Goal: Task Accomplishment & Management: Use online tool/utility

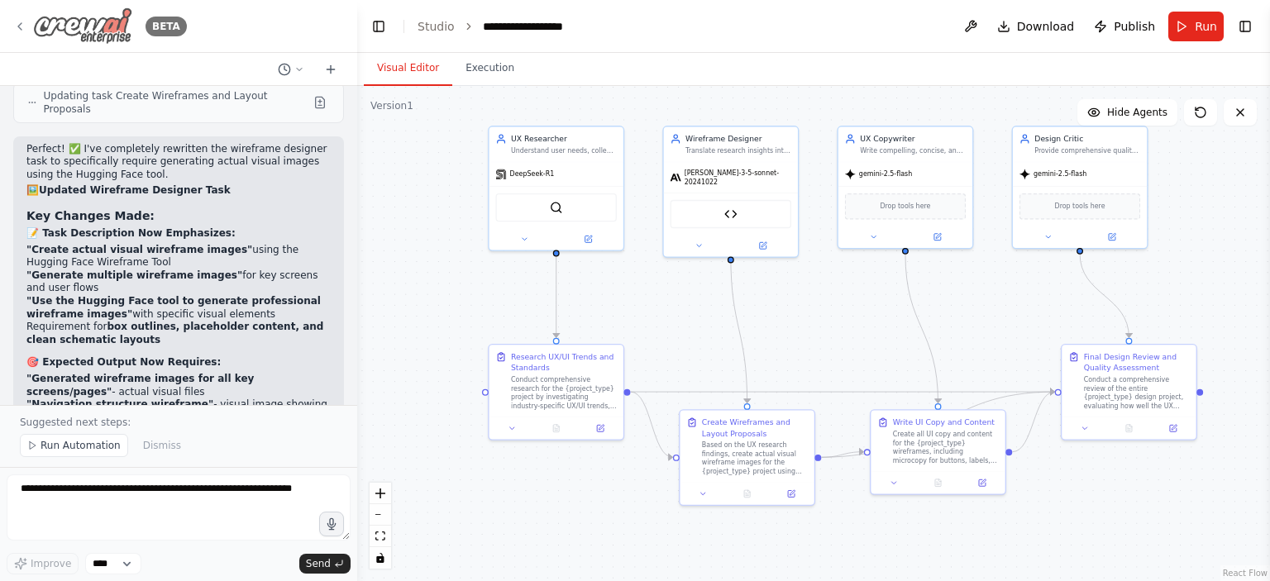
click at [26, 29] on icon at bounding box center [19, 26] width 13 height 13
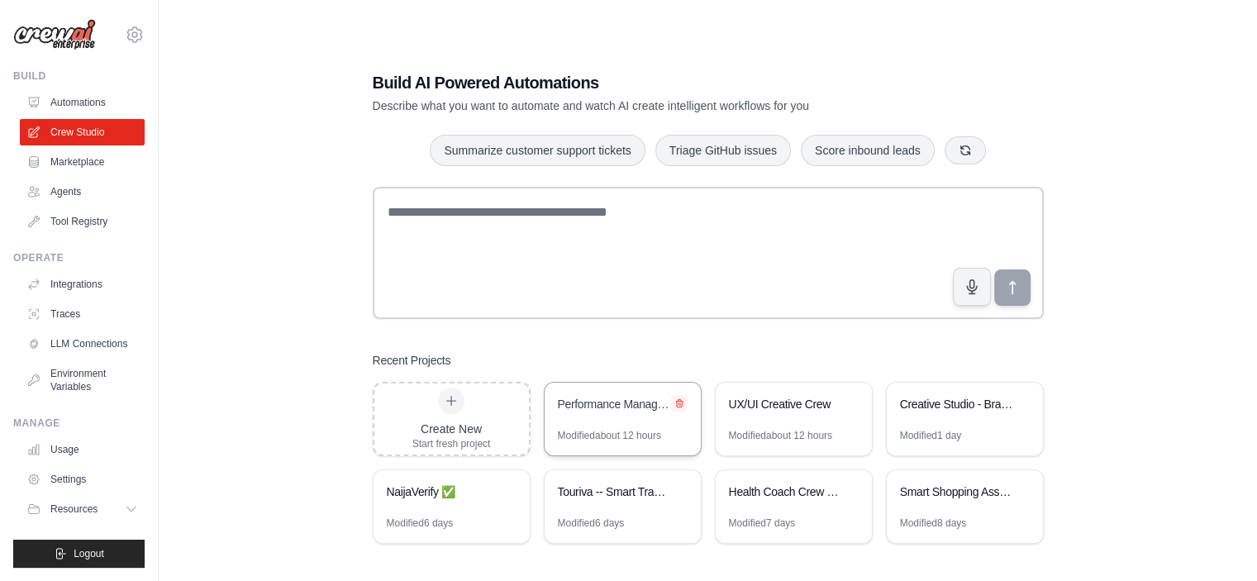
click at [676, 402] on icon at bounding box center [679, 402] width 7 height 7
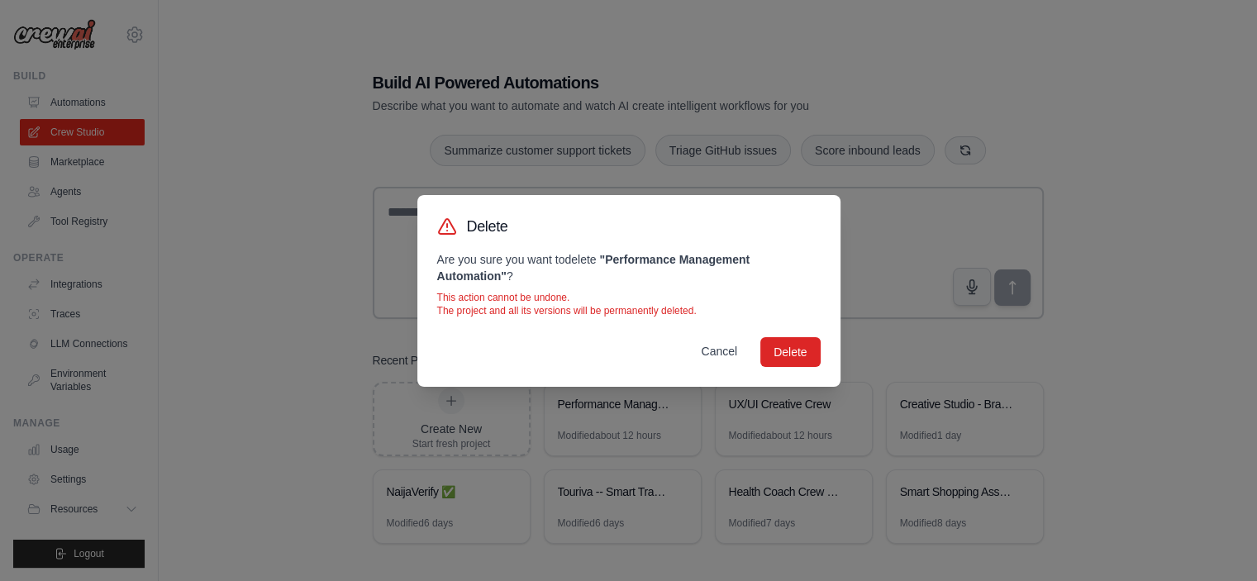
click at [702, 350] on button "Cancel" at bounding box center [719, 351] width 63 height 30
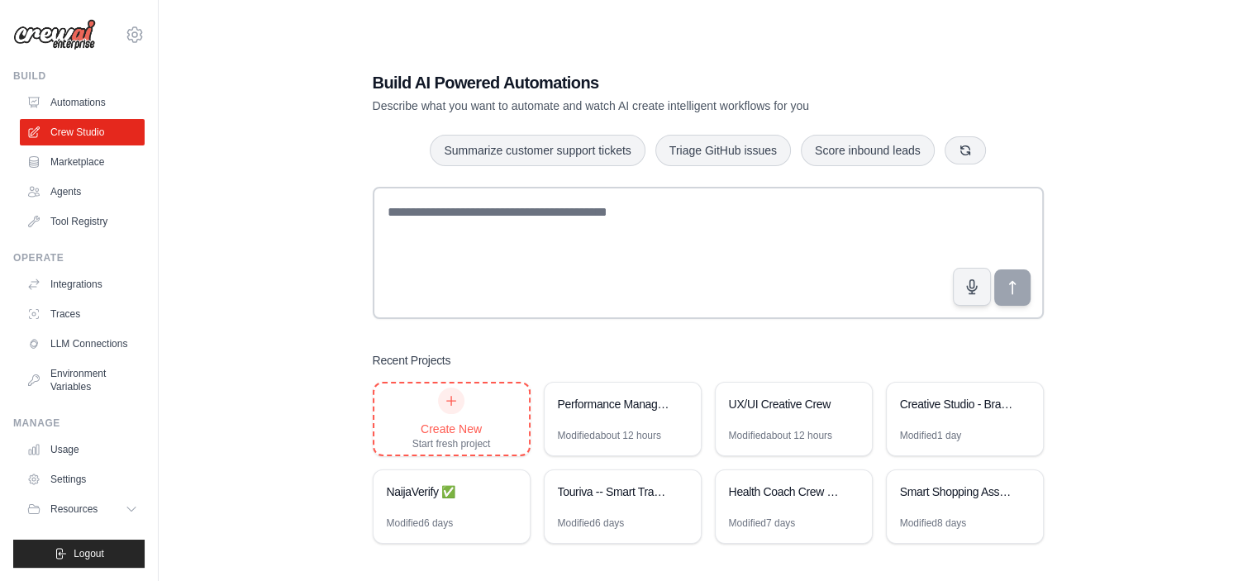
click at [451, 399] on icon at bounding box center [451, 400] width 9 height 9
click at [452, 399] on icon at bounding box center [451, 400] width 13 height 13
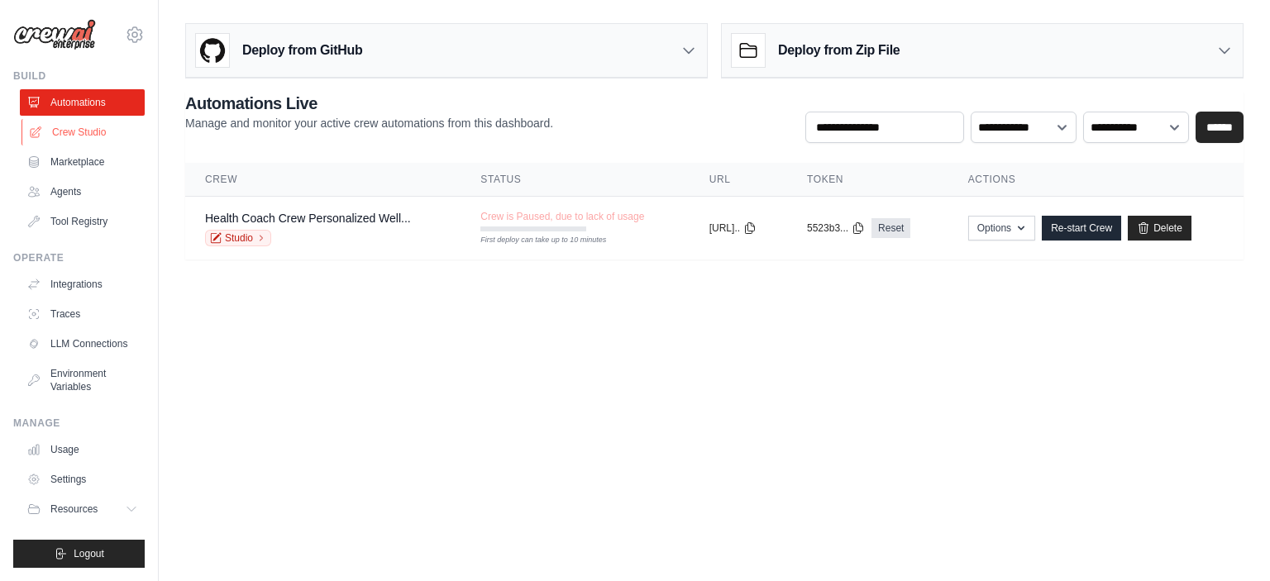
click at [79, 135] on link "Crew Studio" at bounding box center [83, 132] width 125 height 26
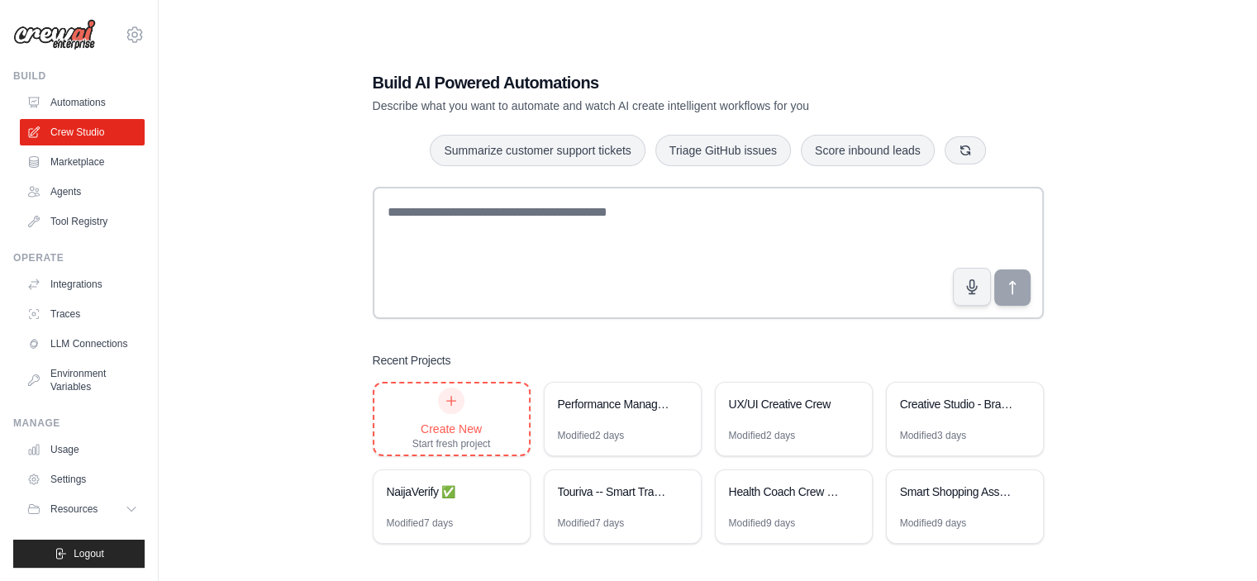
click at [455, 412] on div "Create New Start fresh project" at bounding box center [451, 419] width 79 height 63
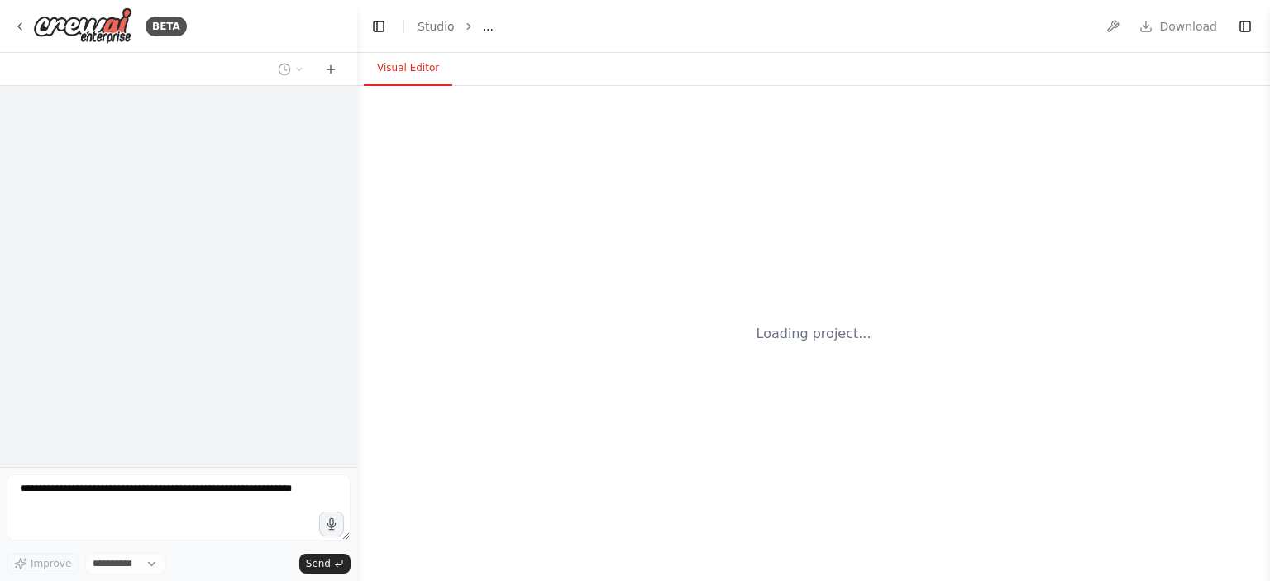
select select "****"
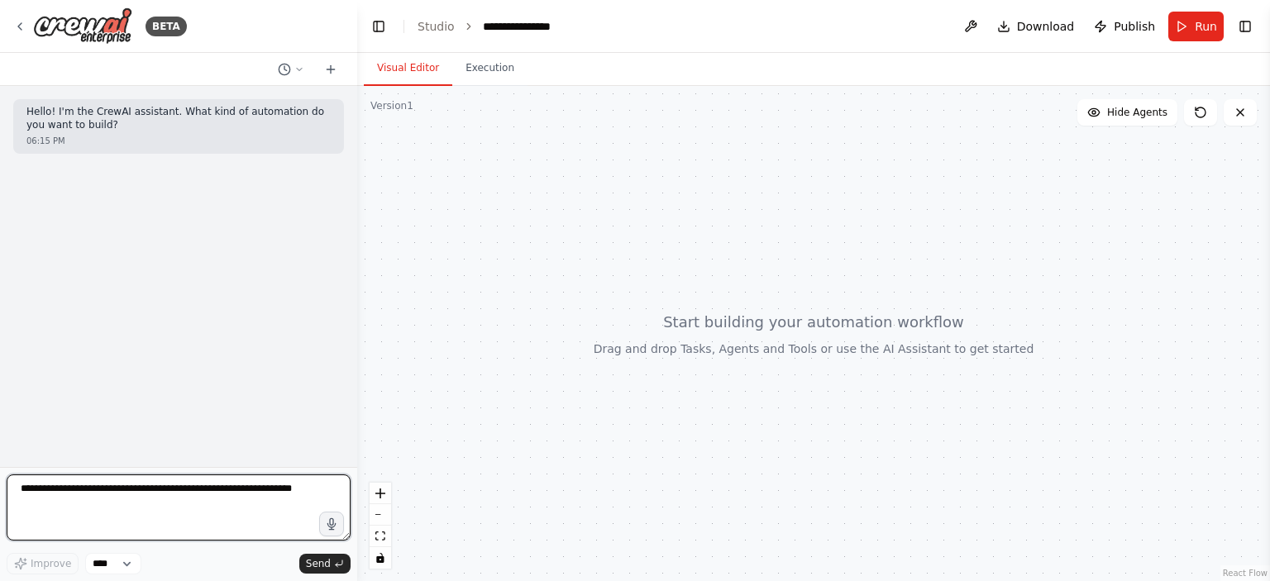
click at [151, 499] on textarea at bounding box center [179, 507] width 344 height 66
paste textarea "**********"
type textarea "**********"
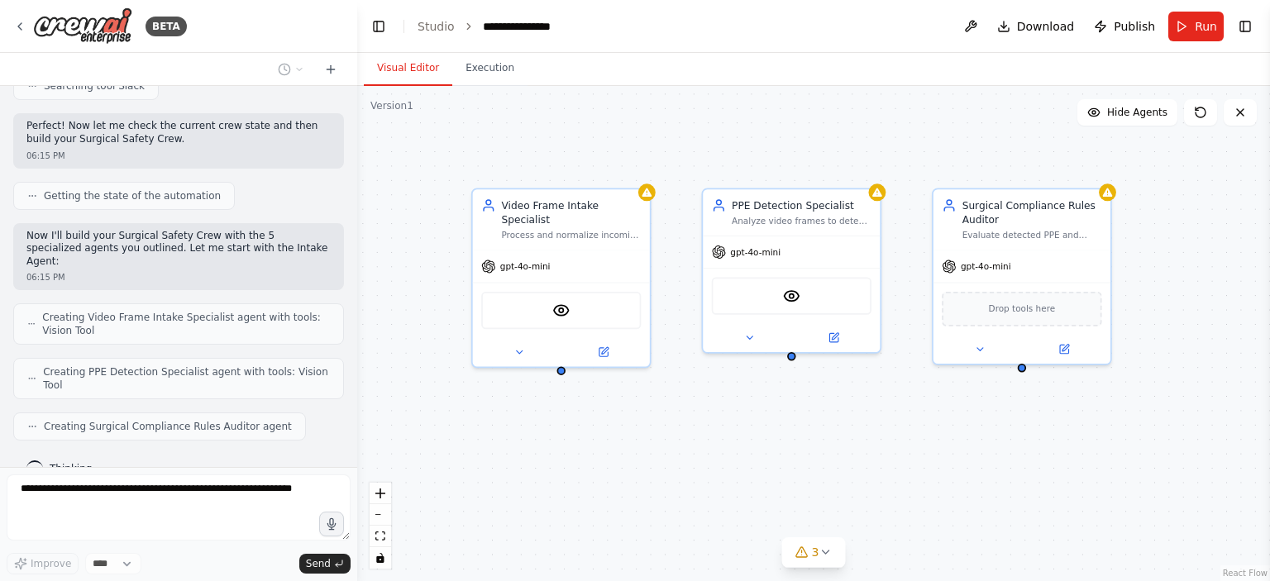
scroll to position [618, 0]
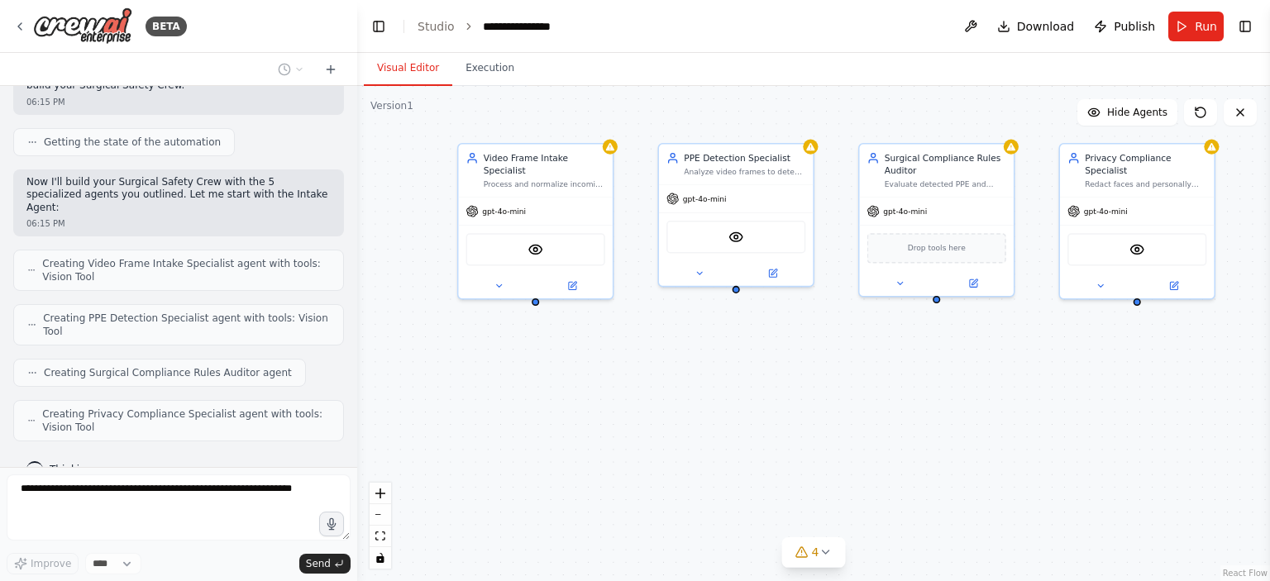
drag, startPoint x: 675, startPoint y: 293, endPoint x: 633, endPoint y: 231, distance: 74.5
click at [633, 231] on div "Video Frame Intake Specialist Process and normalize incoming video frames from …" at bounding box center [813, 333] width 913 height 495
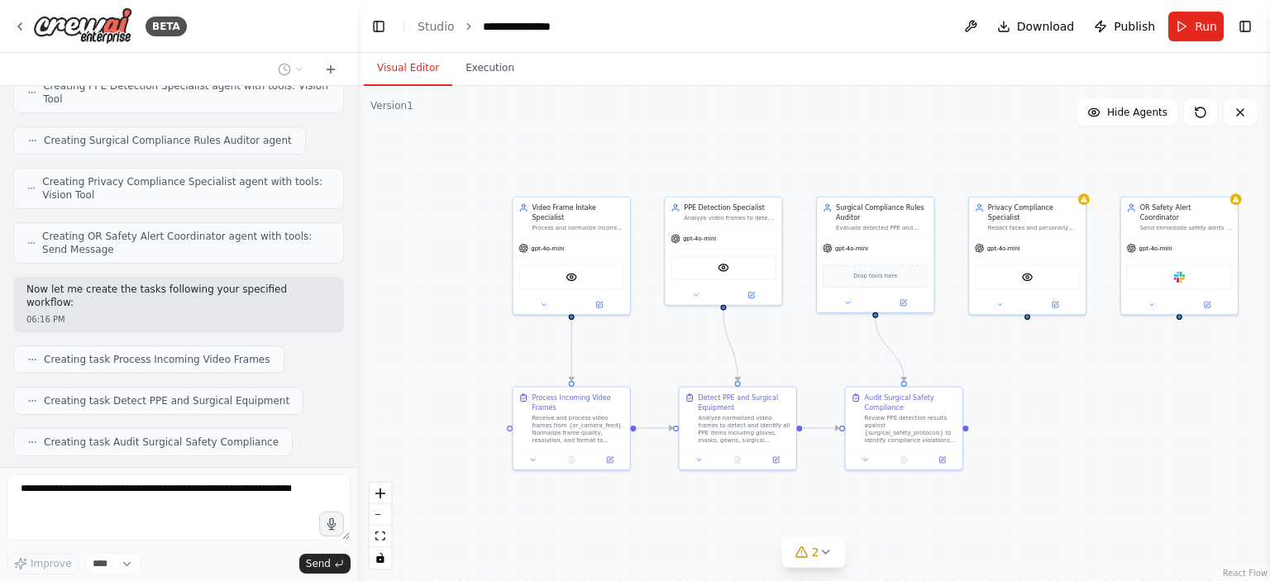
scroll to position [892, 0]
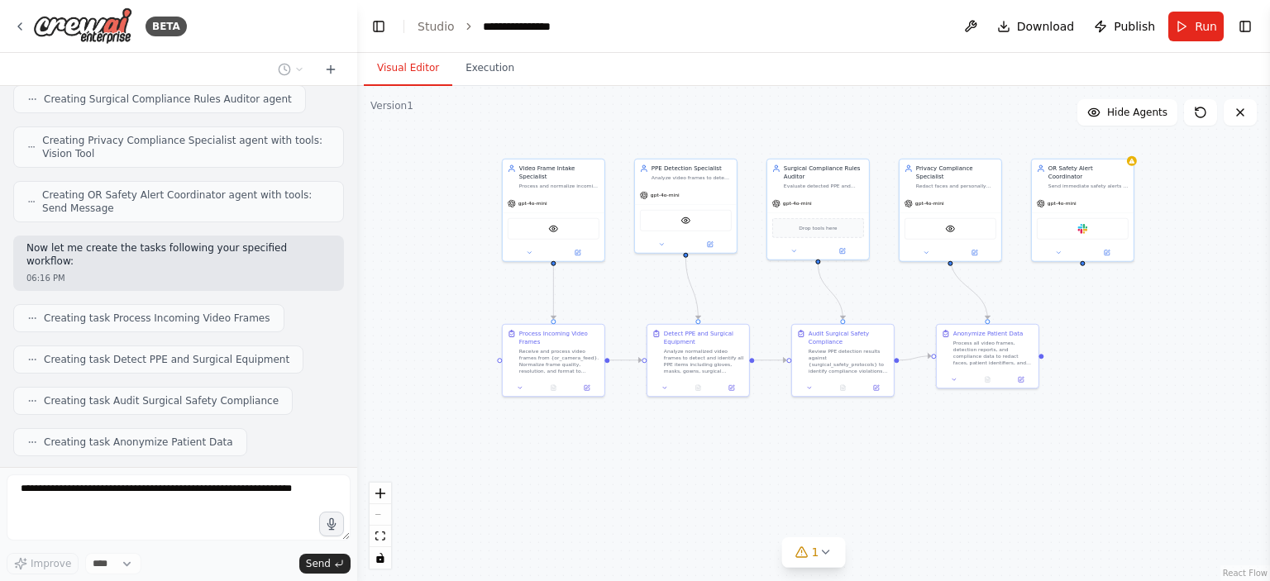
drag, startPoint x: 660, startPoint y: 361, endPoint x: 628, endPoint y: 302, distance: 67.7
click at [628, 302] on div ".deletable-edge-delete-btn { width: 20px; height: 20px; border: 0px solid #ffff…" at bounding box center [813, 333] width 913 height 495
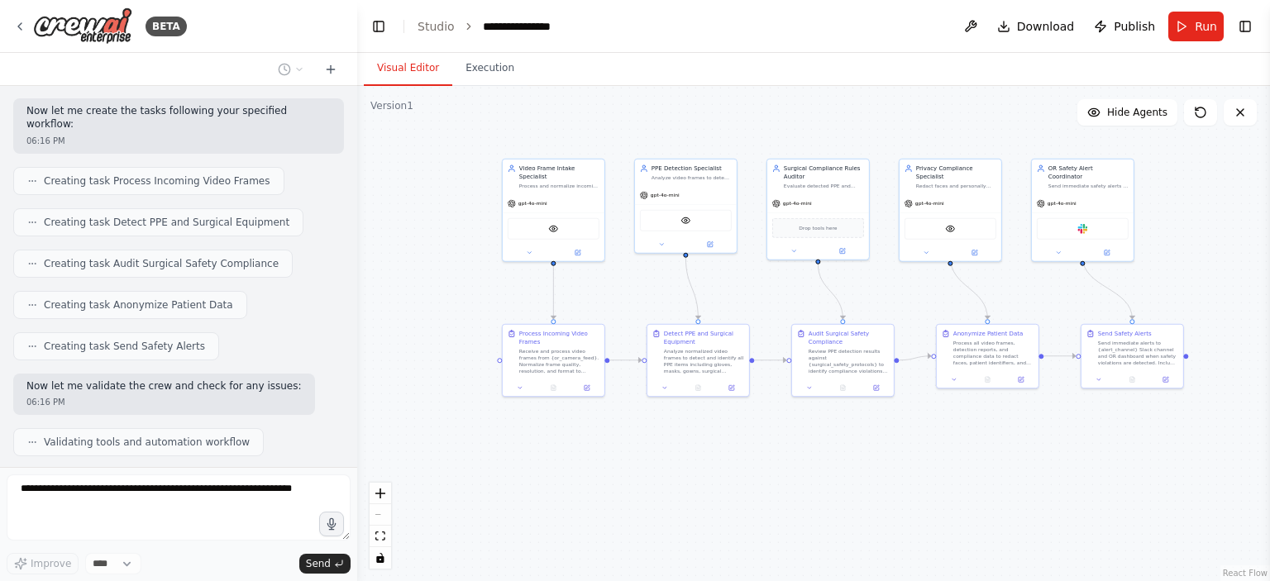
scroll to position [1125, 0]
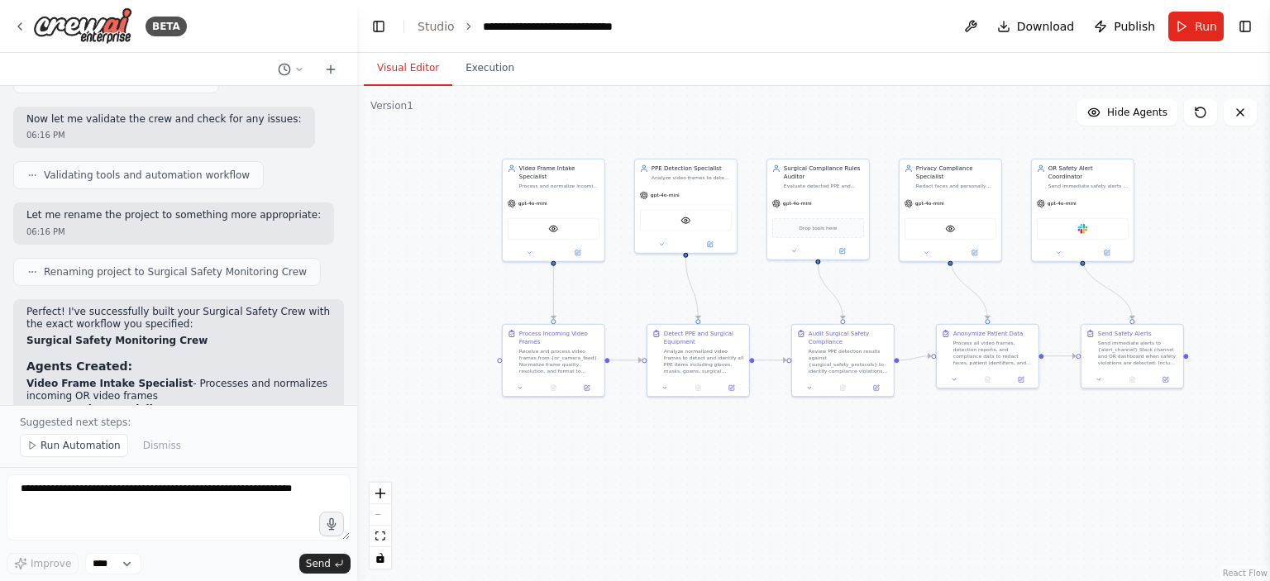
click at [876, 479] on div ".deletable-edge-delete-btn { width: 20px; height: 20px; border: 0px solid #ffff…" at bounding box center [813, 333] width 913 height 495
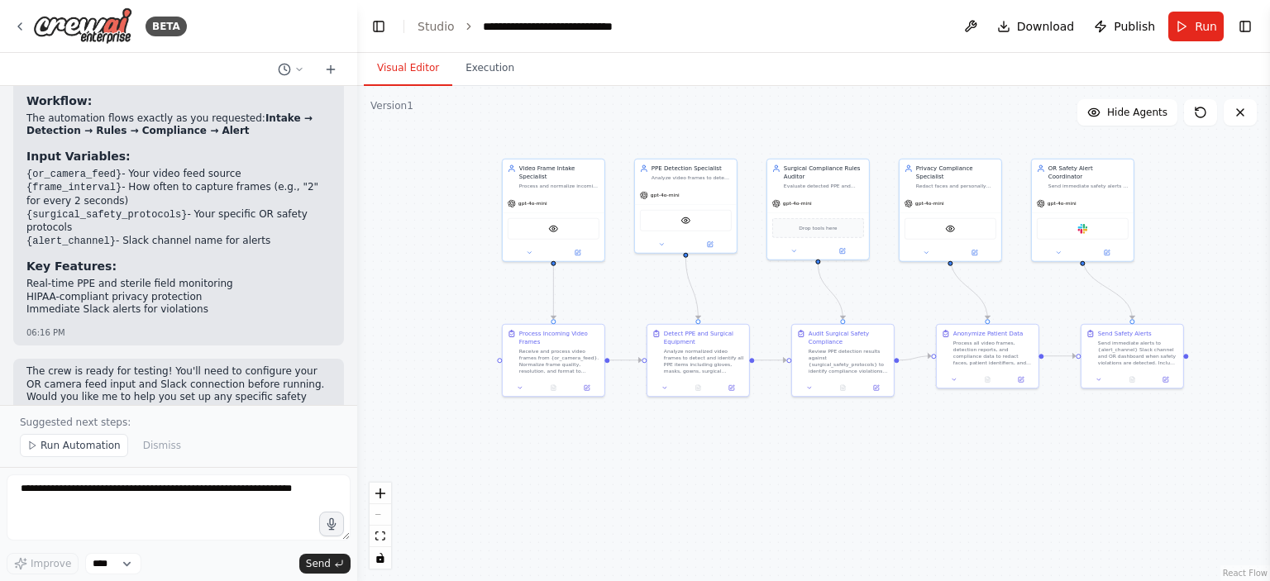
scroll to position [1746, 0]
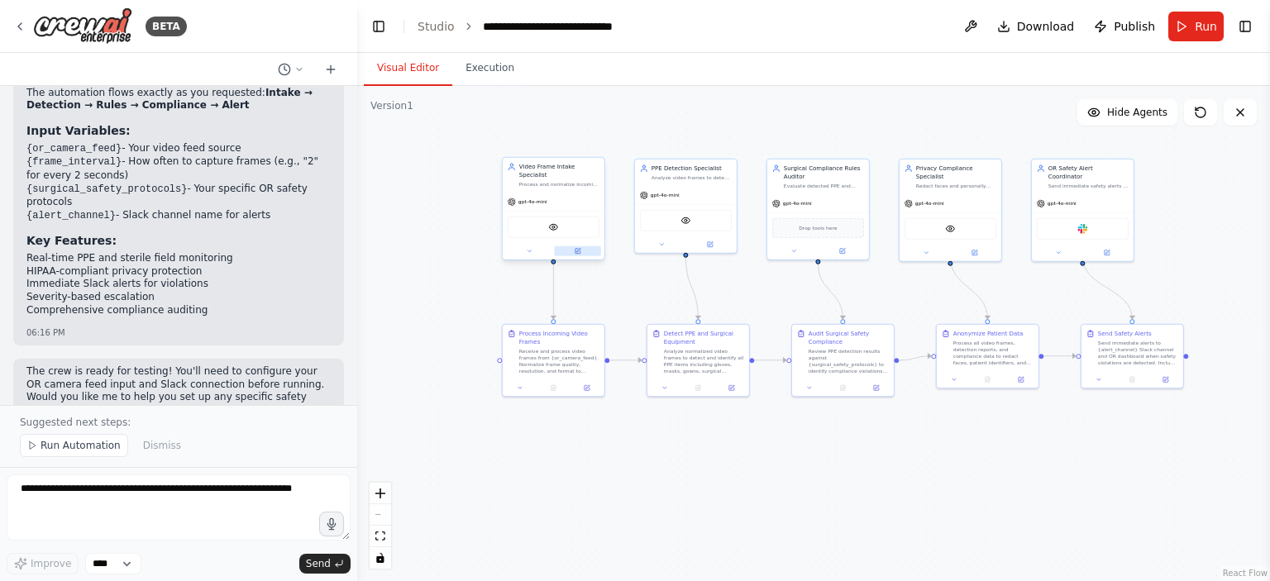
click at [582, 246] on button at bounding box center [577, 251] width 47 height 10
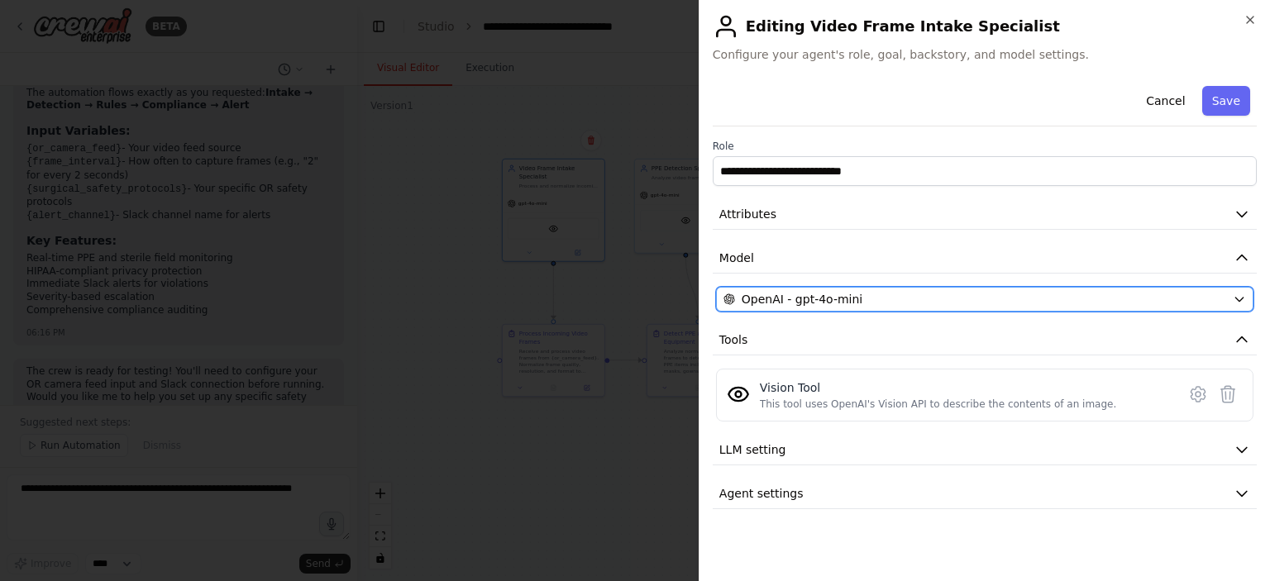
click at [863, 293] on div "OpenAI - gpt-4o-mini" at bounding box center [974, 299] width 503 height 17
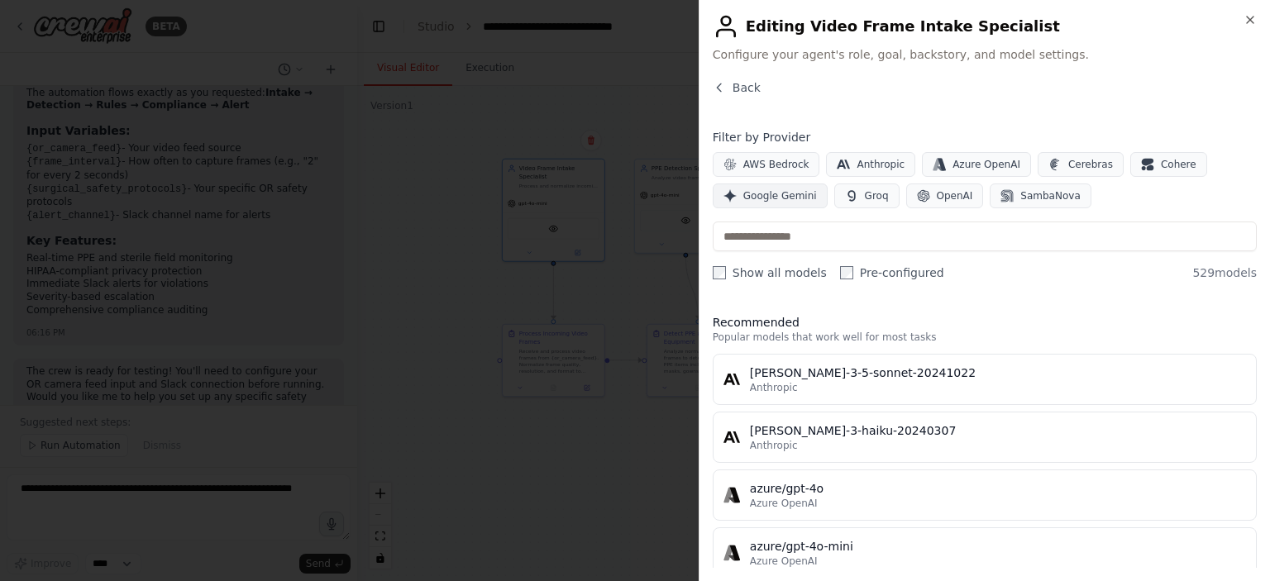
click at [747, 193] on span "Google Gemini" at bounding box center [780, 195] width 74 height 13
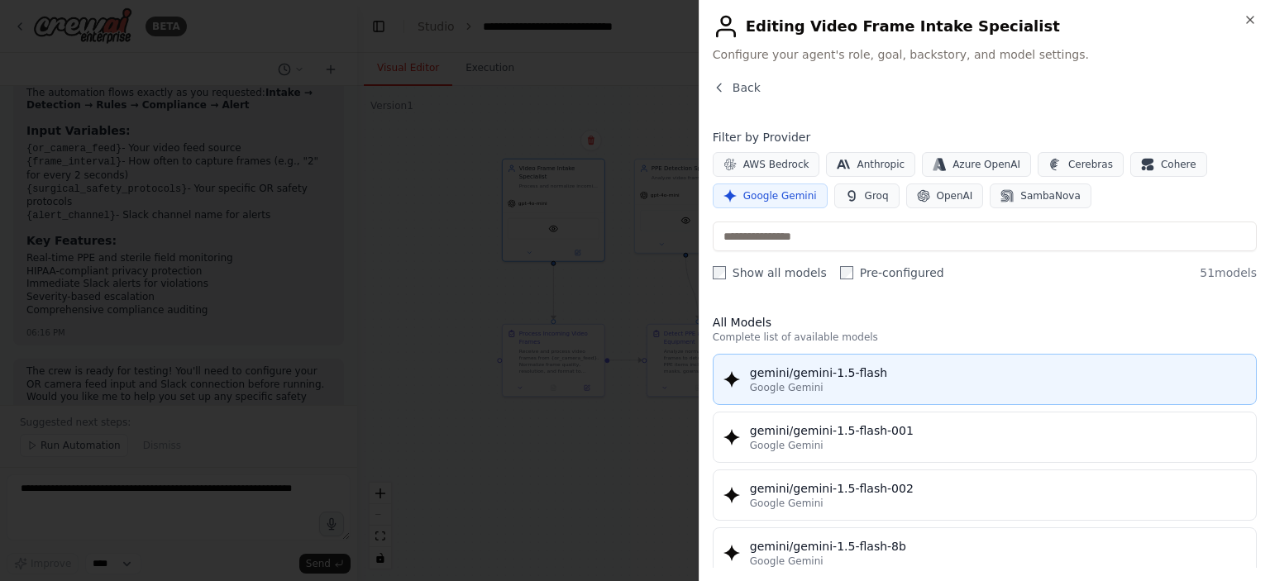
click at [849, 386] on div "Google Gemini" at bounding box center [998, 387] width 496 height 13
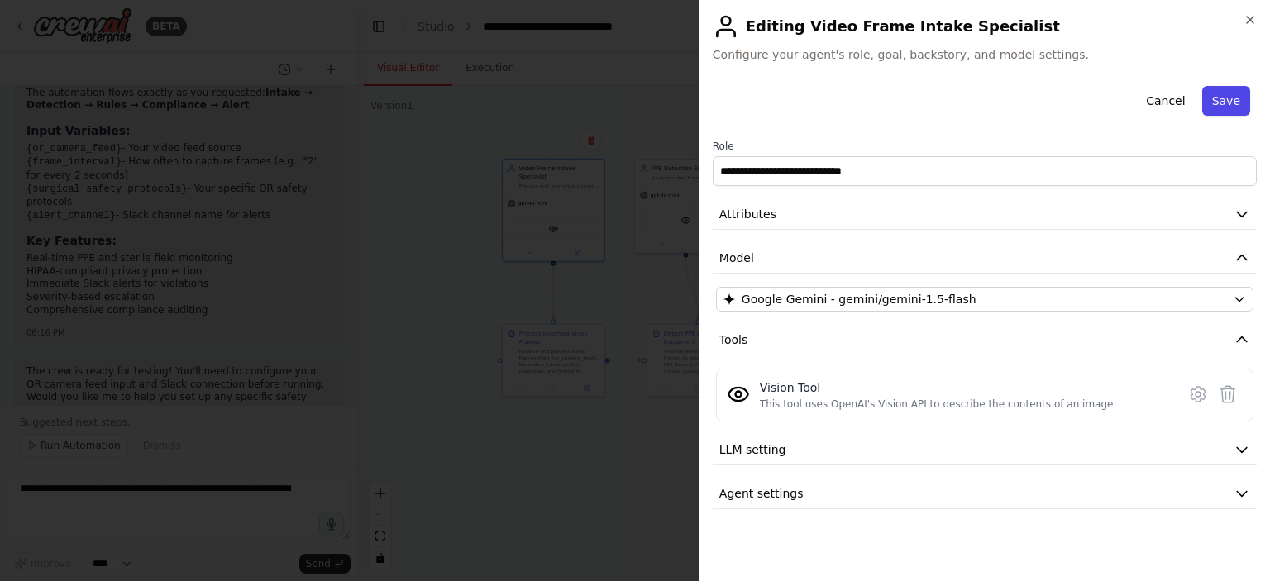
click at [1221, 102] on button "Save" at bounding box center [1226, 101] width 48 height 30
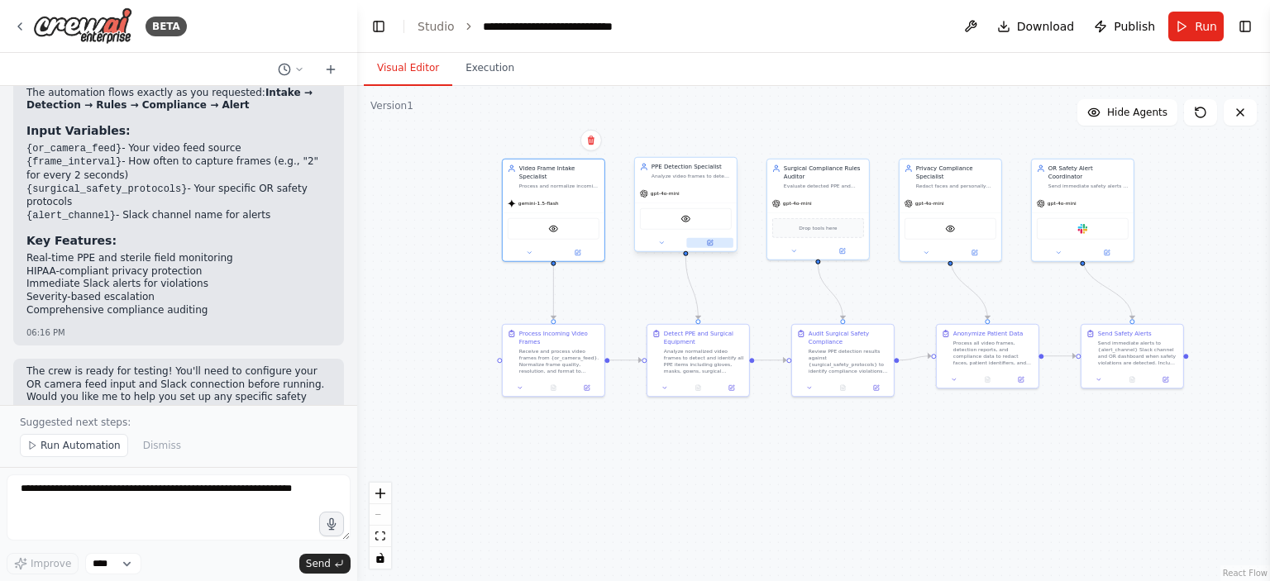
click at [716, 244] on button at bounding box center [709, 243] width 47 height 10
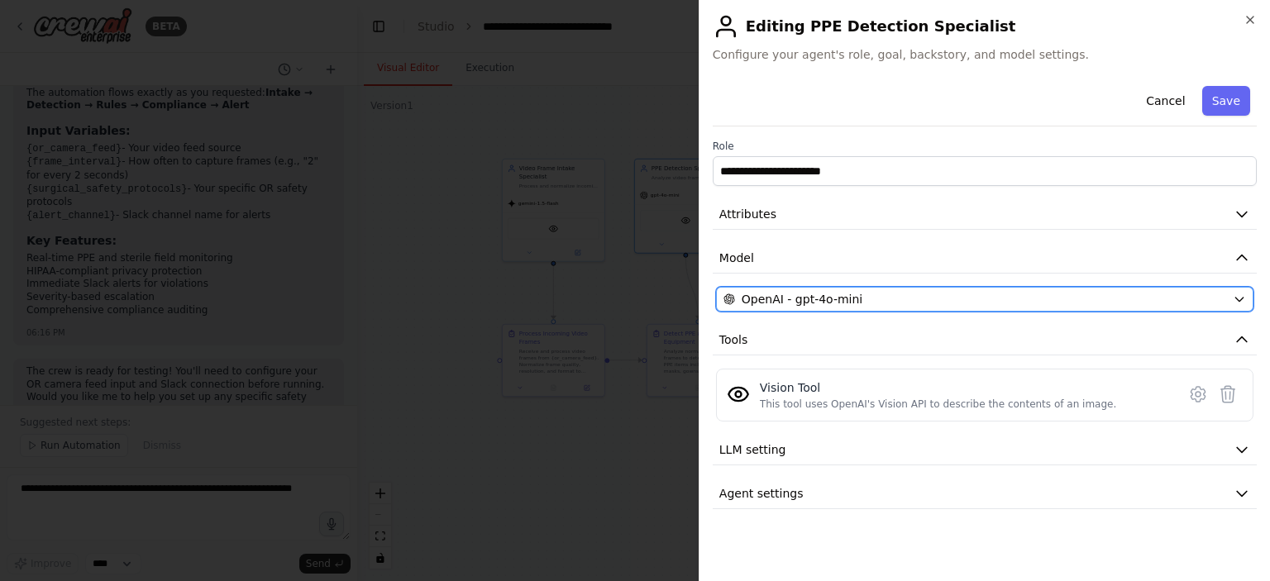
click at [798, 296] on span "OpenAI - gpt-4o-mini" at bounding box center [801, 299] width 121 height 17
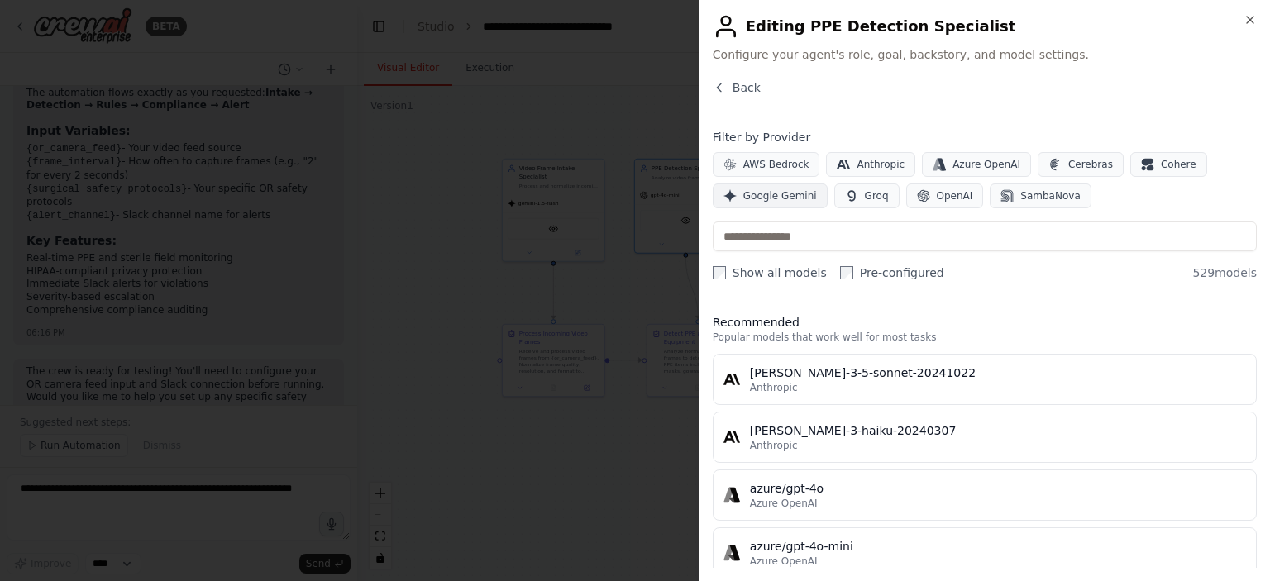
click at [771, 196] on span "Google Gemini" at bounding box center [780, 195] width 74 height 13
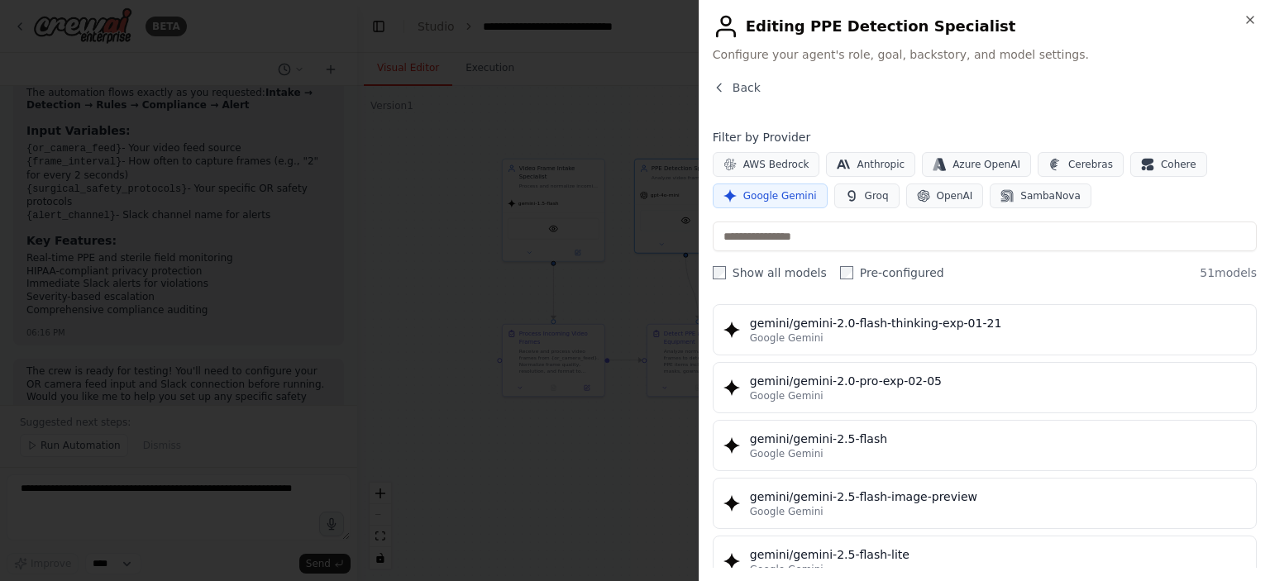
scroll to position [1405, 0]
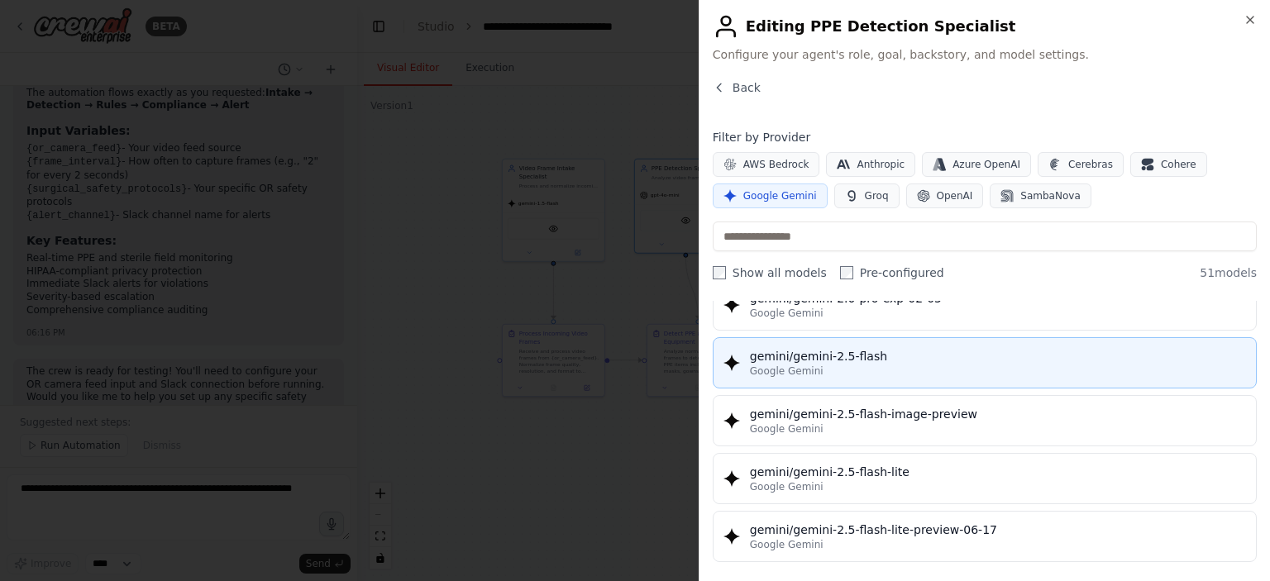
click at [848, 365] on div "Google Gemini" at bounding box center [998, 371] width 496 height 13
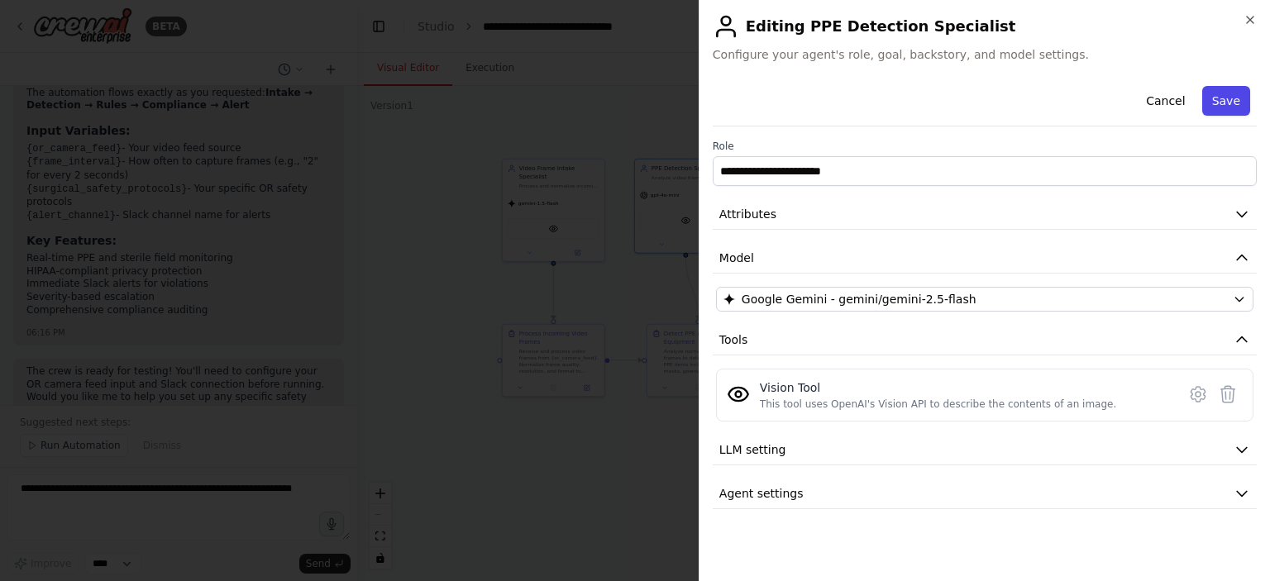
click at [1233, 101] on button "Save" at bounding box center [1226, 101] width 48 height 30
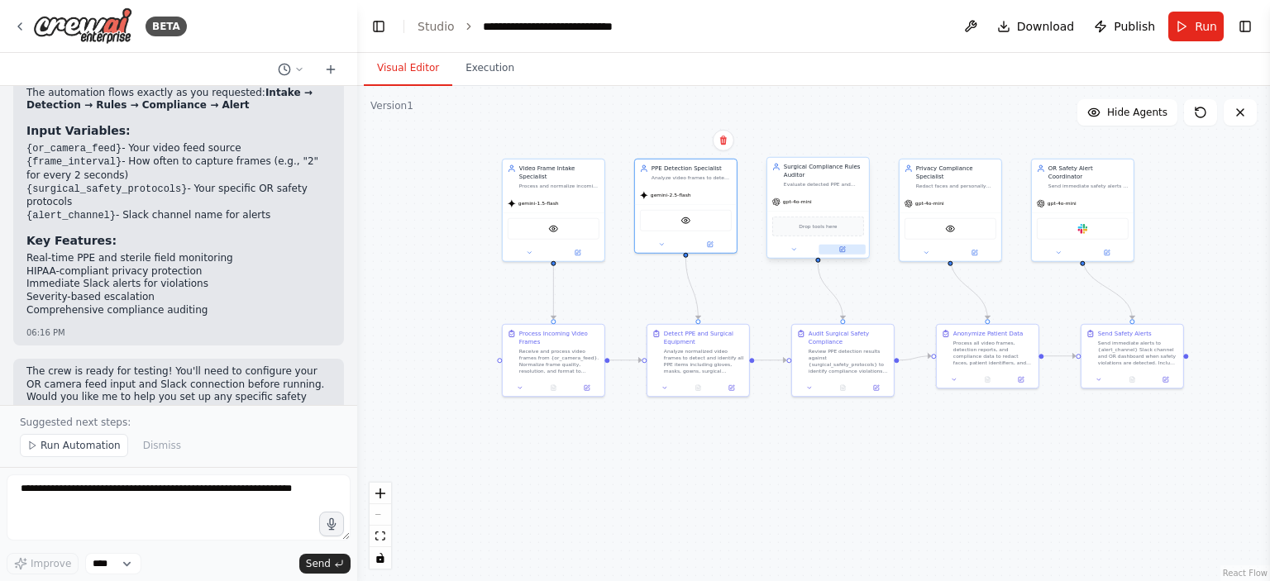
click at [844, 250] on icon at bounding box center [842, 249] width 5 height 5
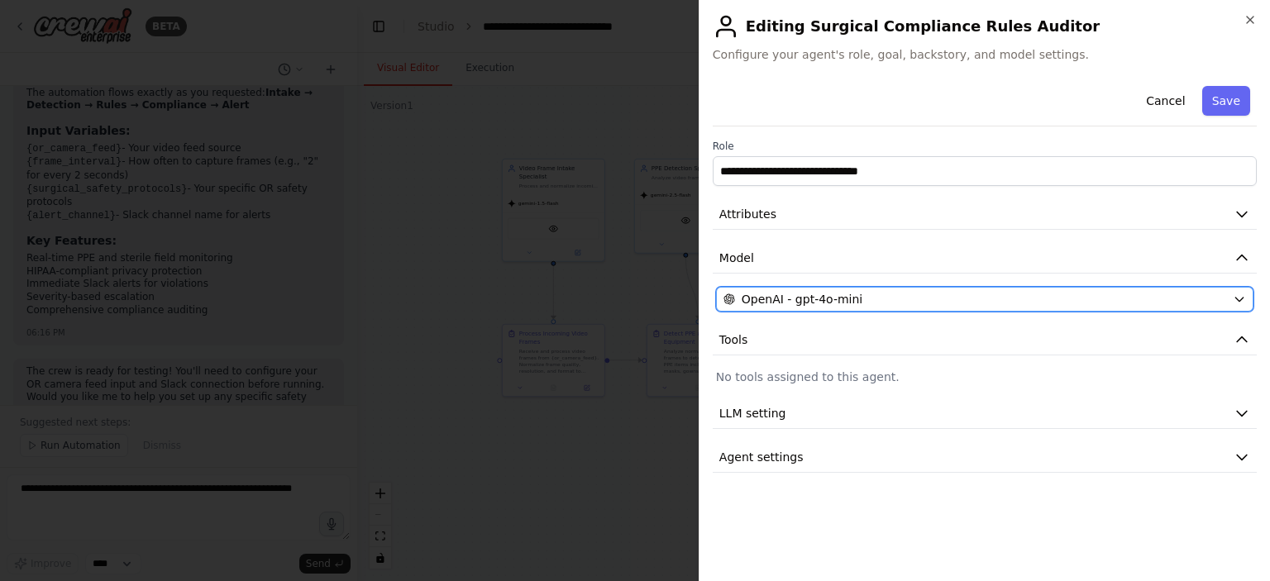
click at [931, 302] on div "OpenAI - gpt-4o-mini" at bounding box center [974, 299] width 503 height 17
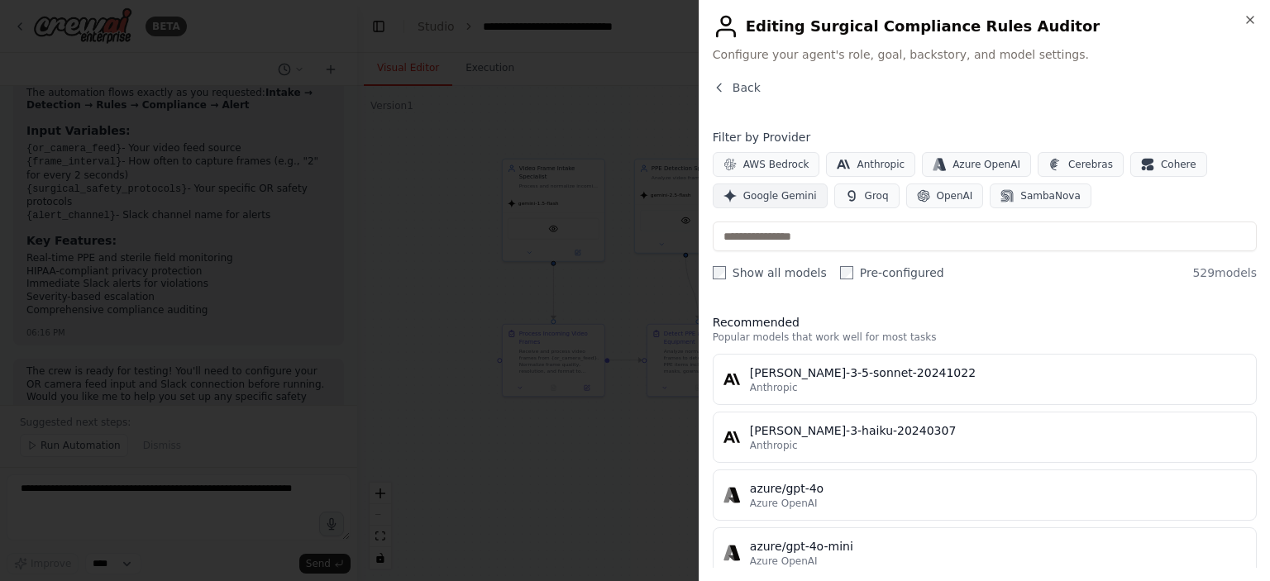
click at [765, 191] on span "Google Gemini" at bounding box center [780, 195] width 74 height 13
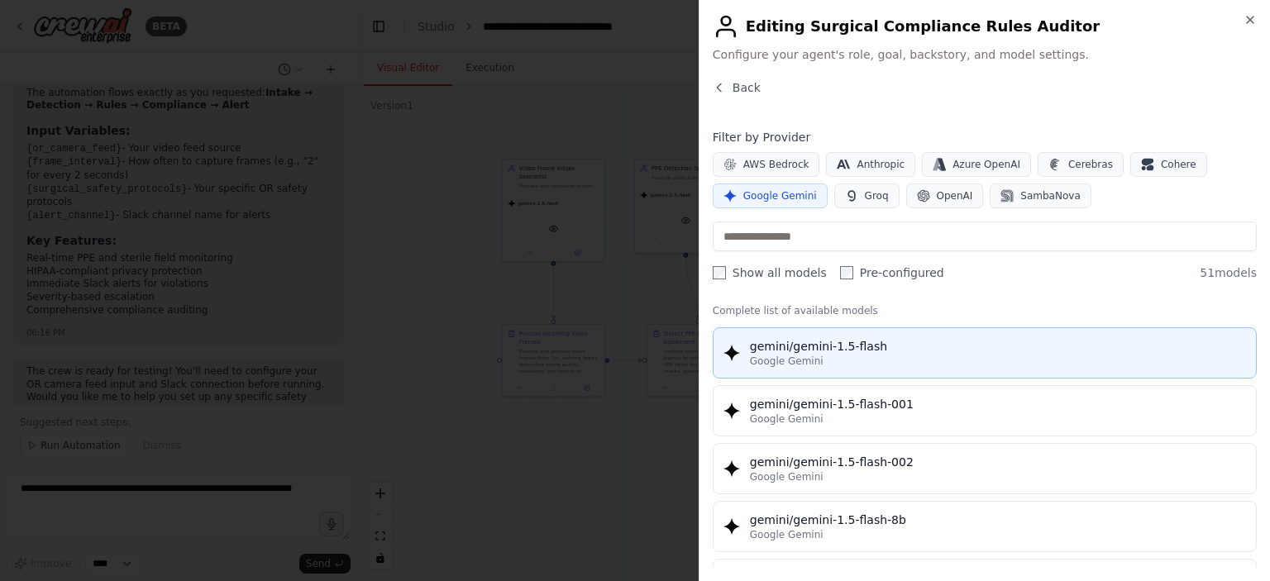
scroll to position [0, 0]
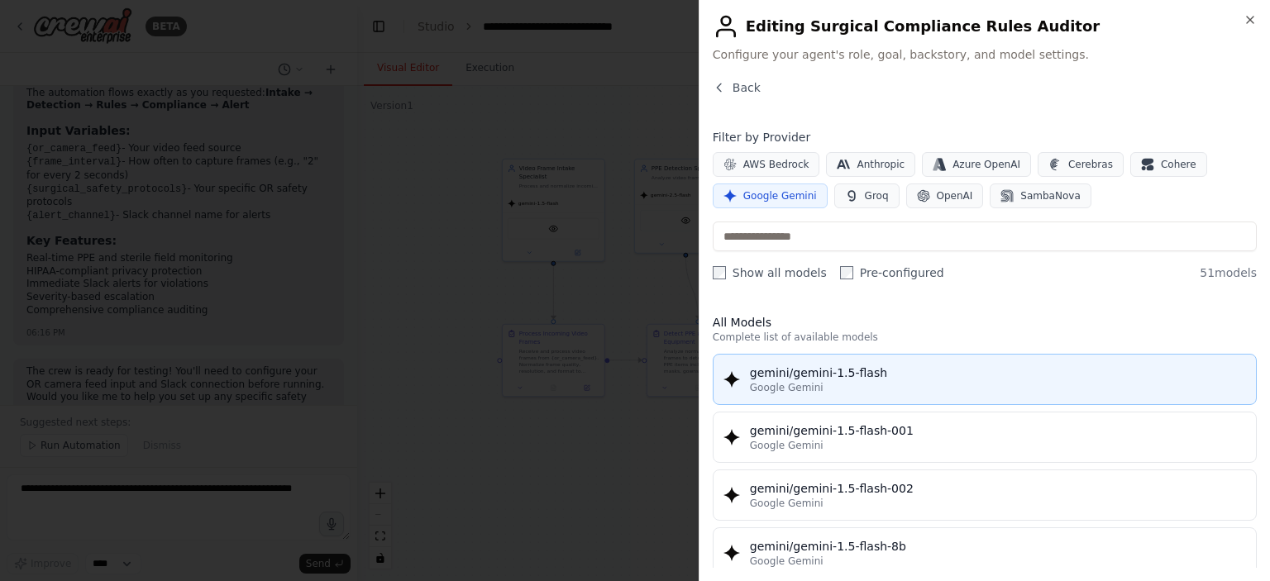
click at [860, 389] on div "Google Gemini" at bounding box center [998, 387] width 496 height 13
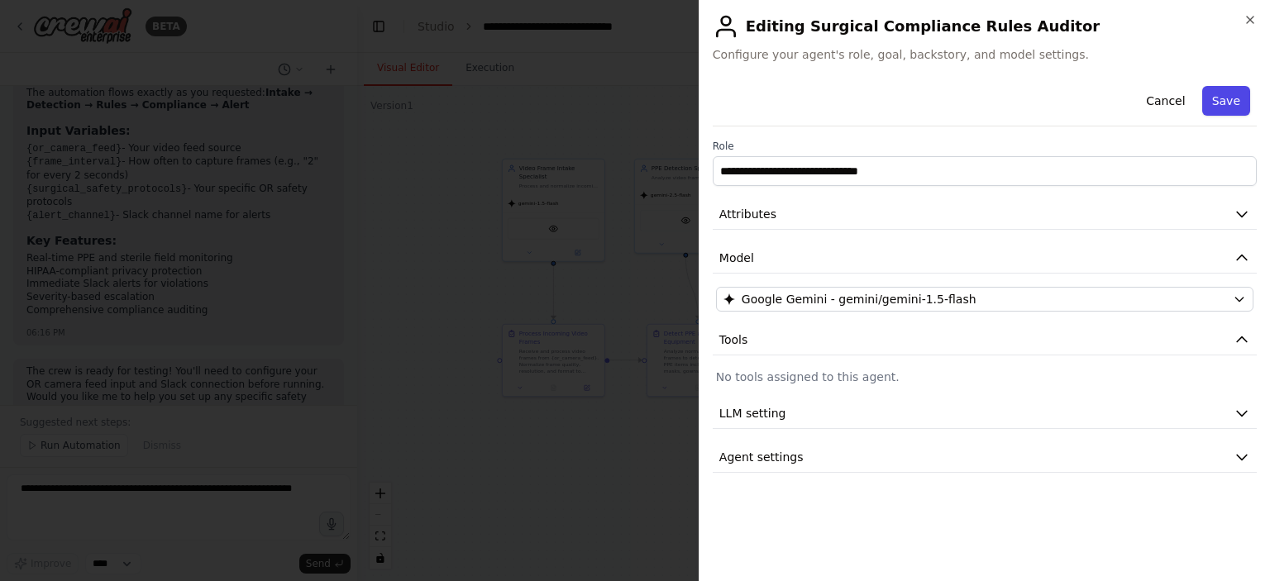
click at [1227, 106] on button "Save" at bounding box center [1226, 101] width 48 height 30
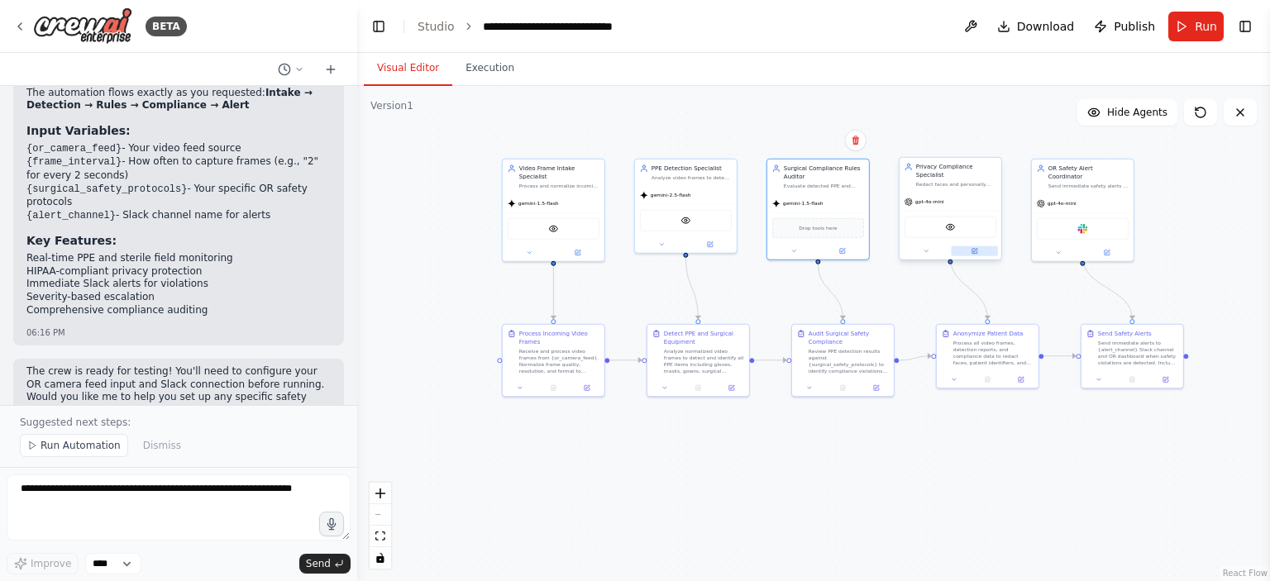
click at [975, 249] on icon at bounding box center [974, 251] width 5 height 5
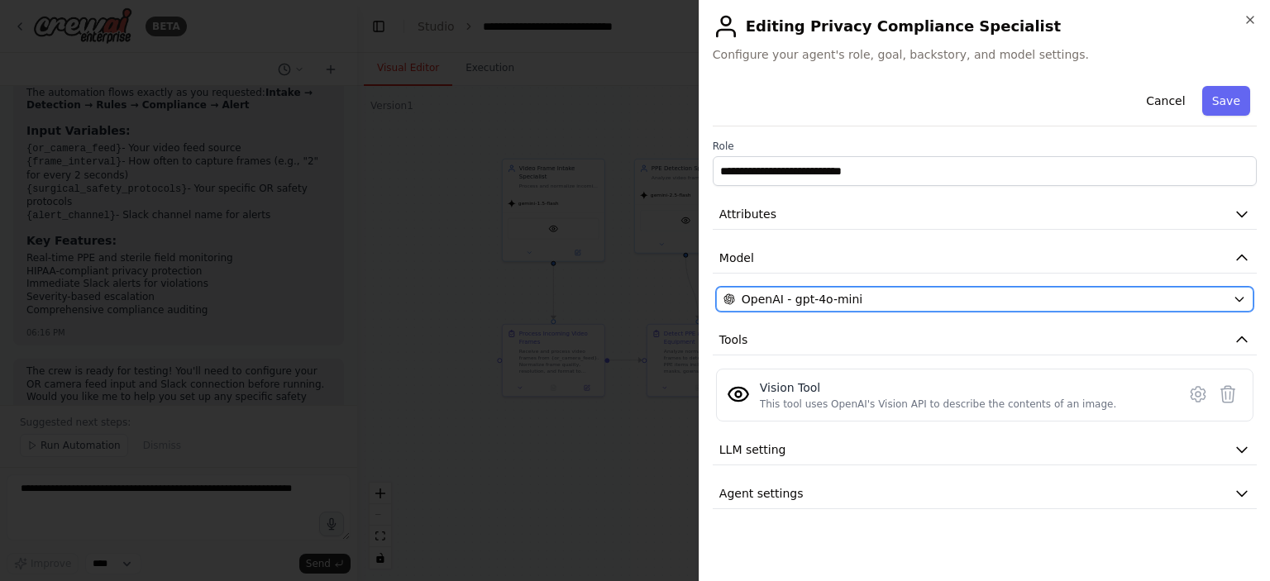
click at [841, 292] on span "OpenAI - gpt-4o-mini" at bounding box center [801, 299] width 121 height 17
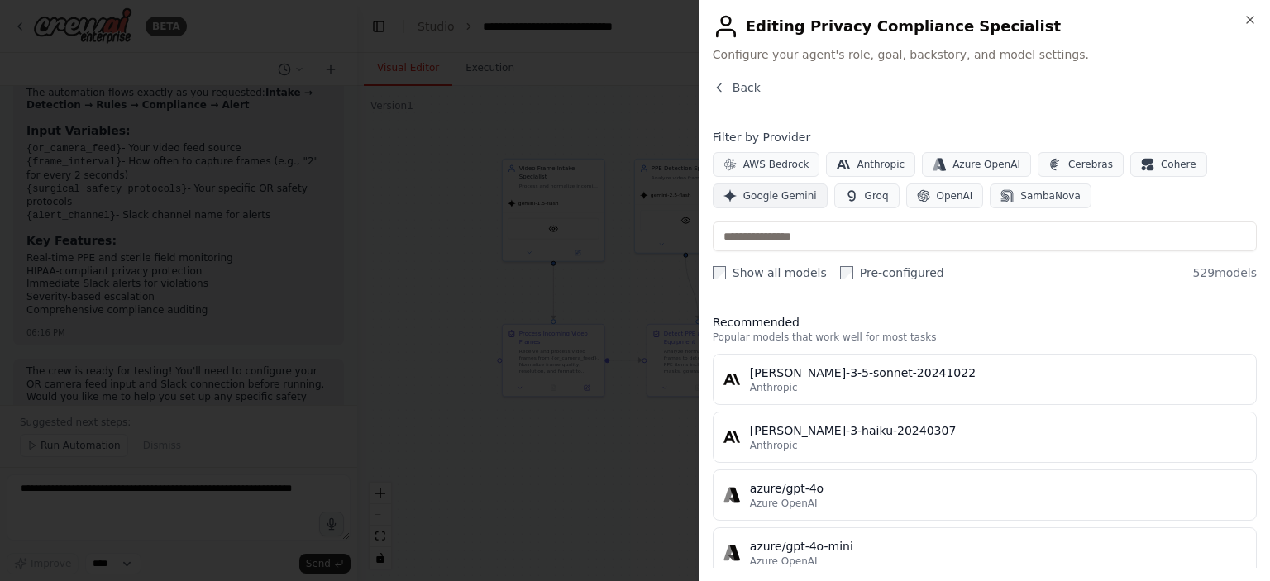
click at [751, 202] on button "Google Gemini" at bounding box center [770, 196] width 115 height 25
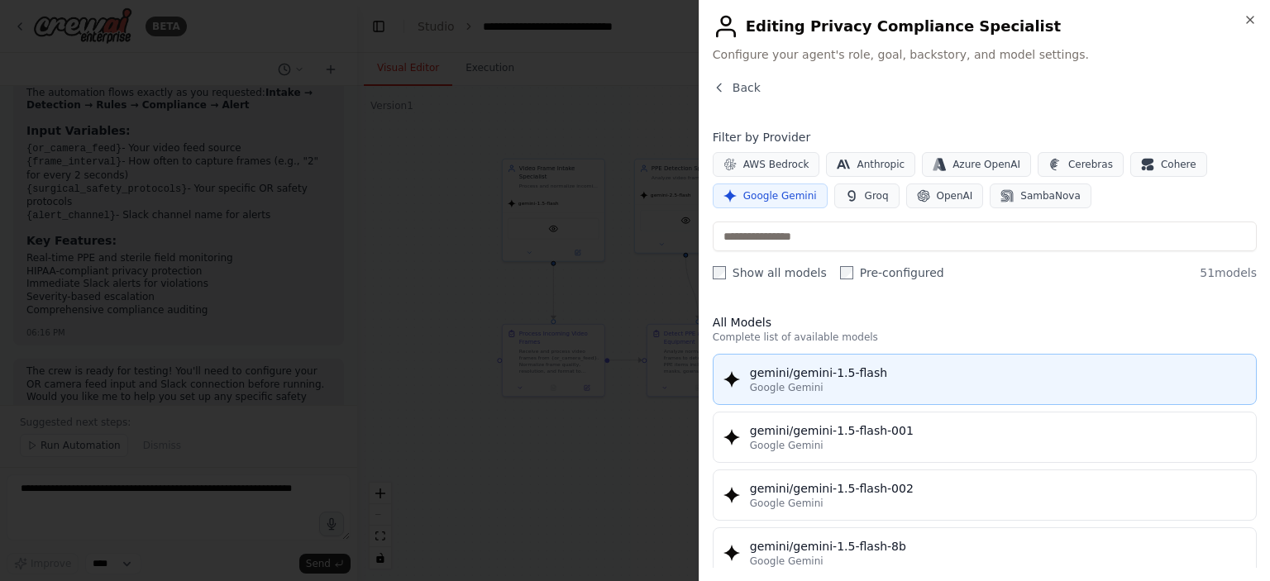
click at [899, 386] on div "Google Gemini" at bounding box center [998, 387] width 496 height 13
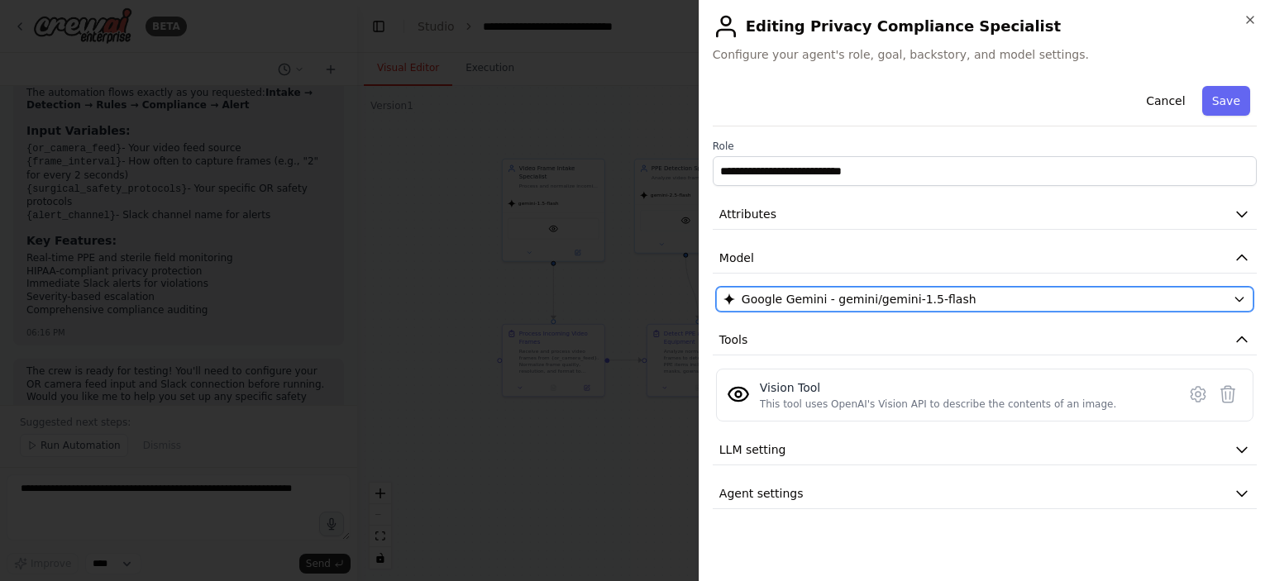
click at [1002, 300] on div "Google Gemini - gemini/gemini-1.5-flash" at bounding box center [974, 299] width 503 height 17
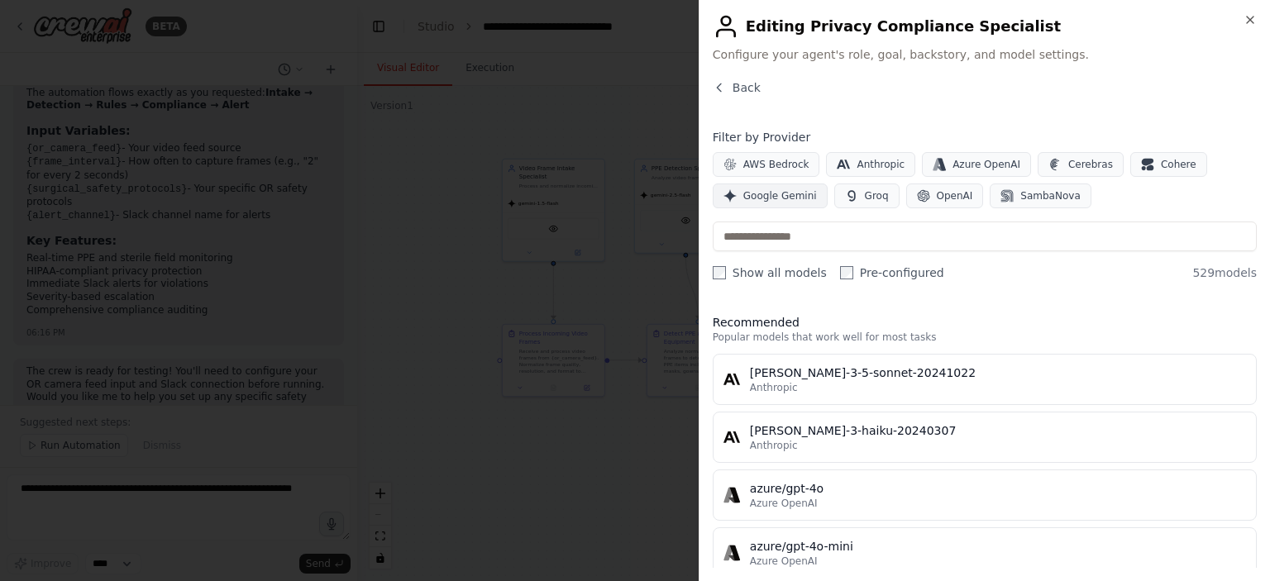
click at [770, 198] on span "Google Gemini" at bounding box center [780, 195] width 74 height 13
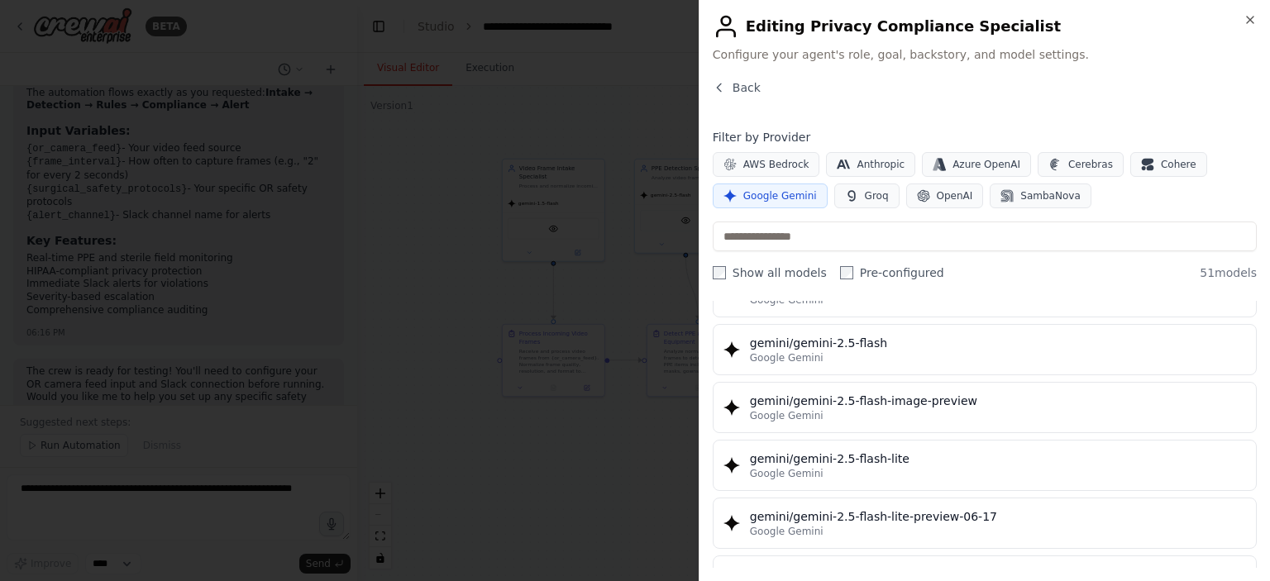
scroll to position [1405, 0]
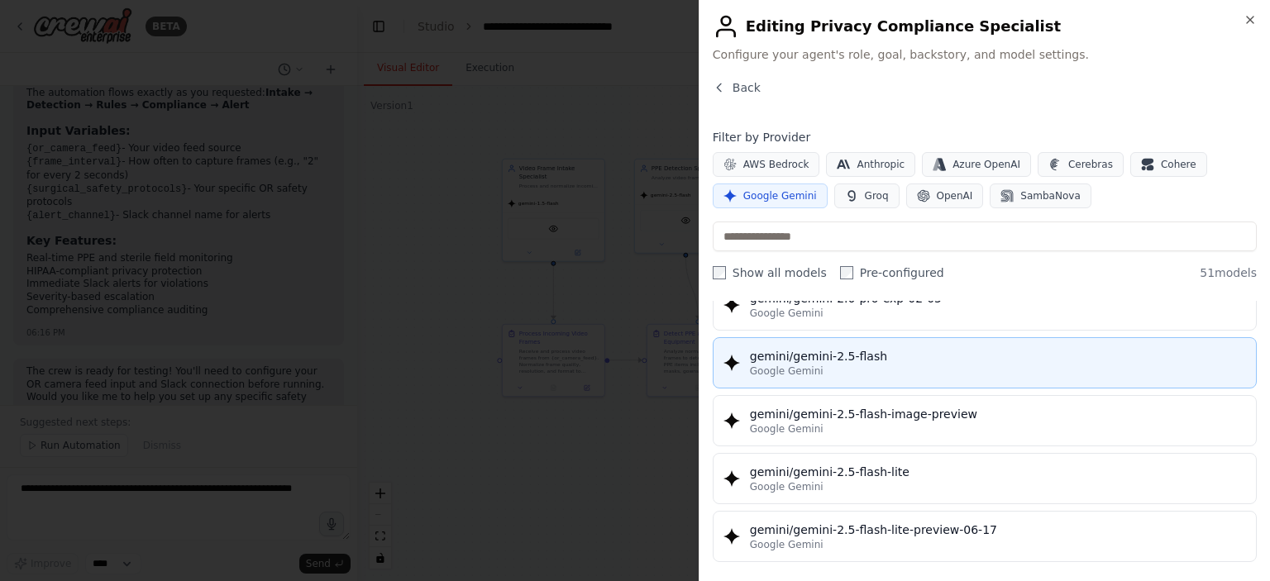
click at [894, 365] on div "Google Gemini" at bounding box center [998, 371] width 496 height 13
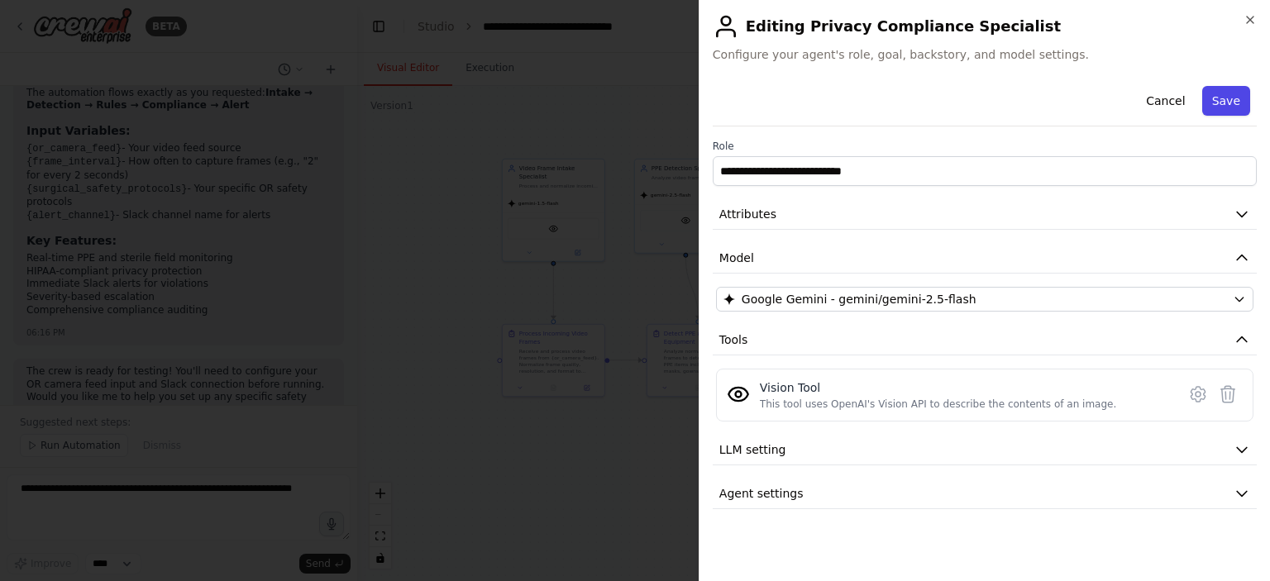
click at [1233, 105] on button "Save" at bounding box center [1226, 101] width 48 height 30
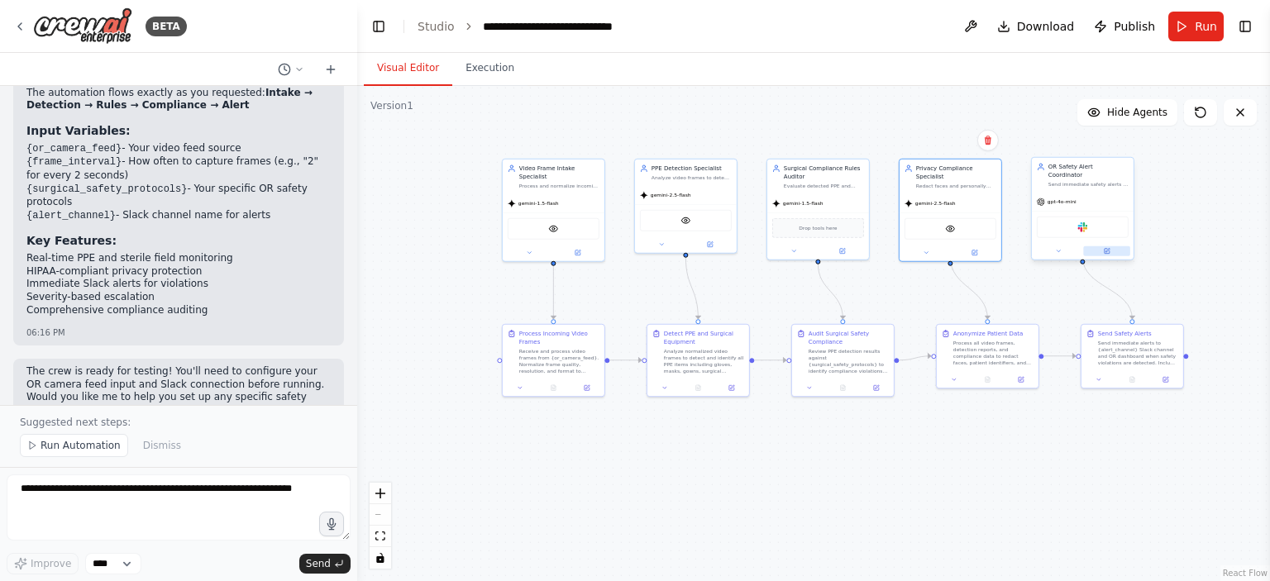
click at [1100, 246] on button at bounding box center [1106, 251] width 47 height 10
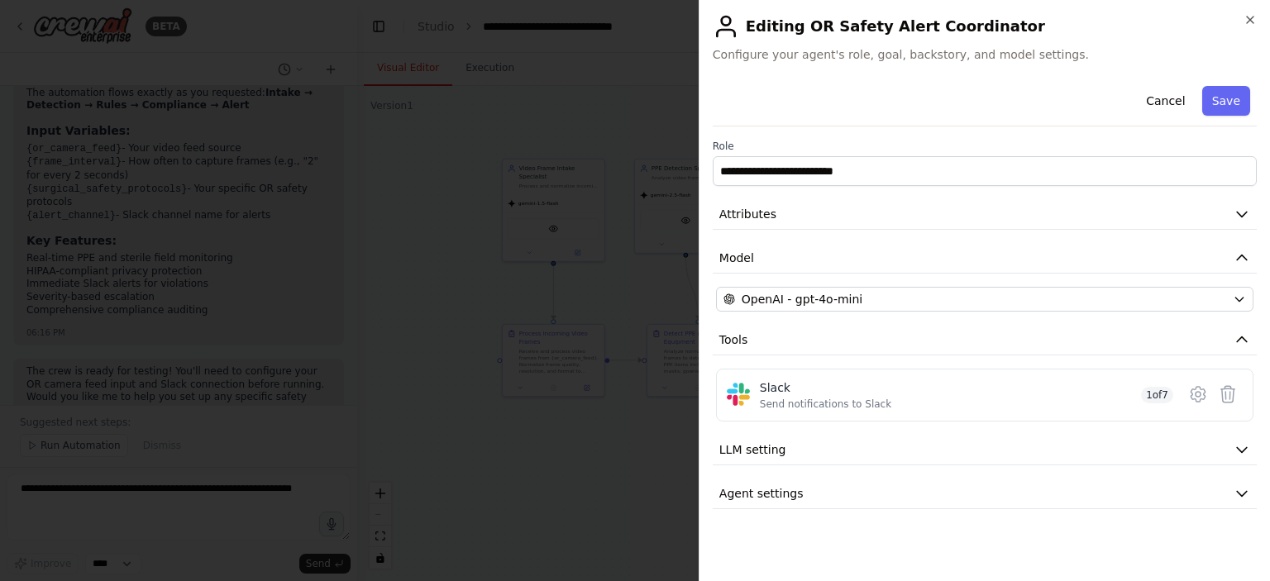
click at [541, 115] on div at bounding box center [635, 290] width 1270 height 581
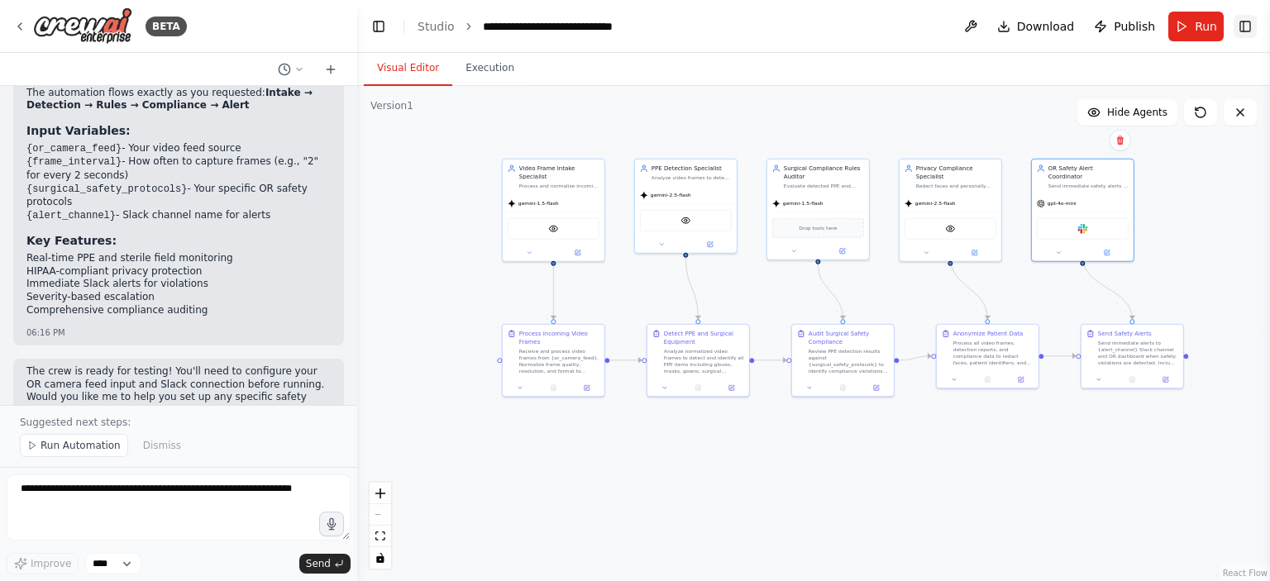
click at [1252, 22] on button "Toggle Right Sidebar" at bounding box center [1244, 26] width 23 height 23
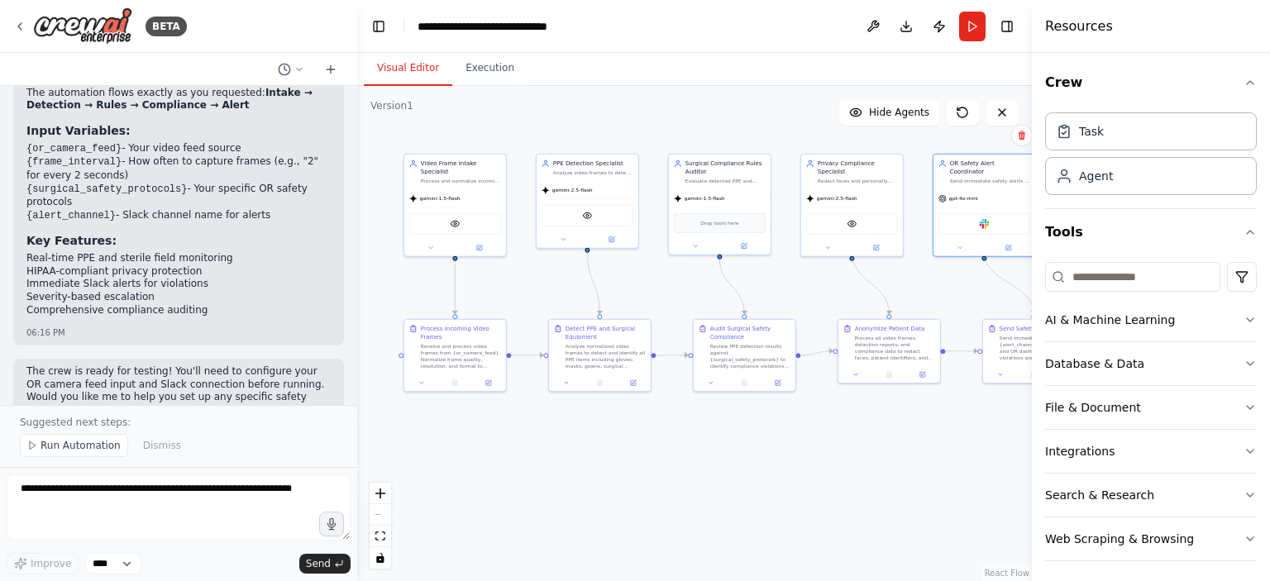
drag, startPoint x: 769, startPoint y: 147, endPoint x: 537, endPoint y: 141, distance: 231.5
click at [671, 141] on div ".deletable-edge-delete-btn { width: 20px; height: 20px; border: 0px solid #ffff…" at bounding box center [694, 333] width 675 height 495
click at [375, 23] on button "Toggle Left Sidebar" at bounding box center [378, 26] width 23 height 23
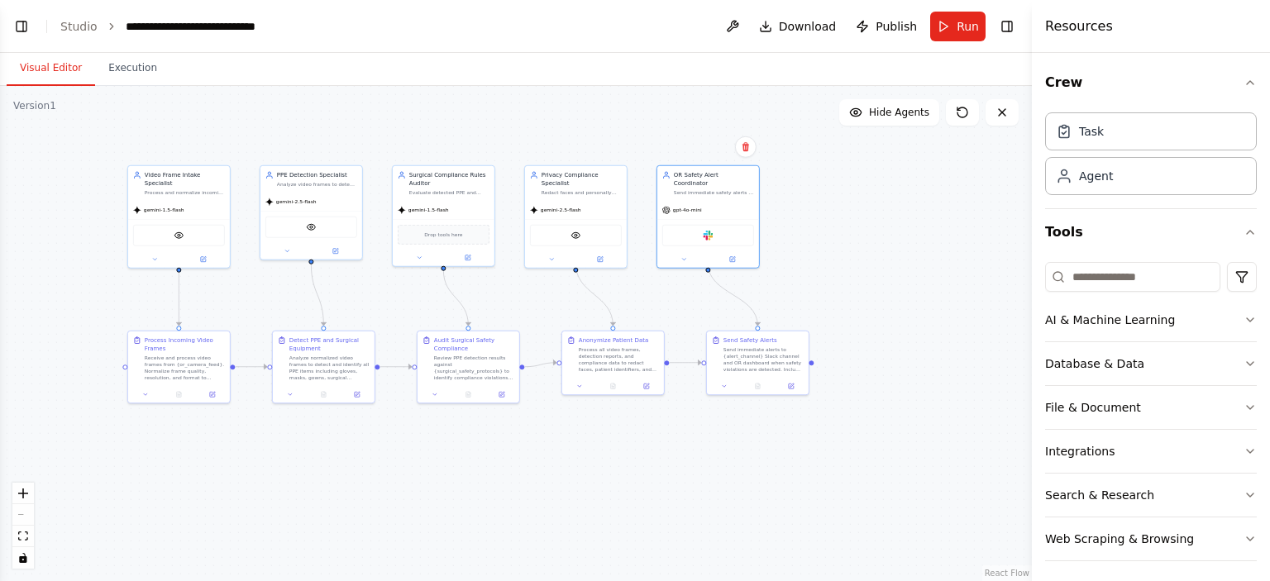
drag, startPoint x: 540, startPoint y: 129, endPoint x: 620, endPoint y: 141, distance: 81.1
click at [620, 141] on div ".deletable-edge-delete-btn { width: 20px; height: 20px; border: 0px solid #ffff…" at bounding box center [516, 333] width 1032 height 495
click at [950, 23] on button "Run" at bounding box center [957, 27] width 55 height 30
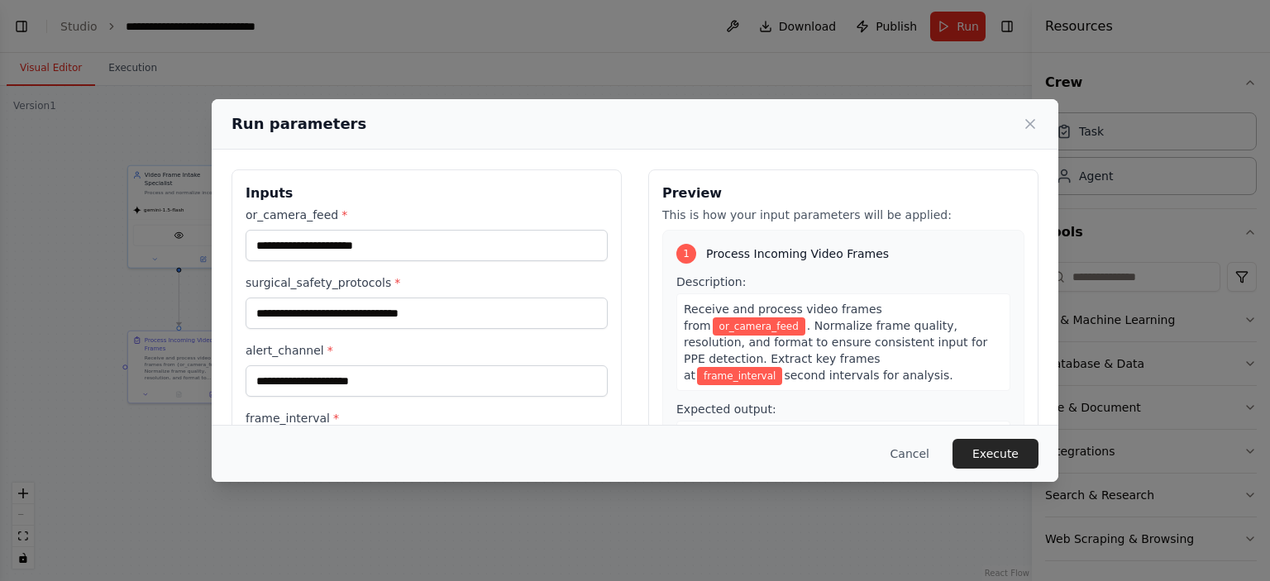
click at [420, 345] on label "alert_channel *" at bounding box center [427, 350] width 362 height 17
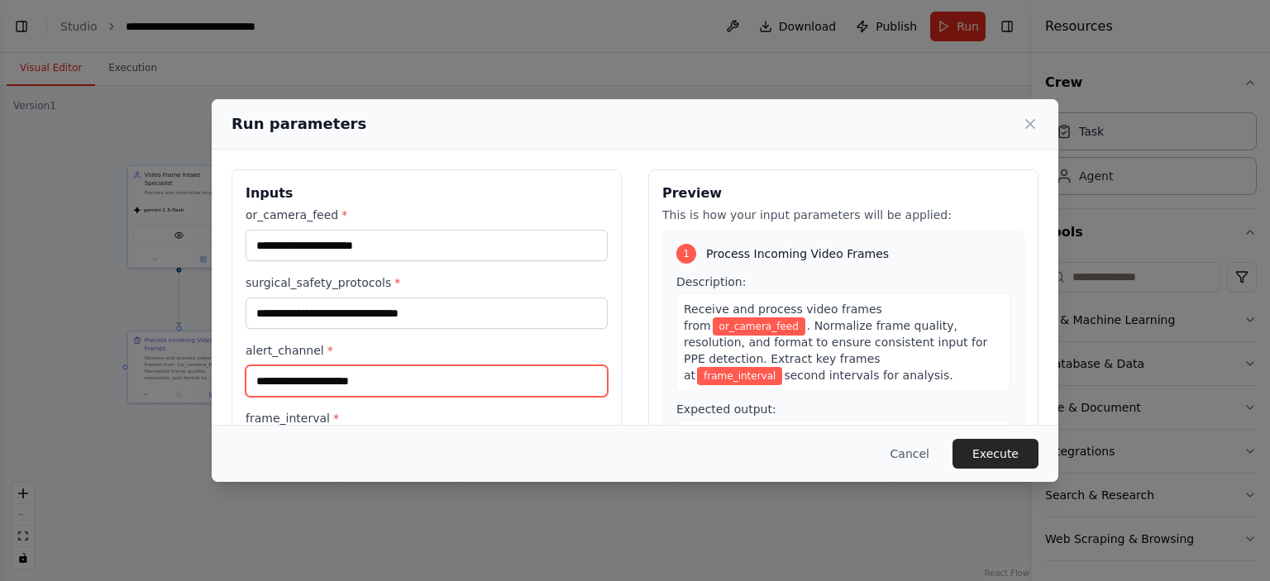
click at [420, 365] on input "alert_channel *" at bounding box center [427, 380] width 362 height 31
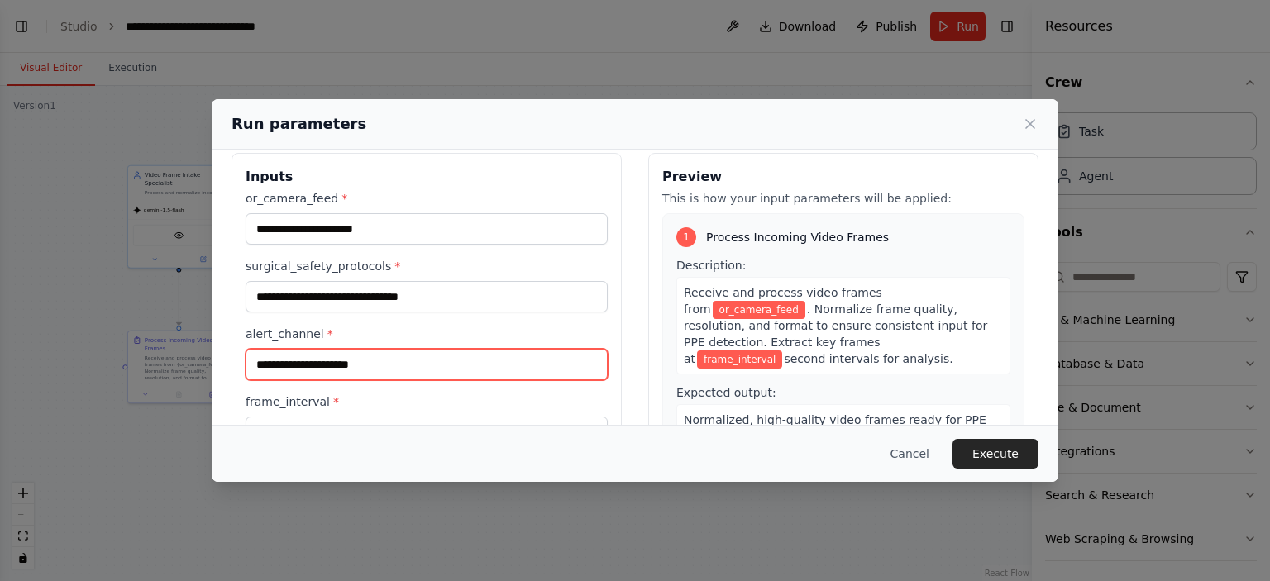
scroll to position [0, 0]
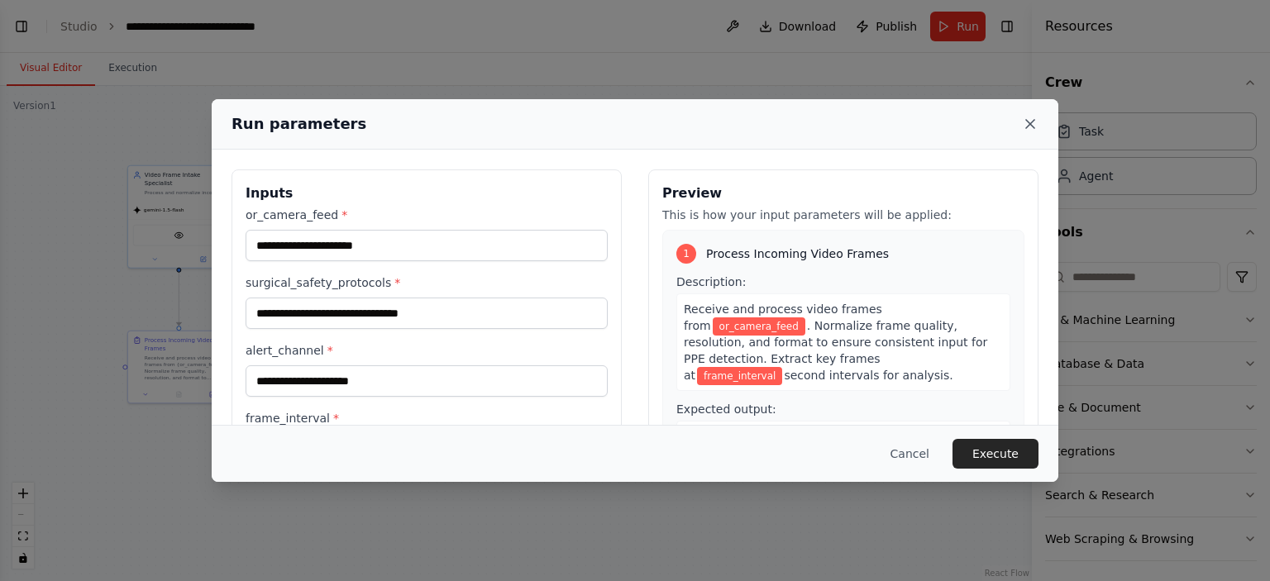
click at [1028, 122] on icon at bounding box center [1030, 124] width 8 height 8
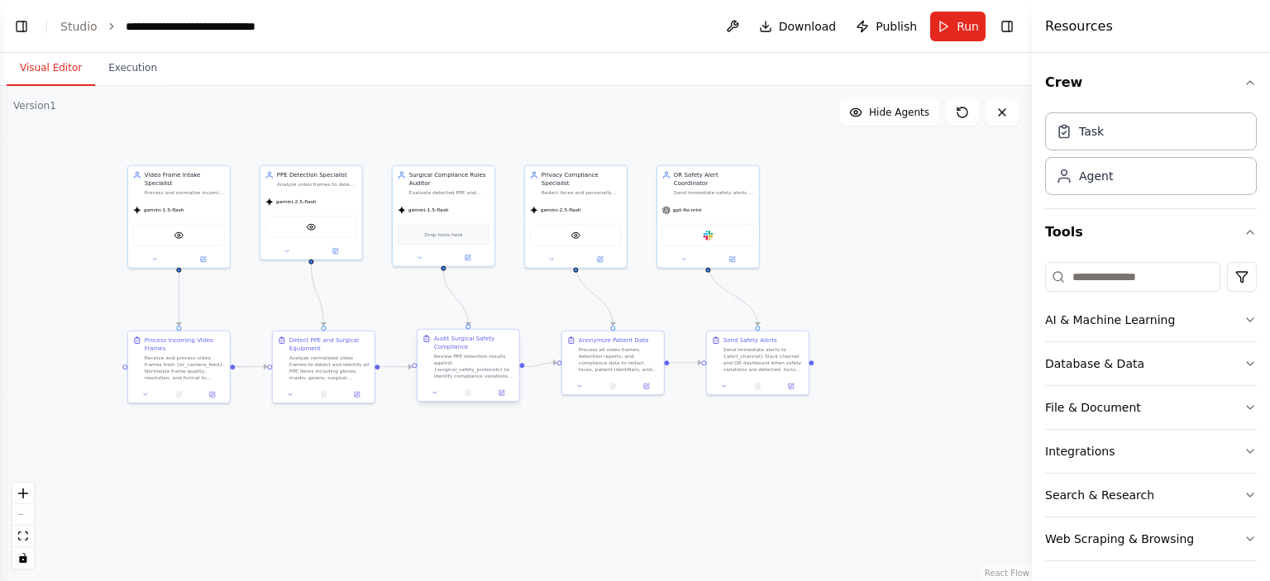
click at [480, 373] on div "Review PPE detection results against {surgical_safety_protocols} to identify co…" at bounding box center [474, 366] width 80 height 26
click at [470, 255] on icon at bounding box center [468, 256] width 7 height 7
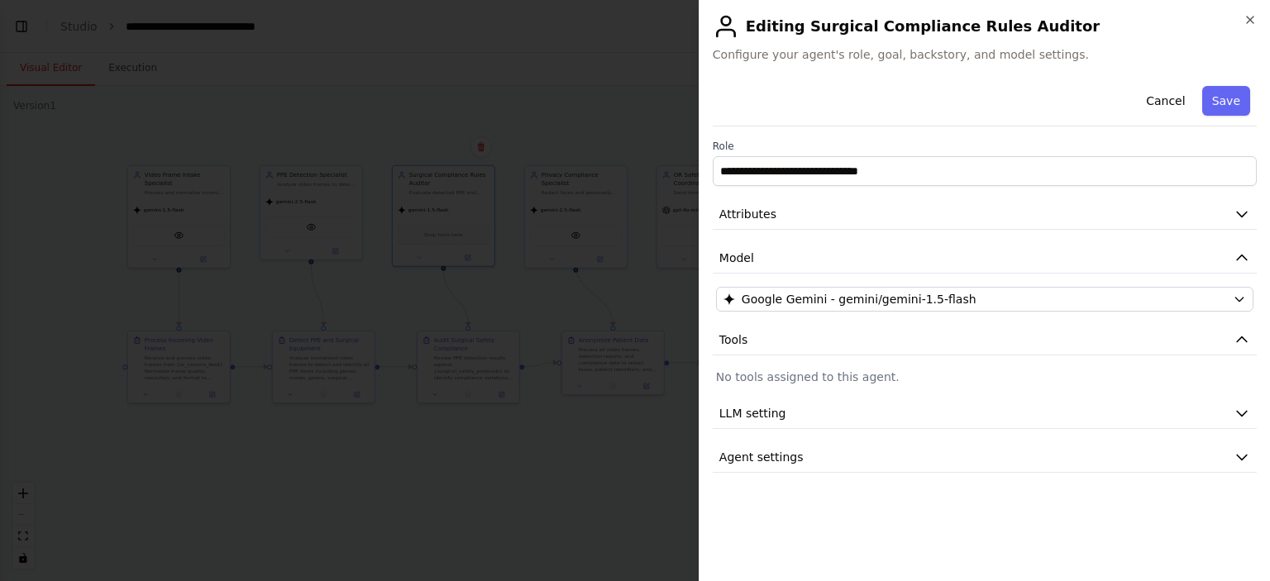
click at [948, 198] on div "**********" at bounding box center [985, 275] width 544 height 393
click at [949, 211] on button "Attributes" at bounding box center [985, 214] width 544 height 31
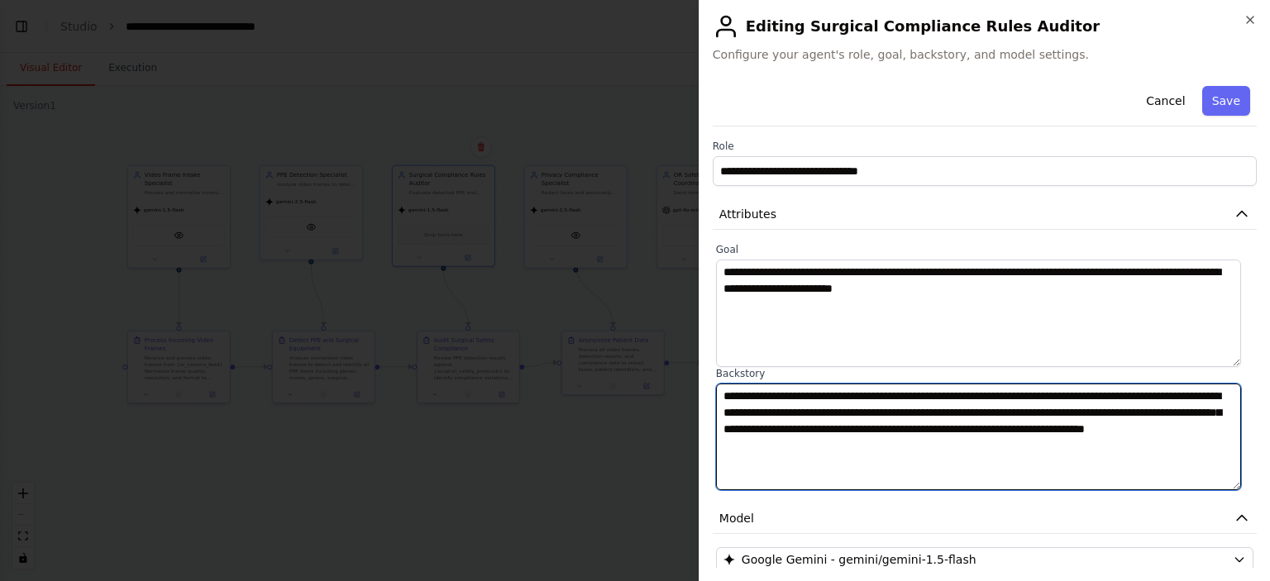
click at [886, 446] on textarea "**********" at bounding box center [978, 437] width 525 height 107
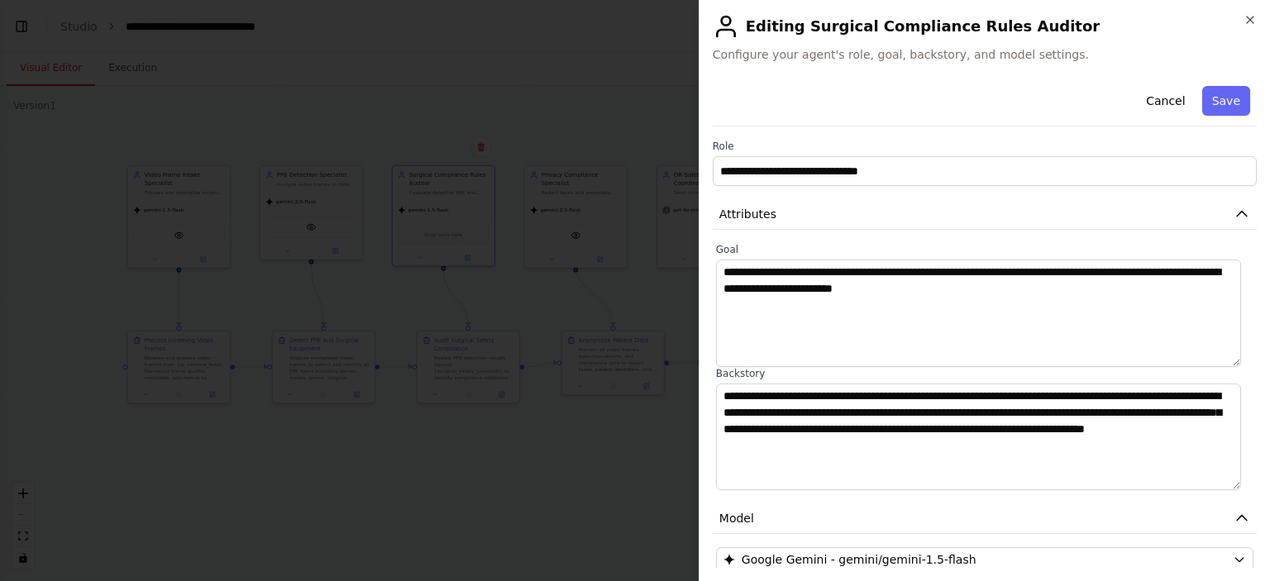
click at [484, 295] on div at bounding box center [635, 290] width 1270 height 581
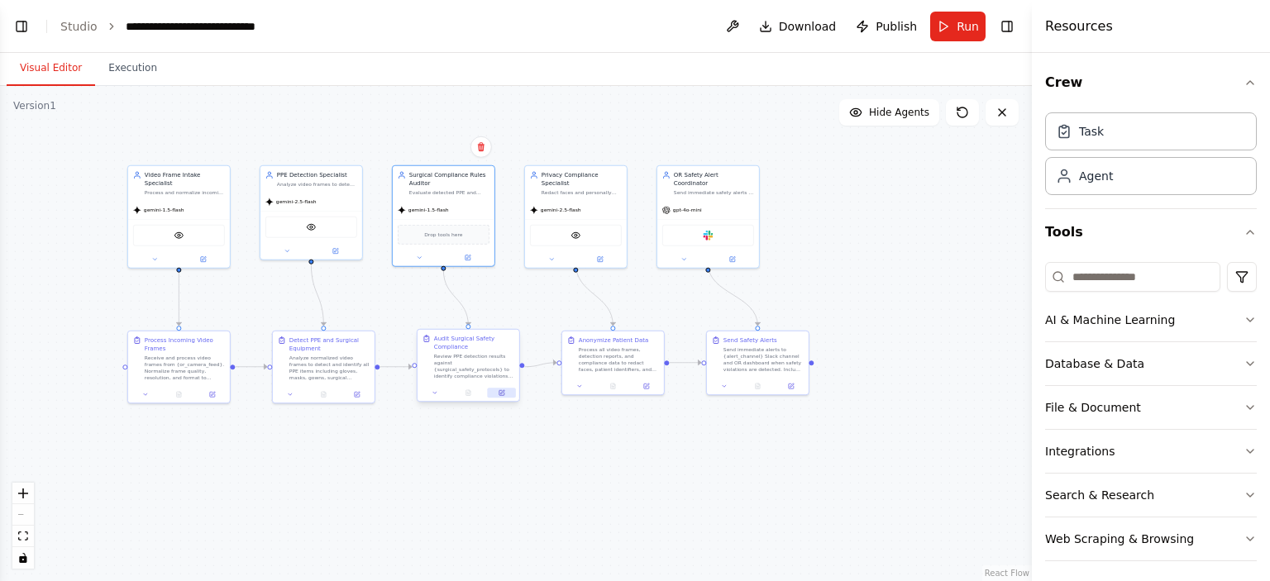
click at [504, 396] on button at bounding box center [502, 393] width 28 height 10
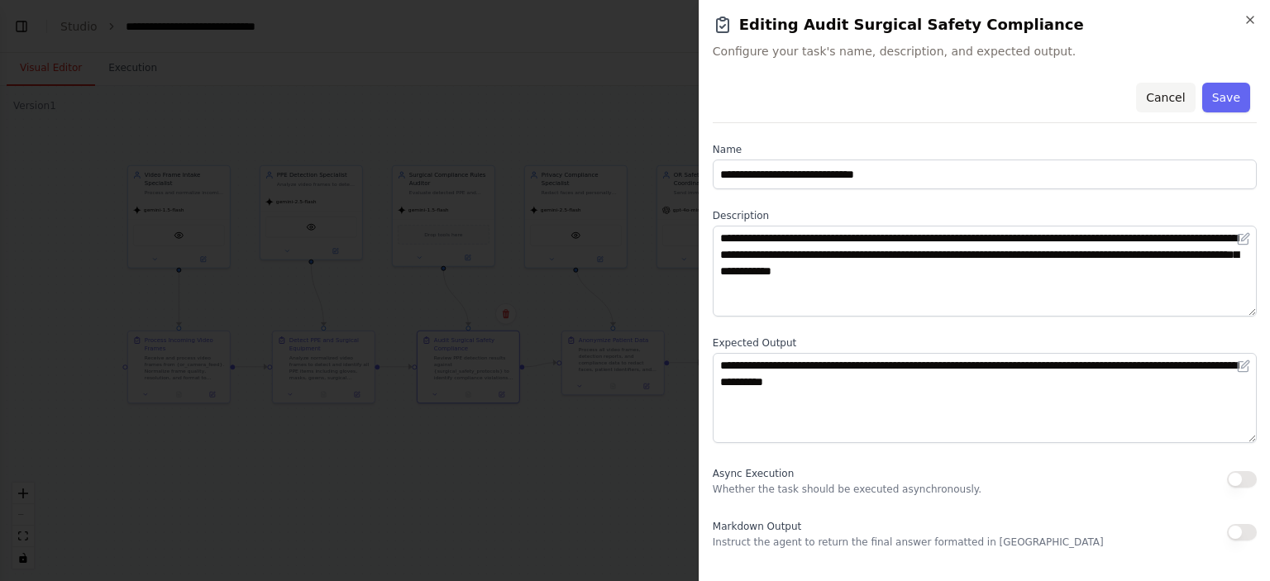
click at [1167, 108] on button "Cancel" at bounding box center [1165, 98] width 59 height 30
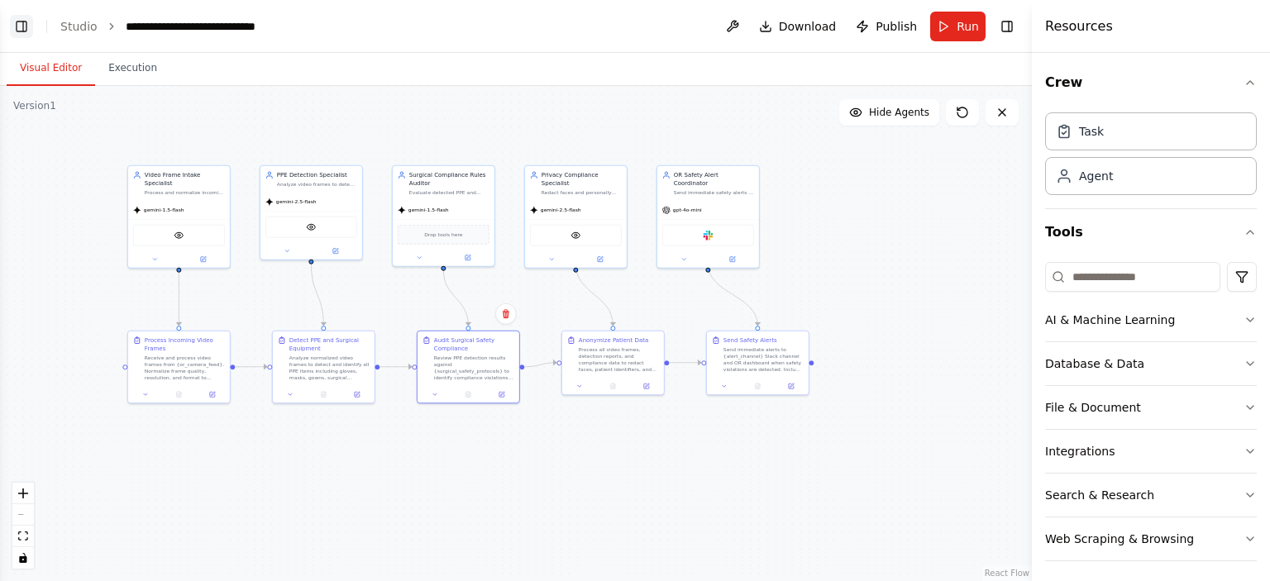
click at [20, 21] on button "Toggle Left Sidebar" at bounding box center [21, 26] width 23 height 23
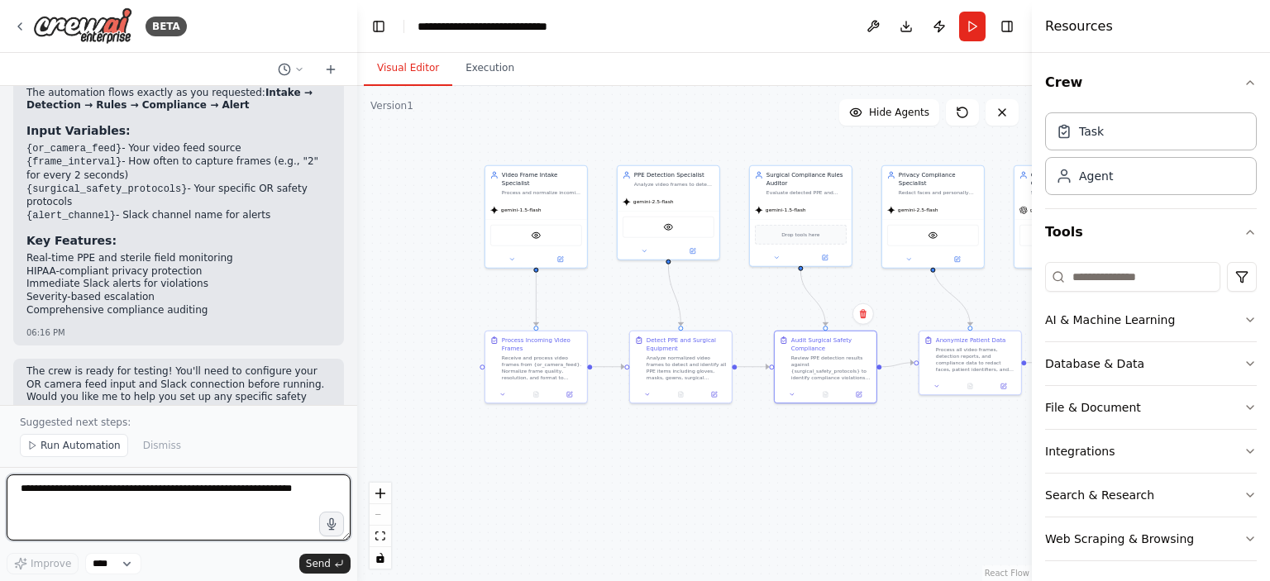
click at [106, 496] on textarea at bounding box center [179, 507] width 344 height 66
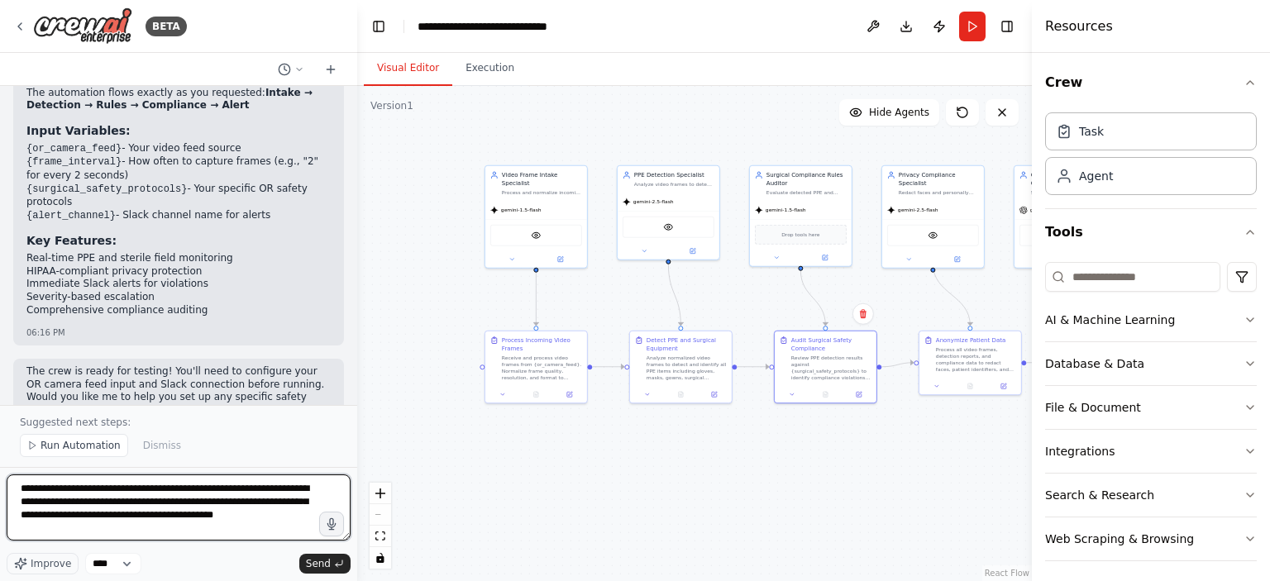
type textarea "**********"
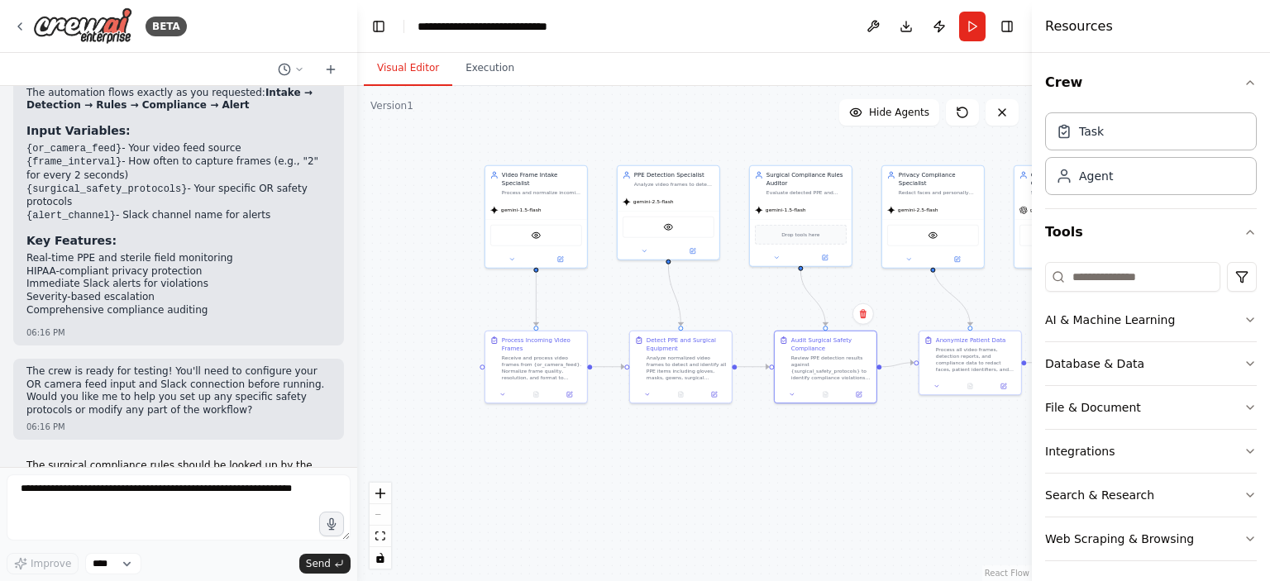
scroll to position [1809, 0]
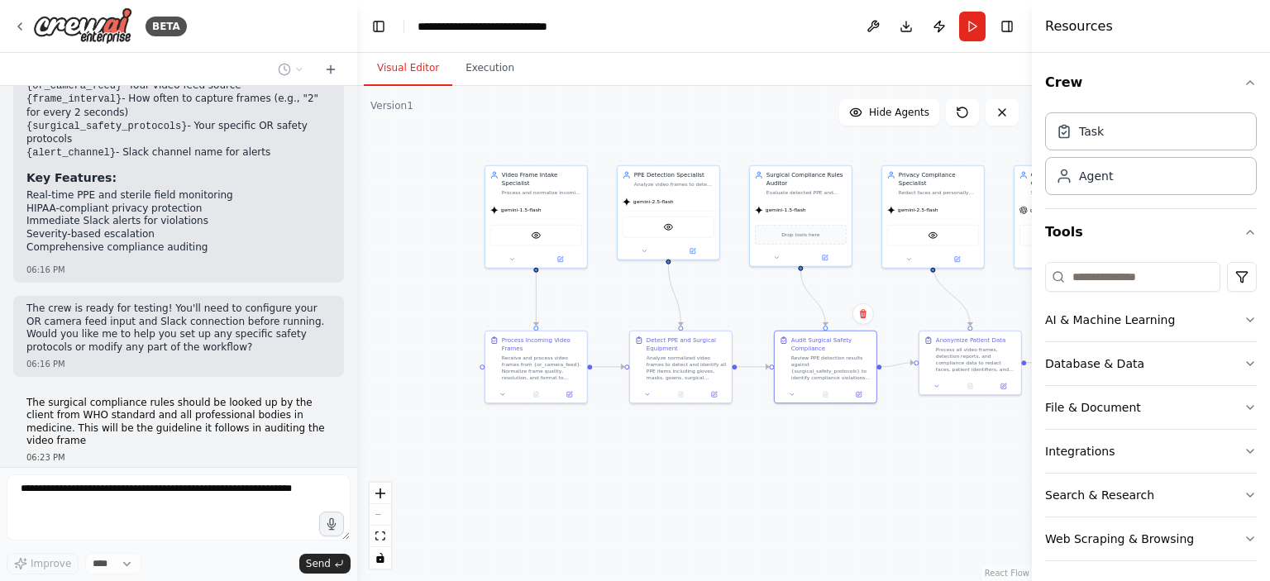
click at [1007, 71] on div "Visual Editor Execution" at bounding box center [694, 69] width 675 height 33
click at [1004, 26] on button "Toggle Right Sidebar" at bounding box center [1006, 26] width 23 height 23
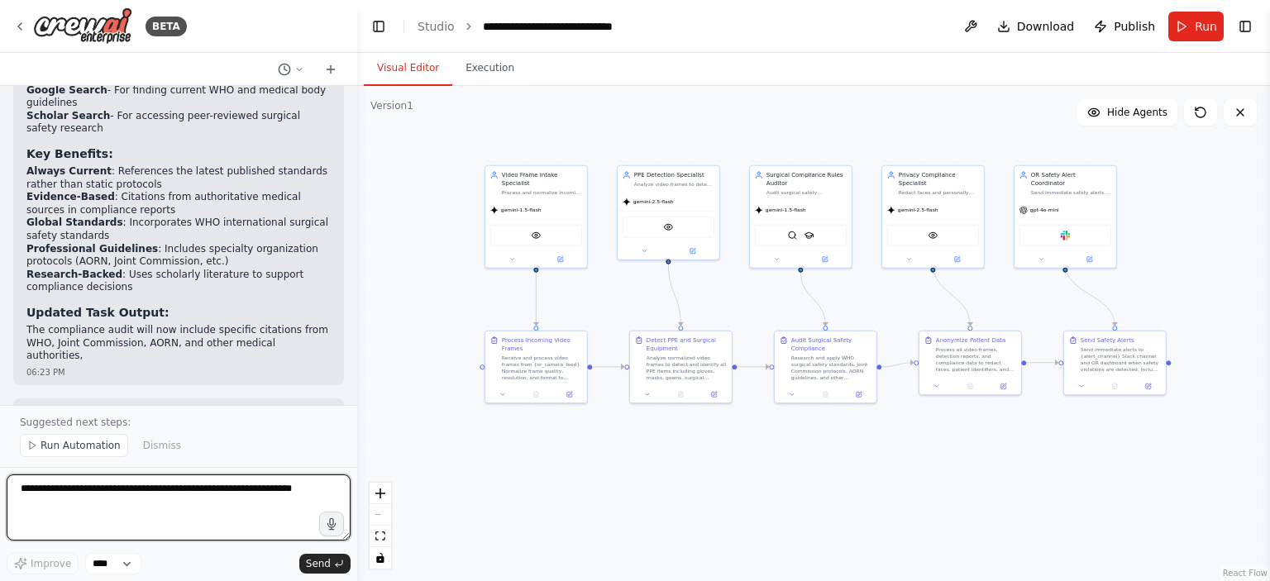
scroll to position [3012, 0]
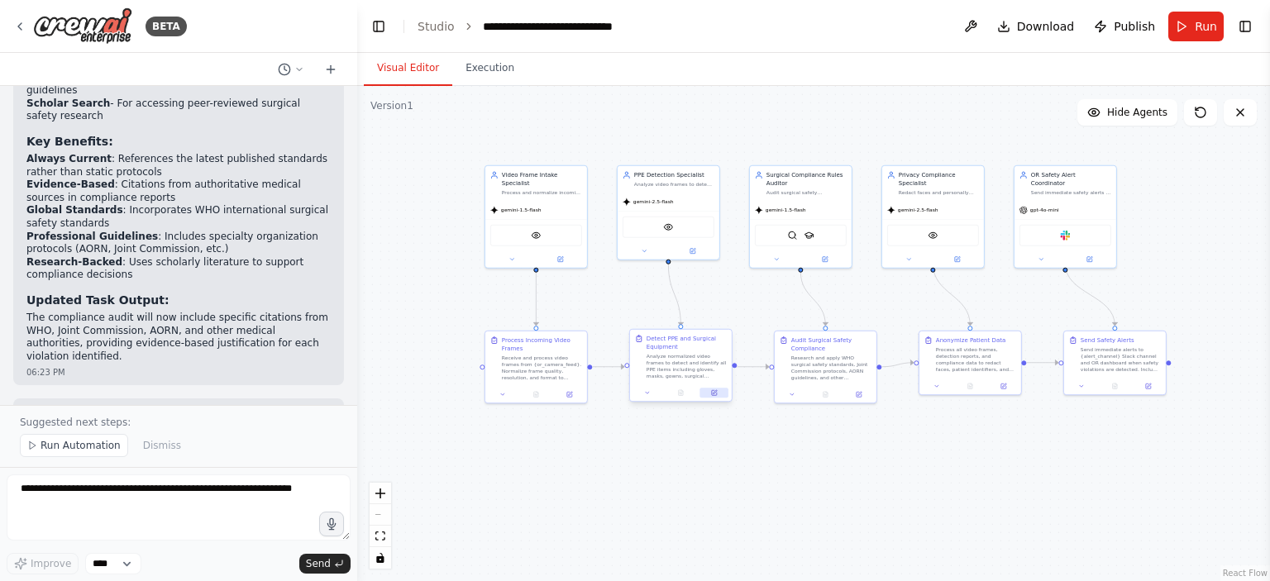
click at [713, 395] on icon at bounding box center [714, 392] width 5 height 5
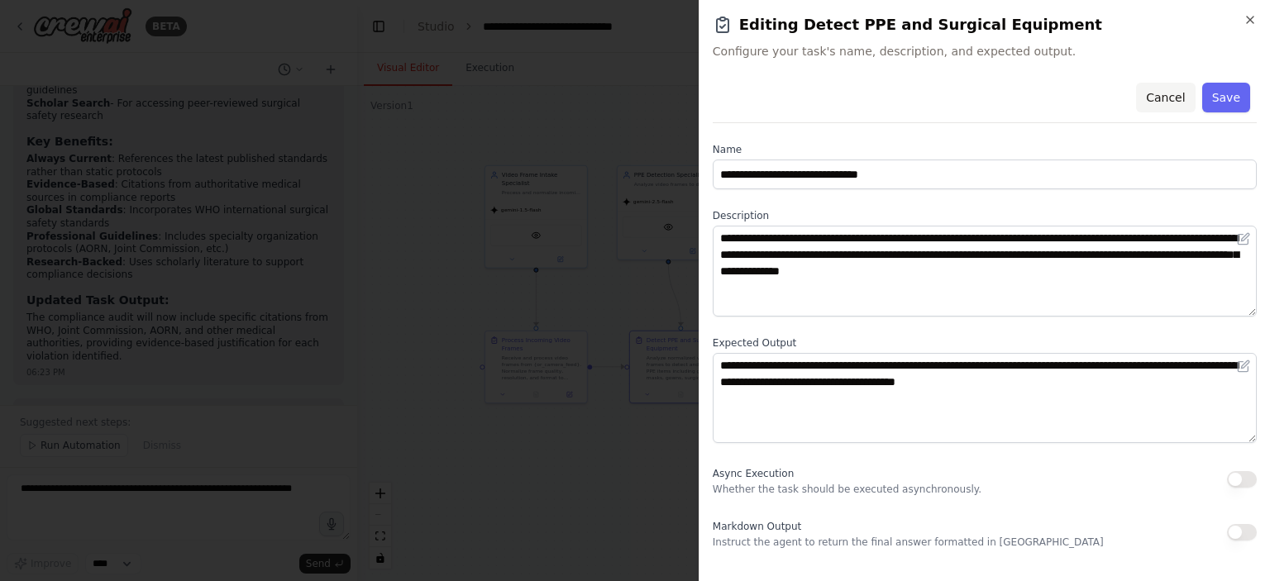
click at [1164, 95] on button "Cancel" at bounding box center [1165, 98] width 59 height 30
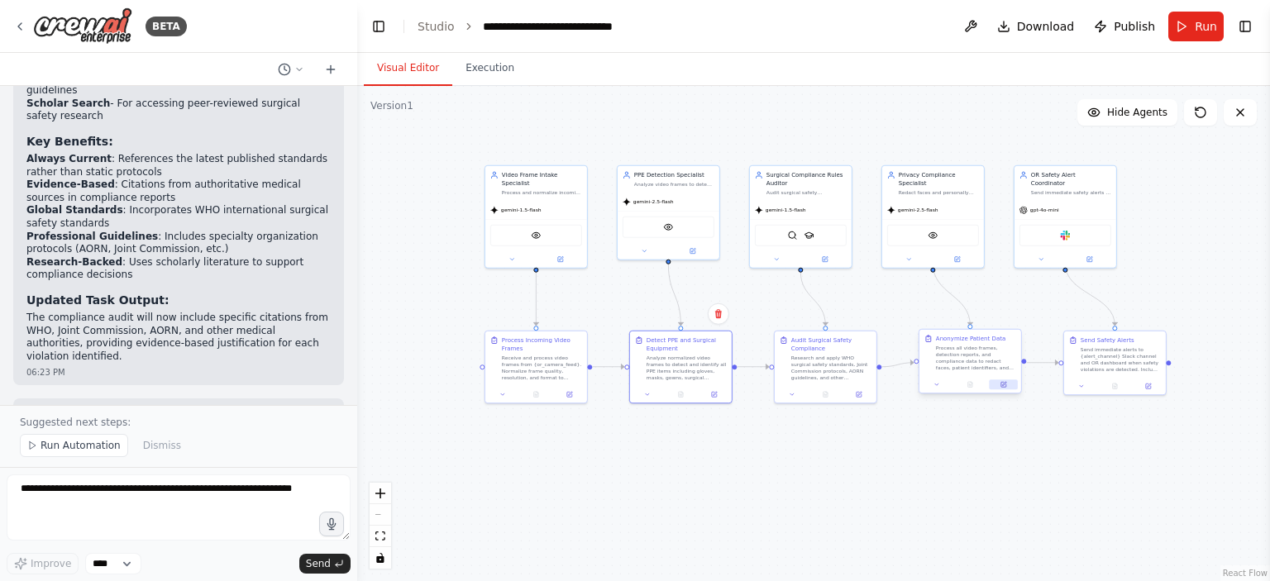
click at [1006, 388] on button at bounding box center [1003, 384] width 28 height 10
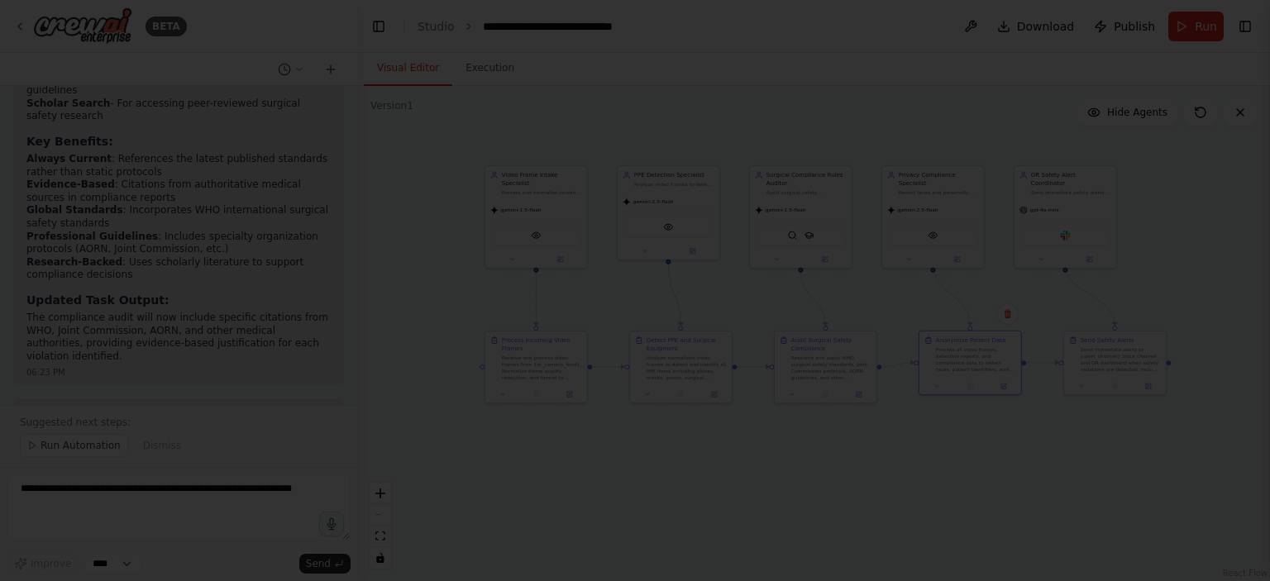
click at [632, 300] on div at bounding box center [635, 290] width 1270 height 581
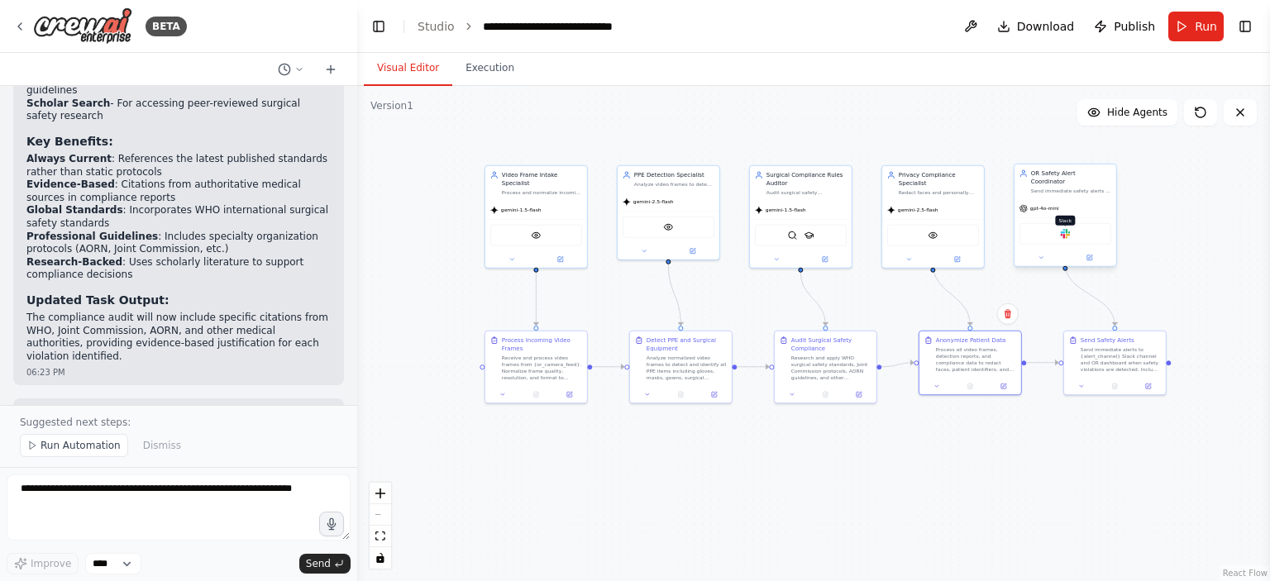
click at [1066, 229] on img at bounding box center [1065, 234] width 10 height 10
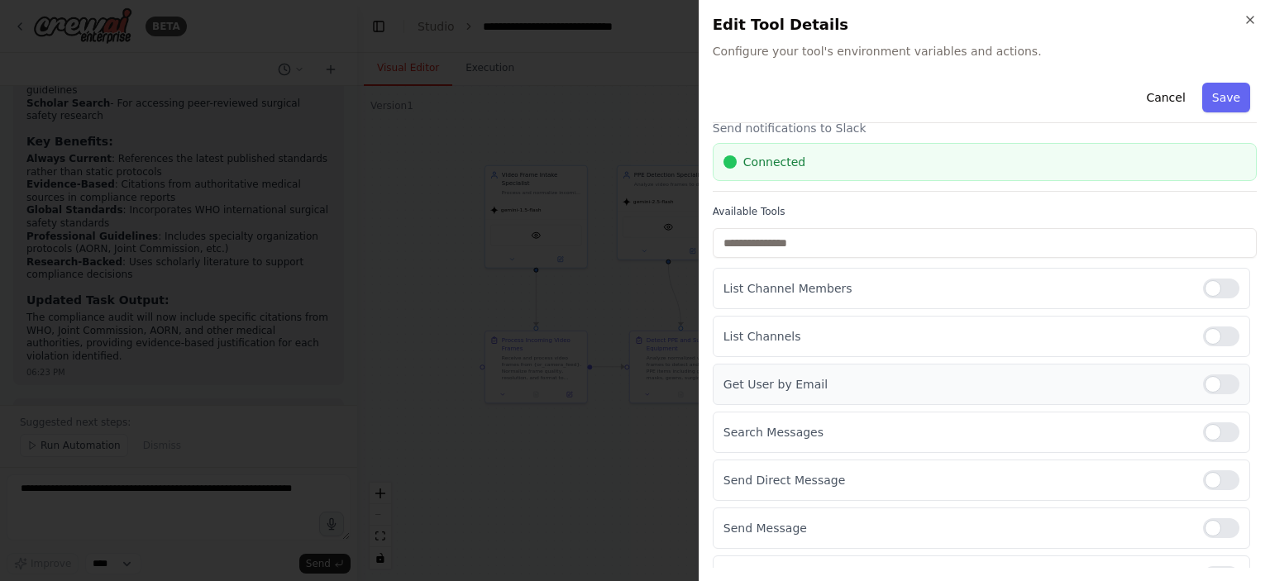
scroll to position [0, 0]
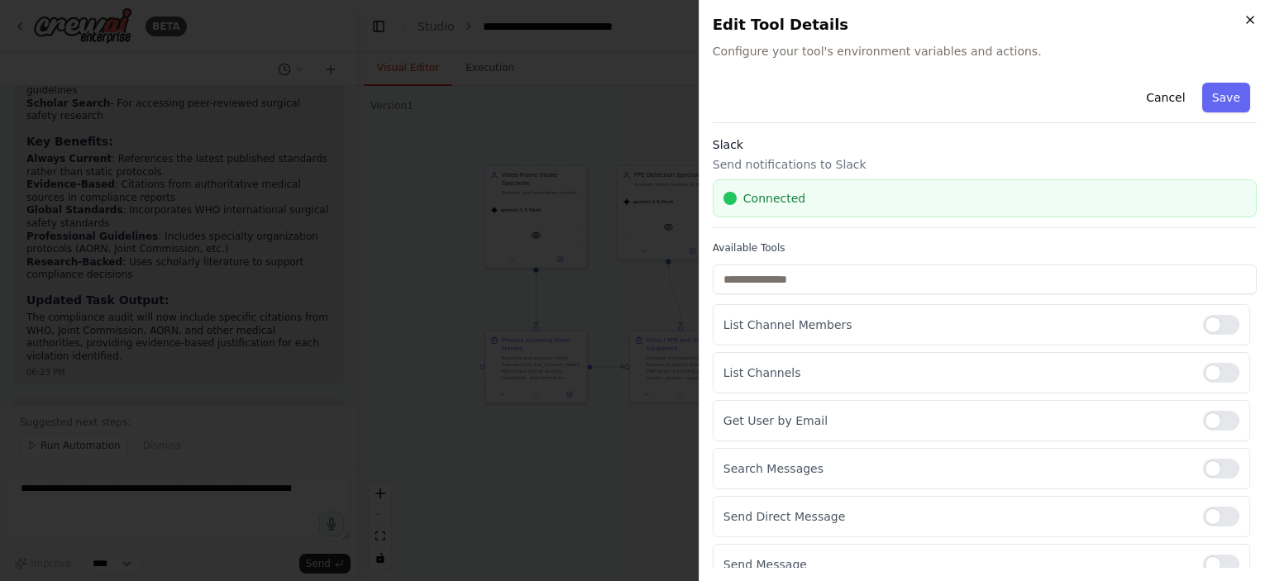
click at [1255, 17] on icon "button" at bounding box center [1249, 19] width 13 height 13
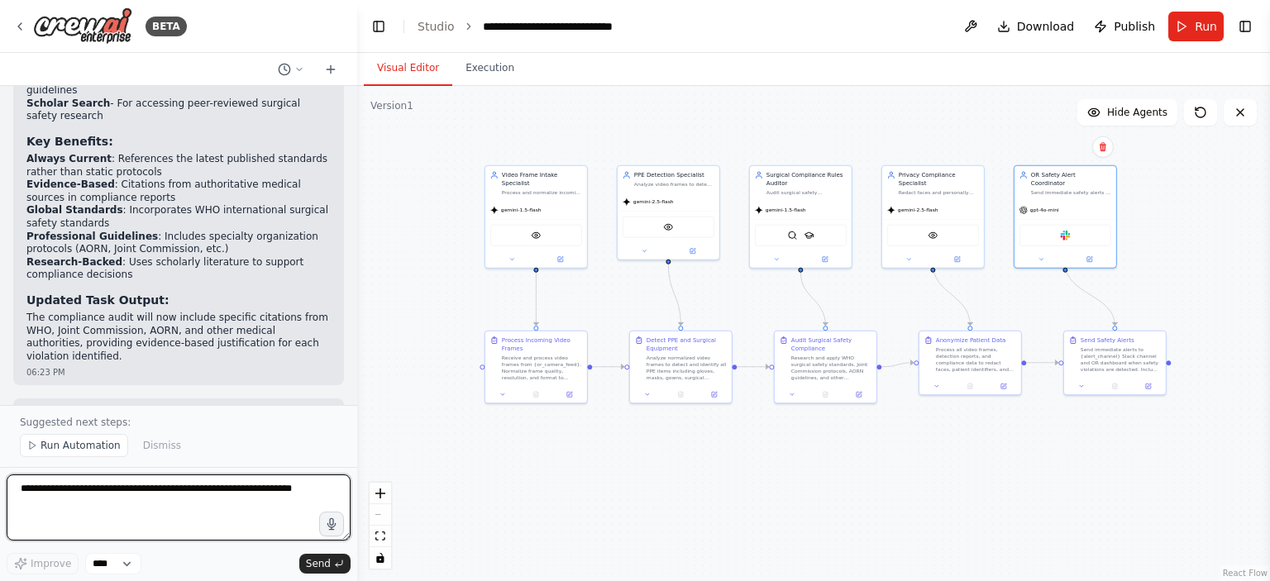
click at [182, 495] on textarea at bounding box center [179, 507] width 344 height 66
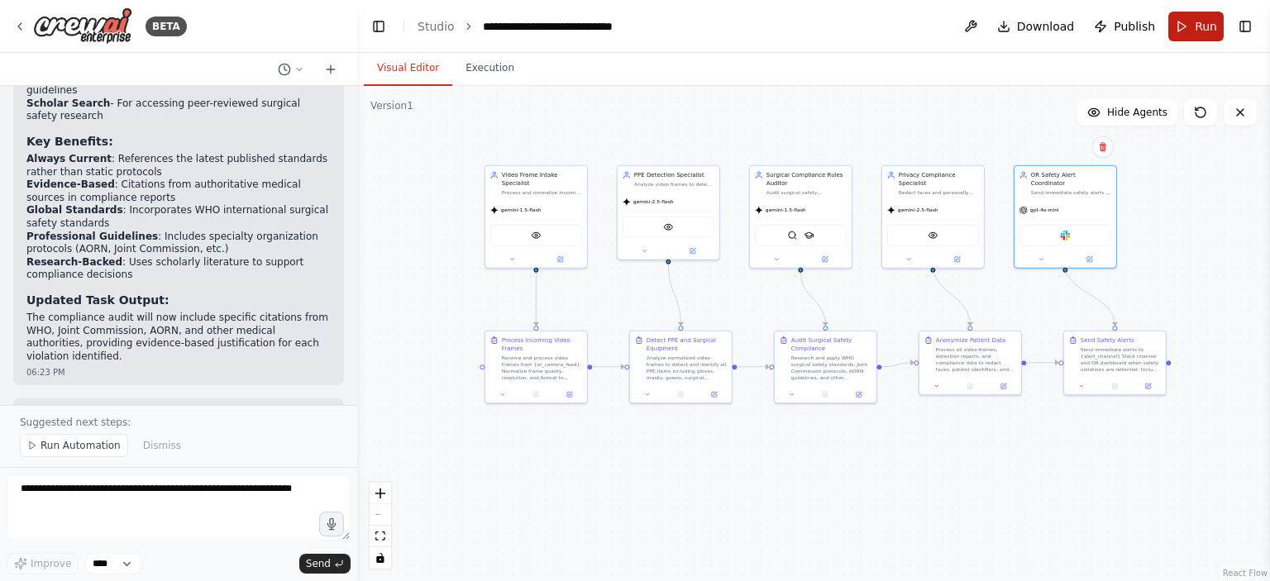
click at [1180, 29] on button "Run" at bounding box center [1195, 27] width 55 height 30
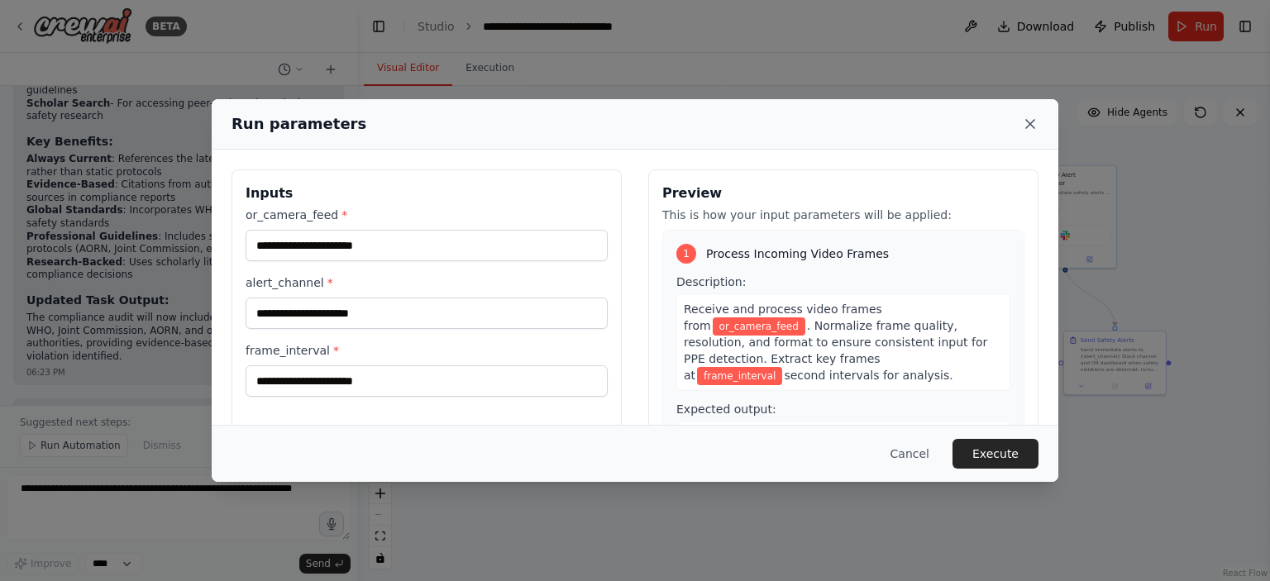
click at [1027, 123] on icon at bounding box center [1030, 124] width 17 height 17
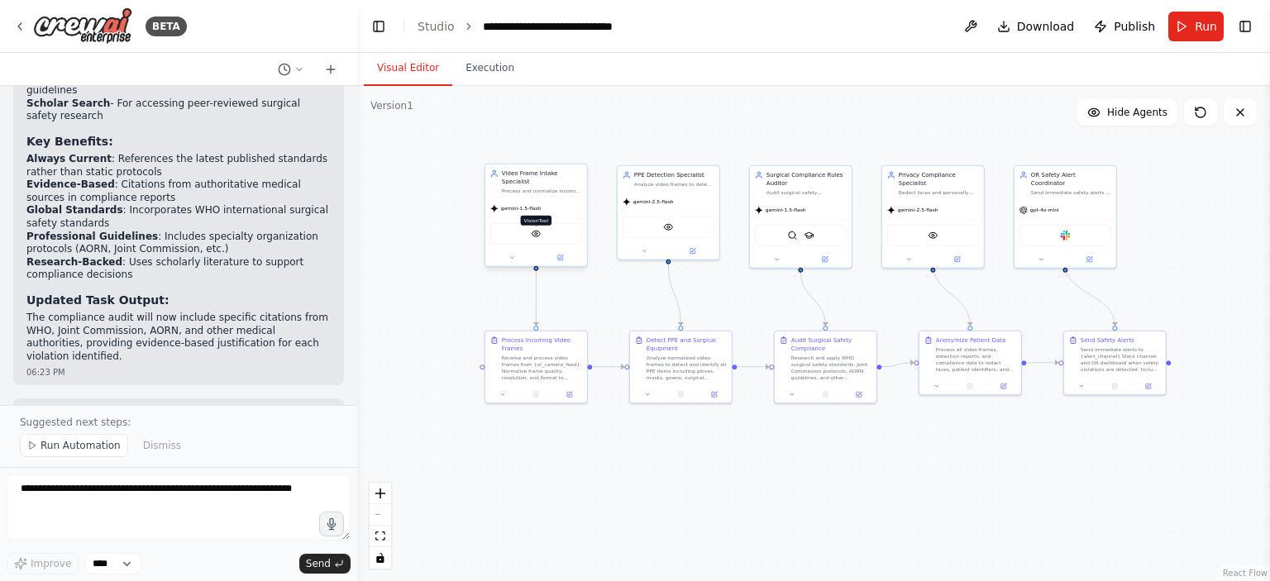
click at [540, 229] on img at bounding box center [536, 234] width 10 height 10
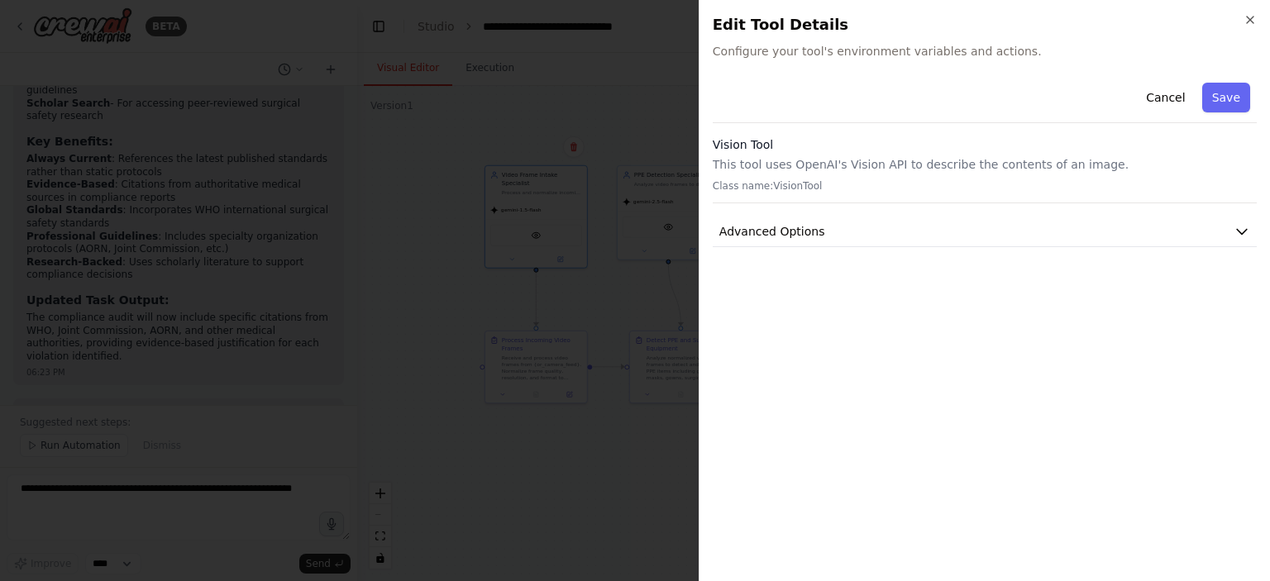
click at [618, 144] on div at bounding box center [635, 290] width 1270 height 581
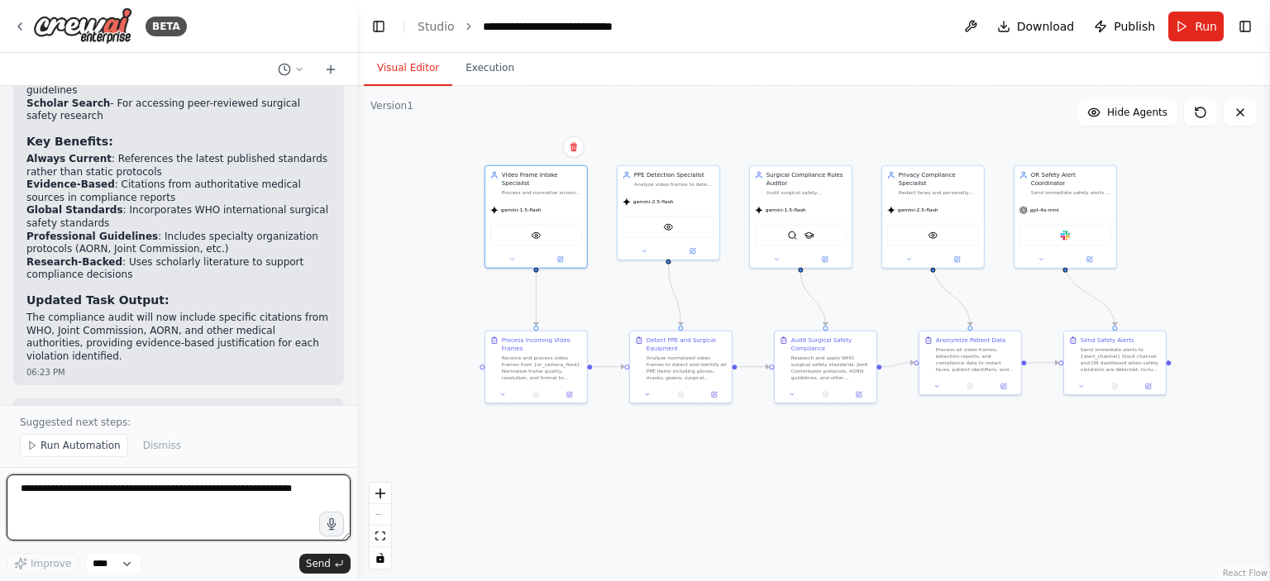
click at [136, 487] on textarea at bounding box center [179, 507] width 344 height 66
type textarea "*"
type textarea "**********"
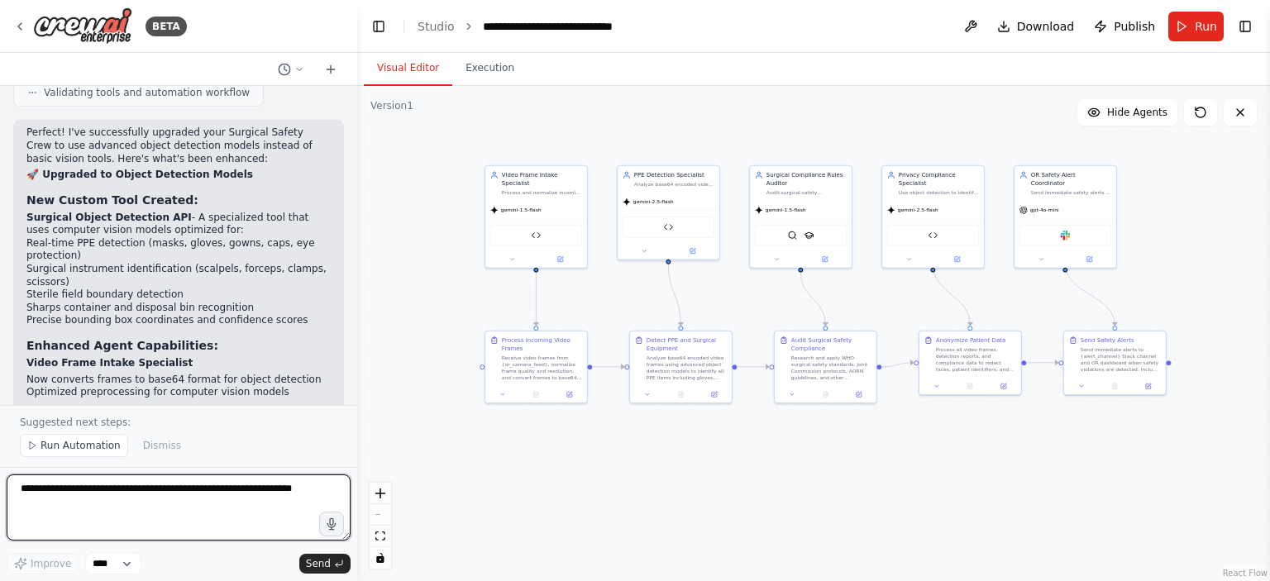
scroll to position [6996, 0]
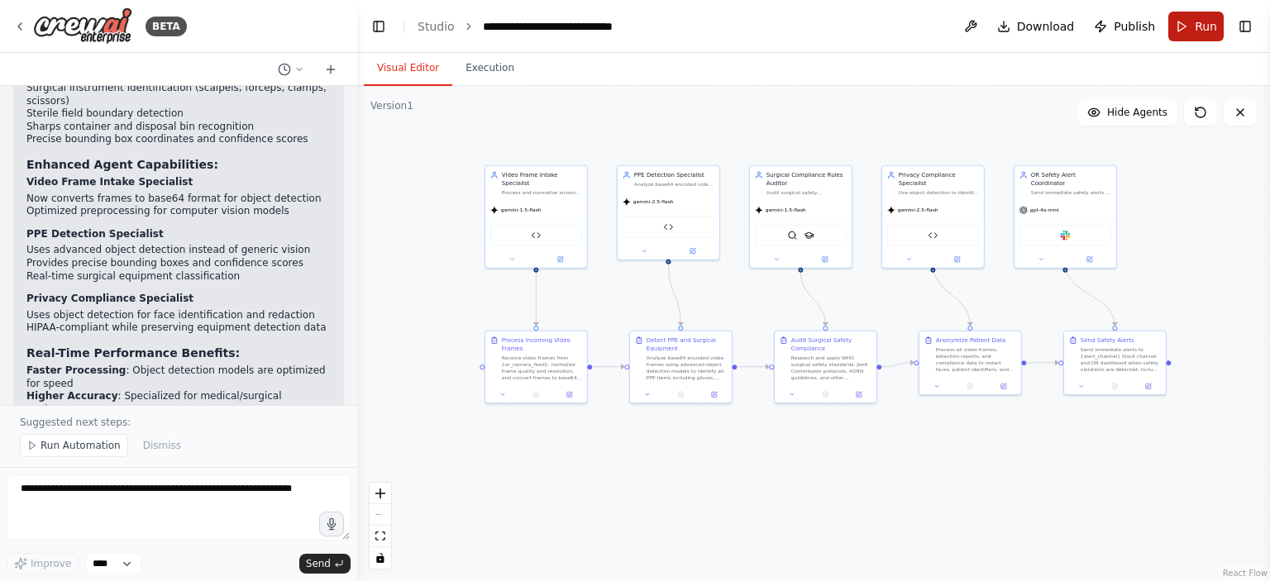
click at [1174, 34] on button "Run" at bounding box center [1195, 27] width 55 height 30
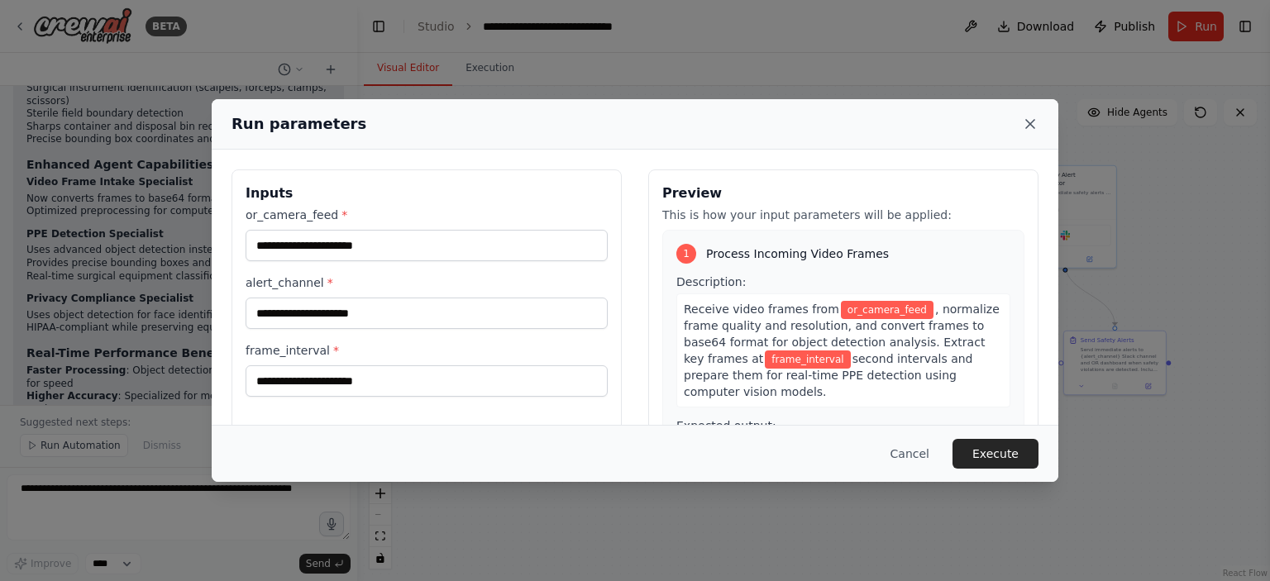
click at [1032, 125] on icon at bounding box center [1030, 124] width 17 height 17
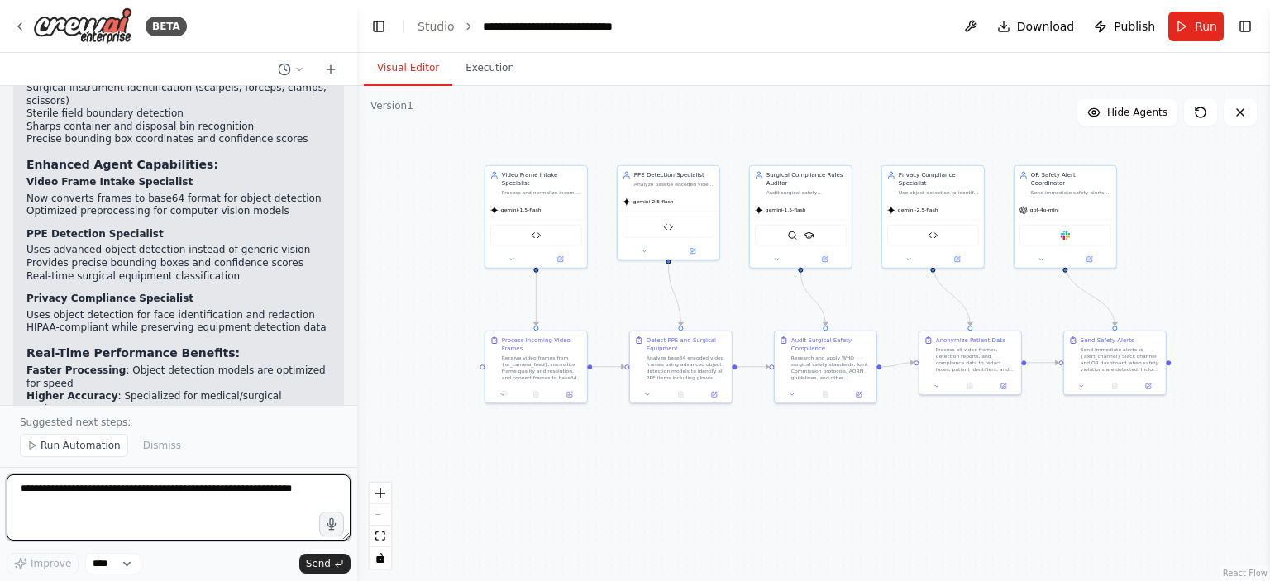
click at [161, 485] on textarea at bounding box center [179, 507] width 344 height 66
type textarea "**********"
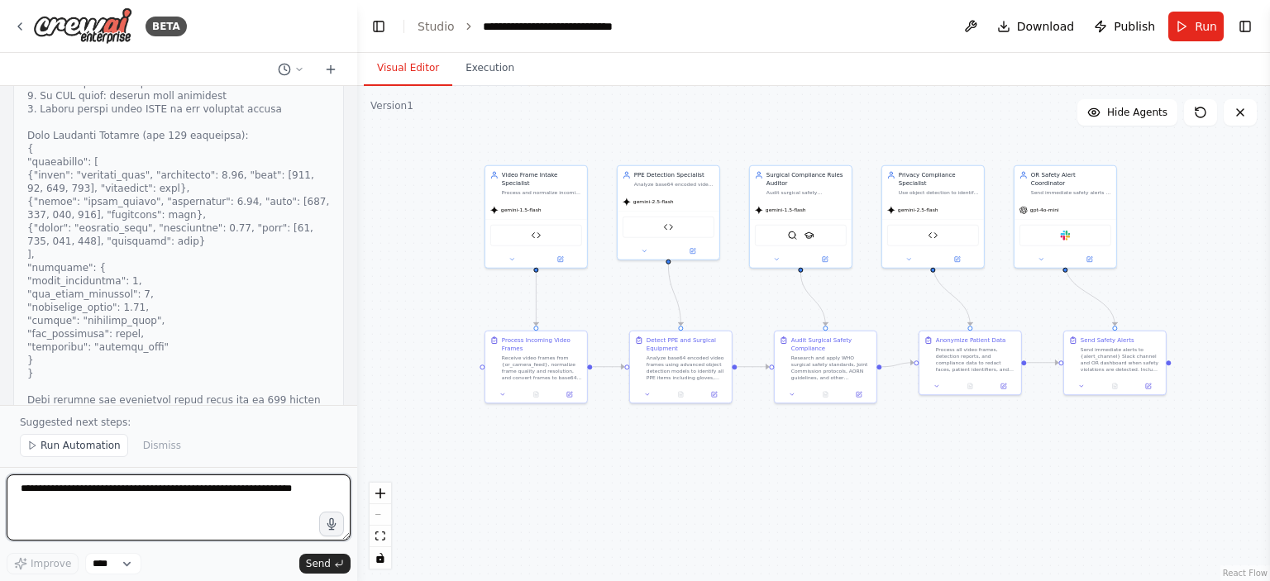
scroll to position [8312, 0]
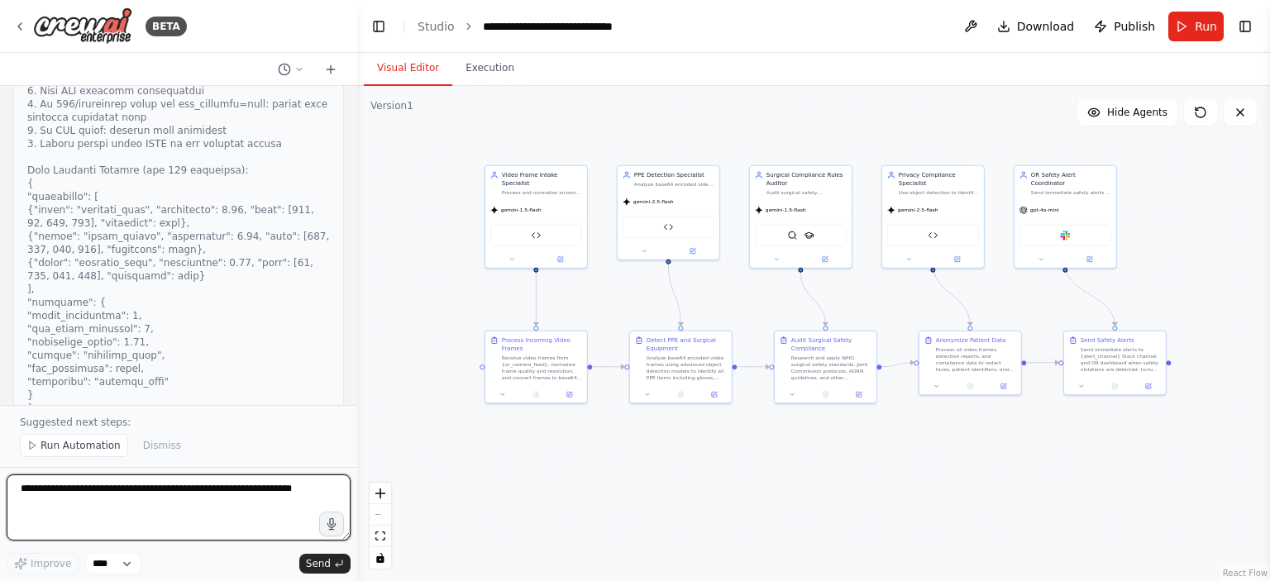
click at [112, 496] on textarea at bounding box center [179, 507] width 344 height 66
type textarea "**********"
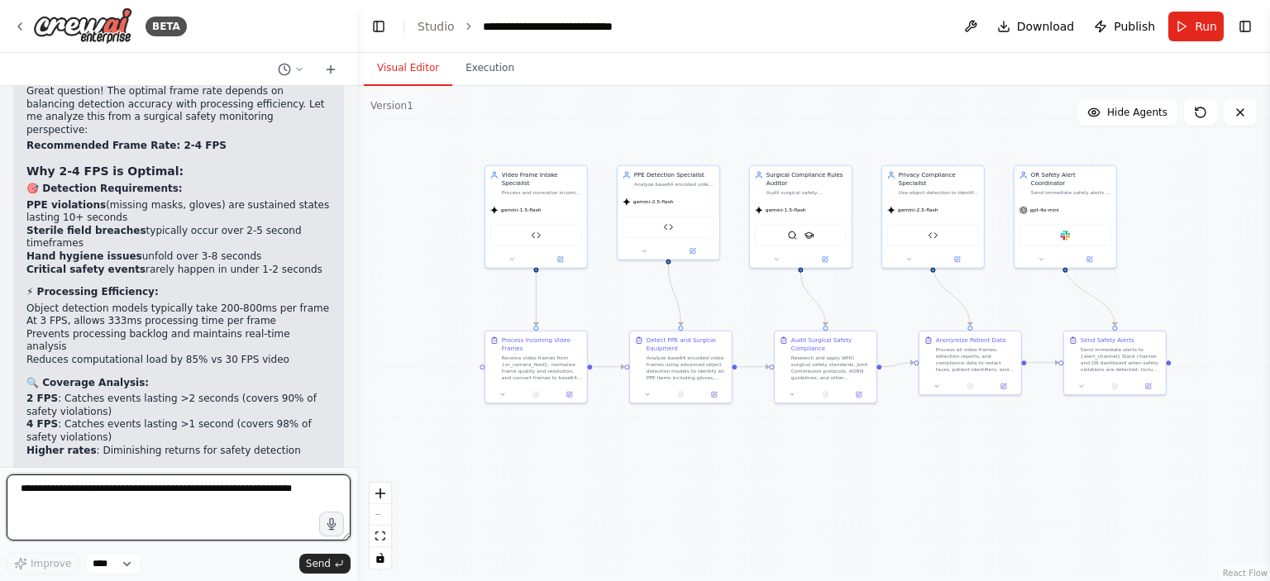
scroll to position [9696, 0]
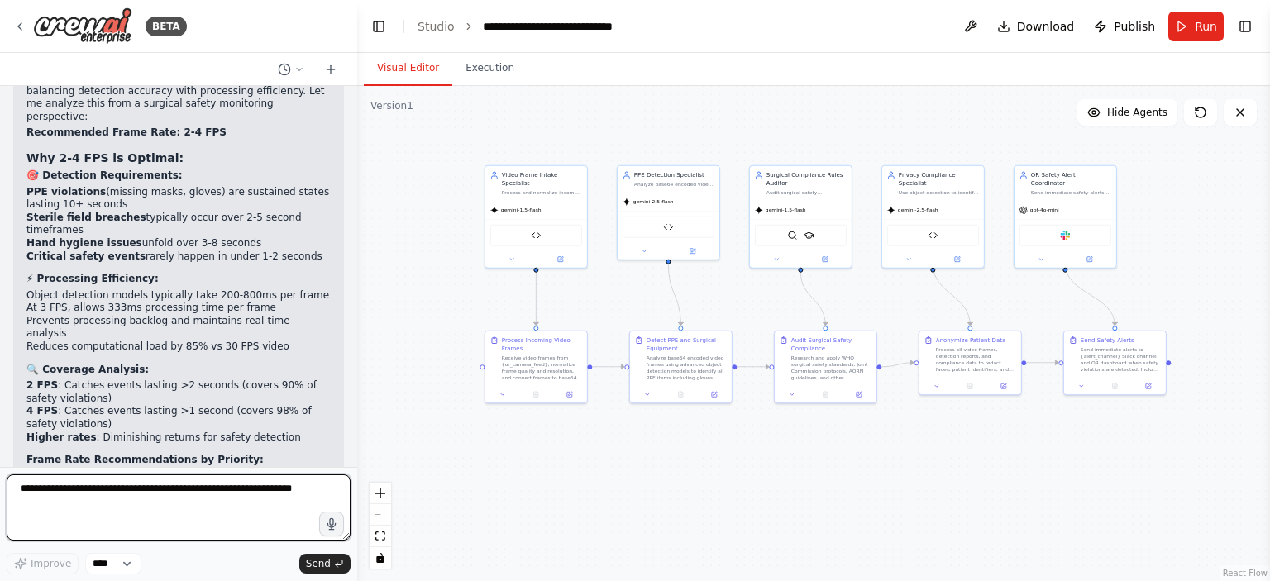
click at [188, 496] on textarea at bounding box center [179, 507] width 344 height 66
type textarea "**********"
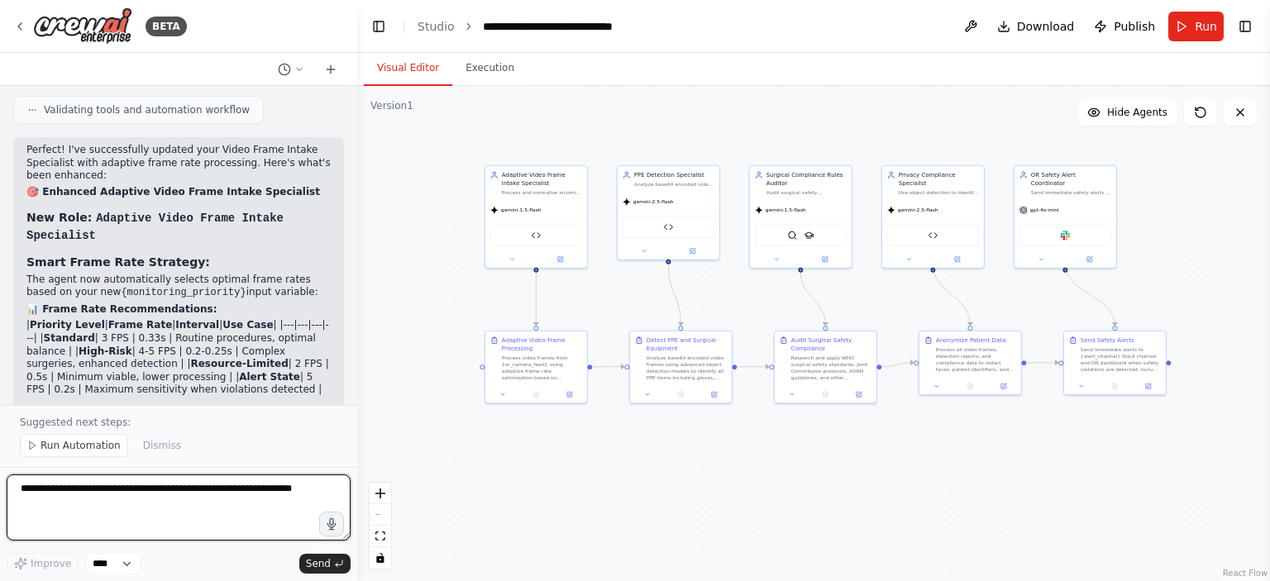
scroll to position [10976, 0]
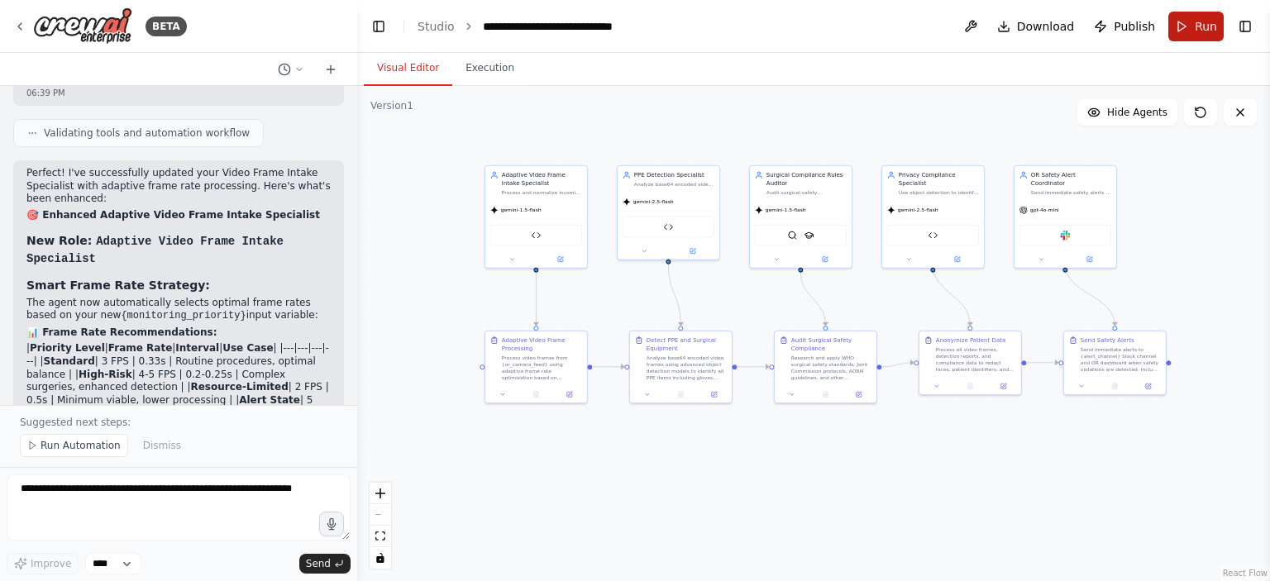
click at [1181, 26] on button "Run" at bounding box center [1195, 27] width 55 height 30
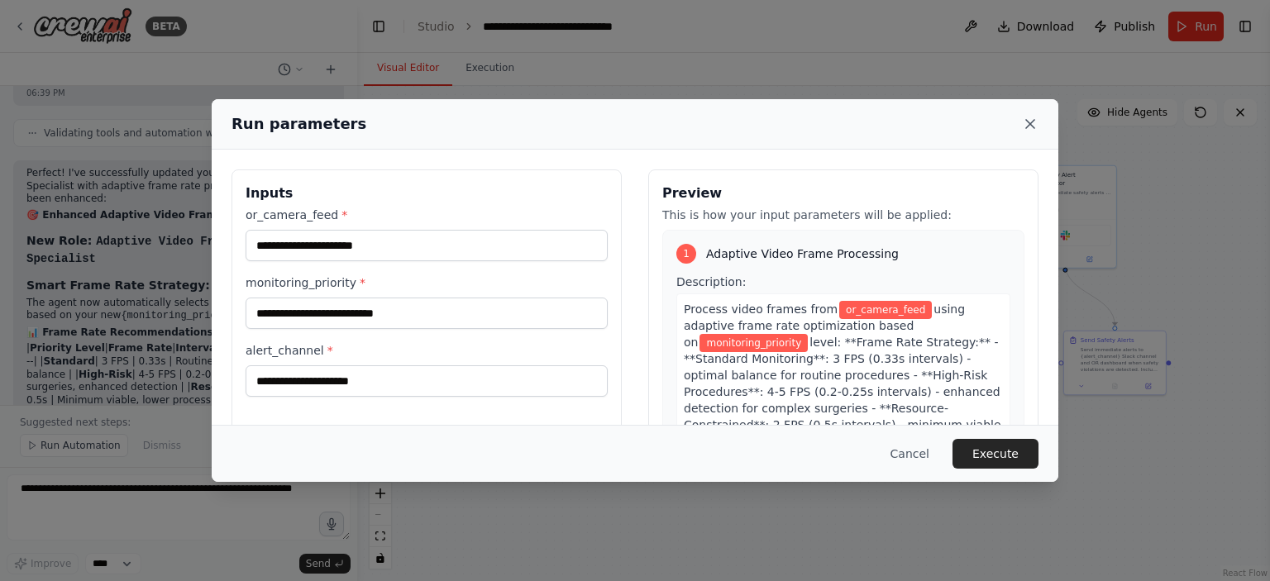
click at [1029, 128] on icon at bounding box center [1030, 124] width 17 height 17
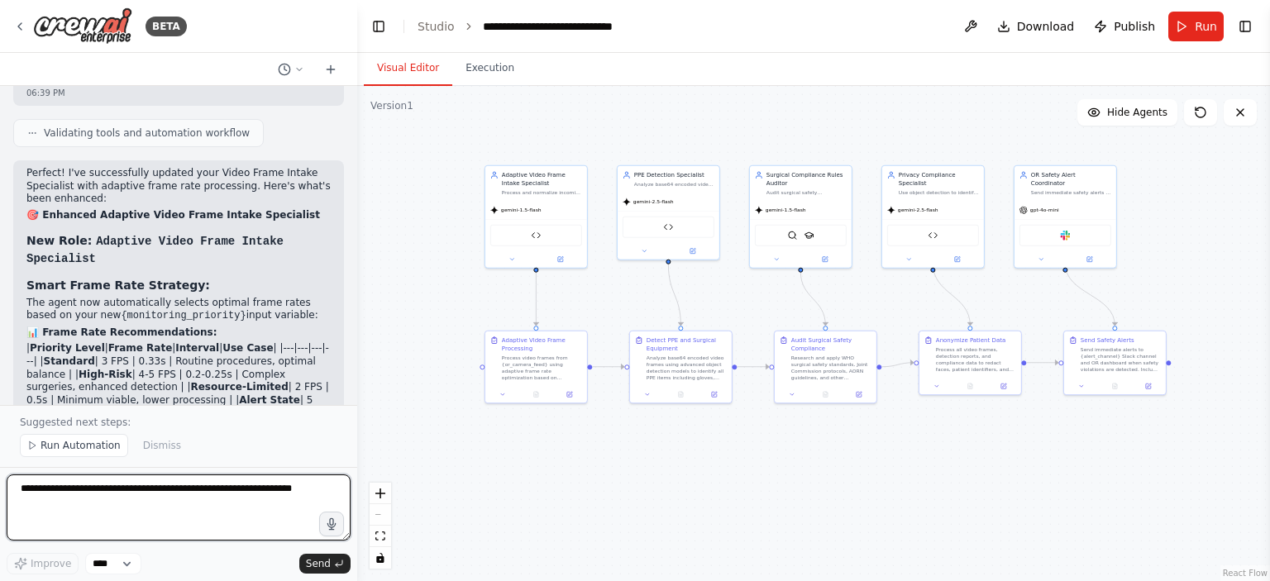
click at [122, 492] on textarea at bounding box center [179, 507] width 344 height 66
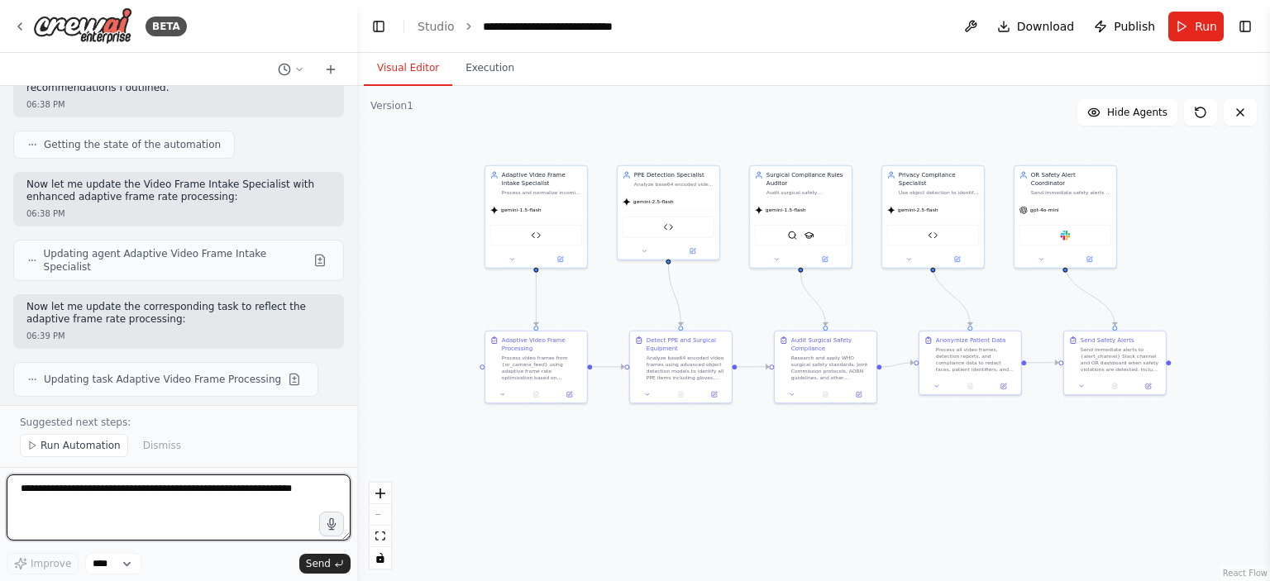
scroll to position [10645, 0]
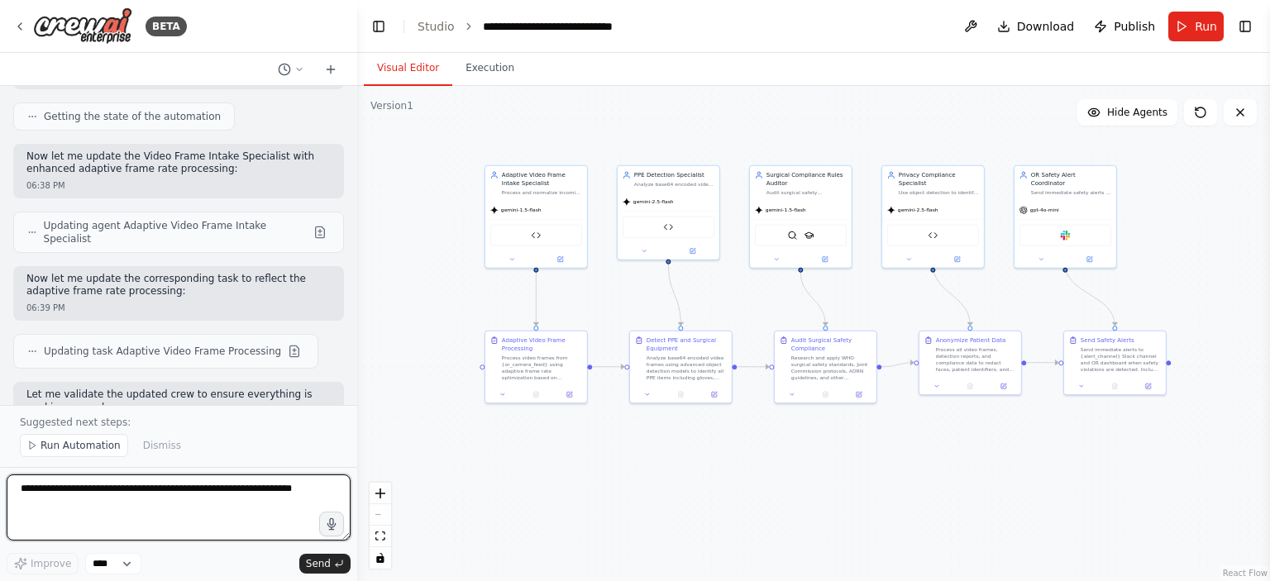
click at [98, 500] on textarea at bounding box center [179, 507] width 344 height 66
type textarea "**********"
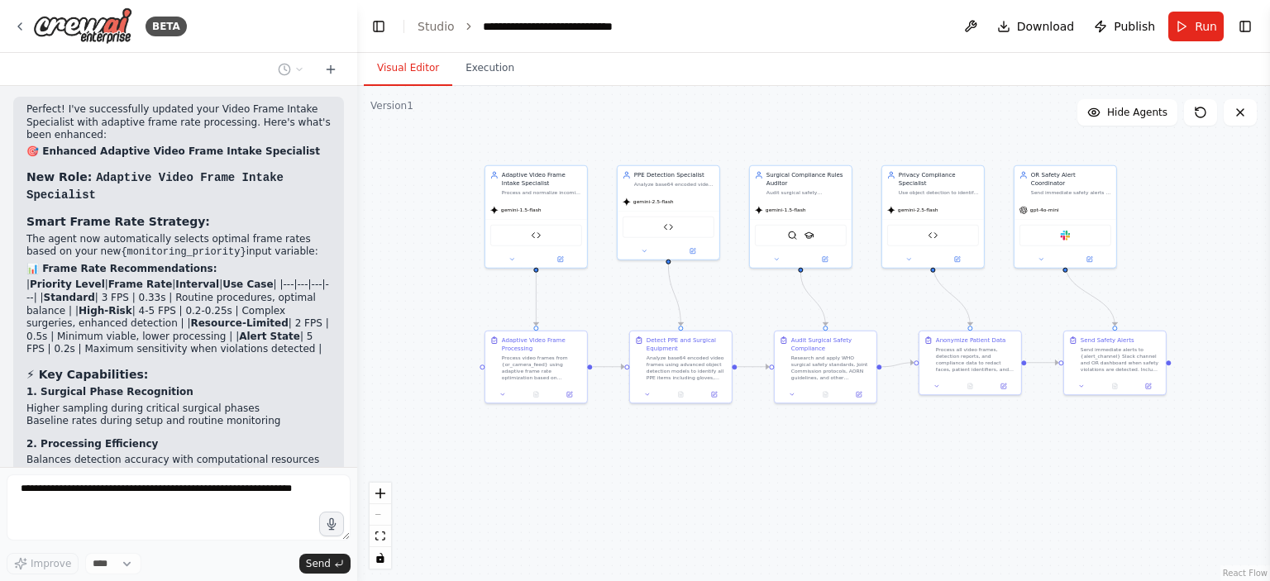
scroll to position [11095, 0]
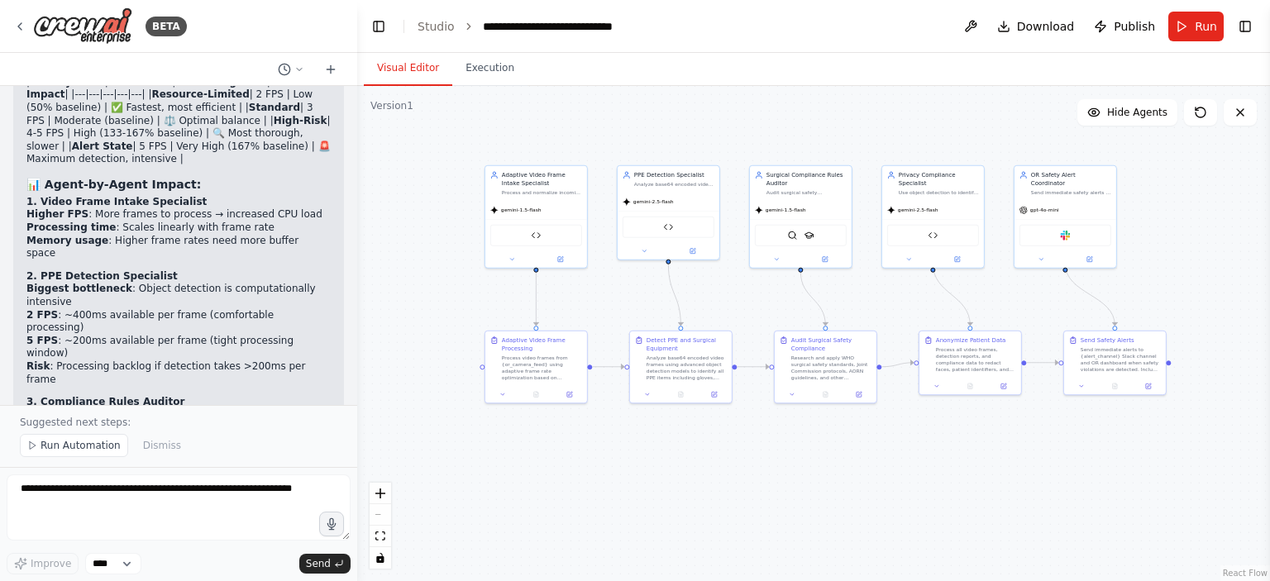
click at [500, 456] on div ".deletable-edge-delete-btn { width: 20px; height: 20px; border: 0px solid #ffff…" at bounding box center [813, 333] width 913 height 495
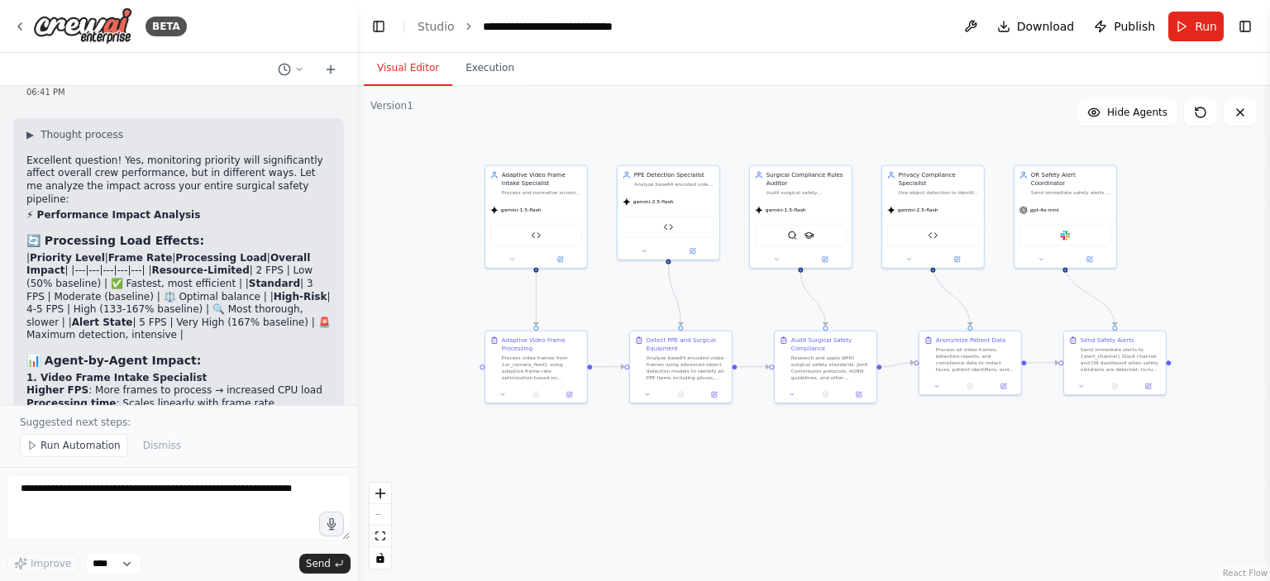
scroll to position [11888, 0]
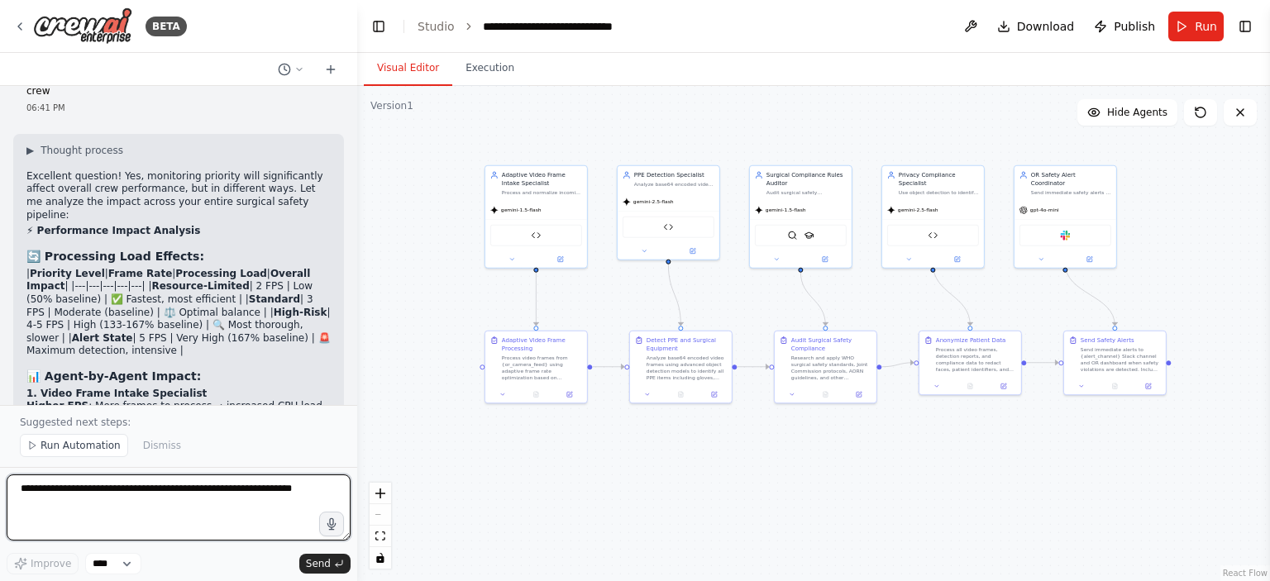
click at [144, 495] on textarea at bounding box center [179, 507] width 344 height 66
type textarea "**********"
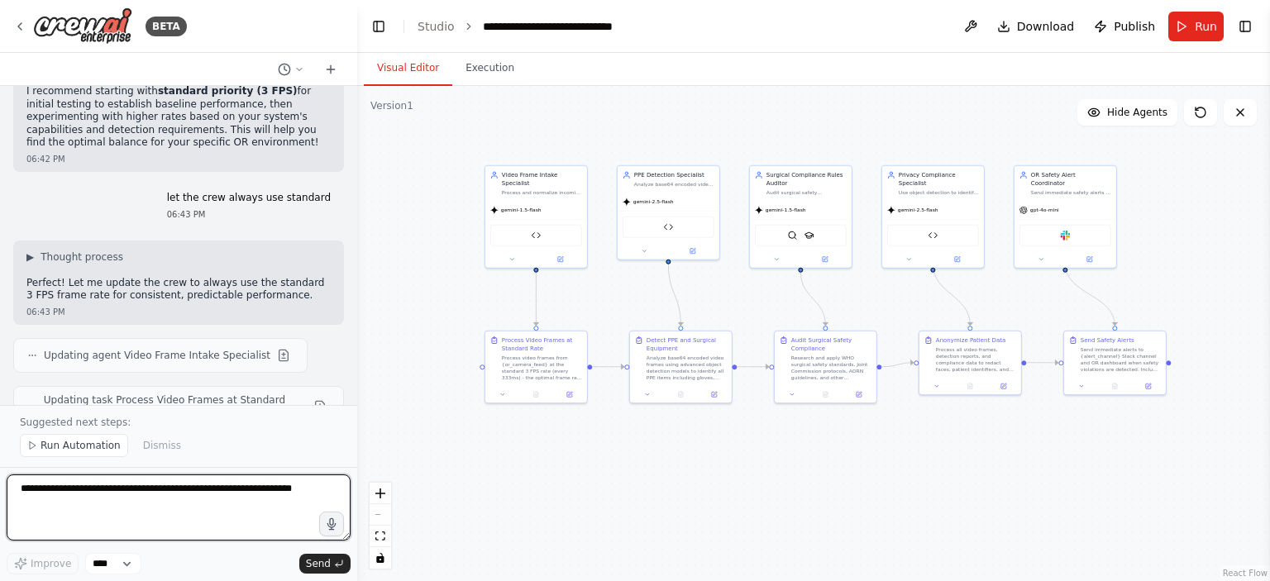
scroll to position [13085, 0]
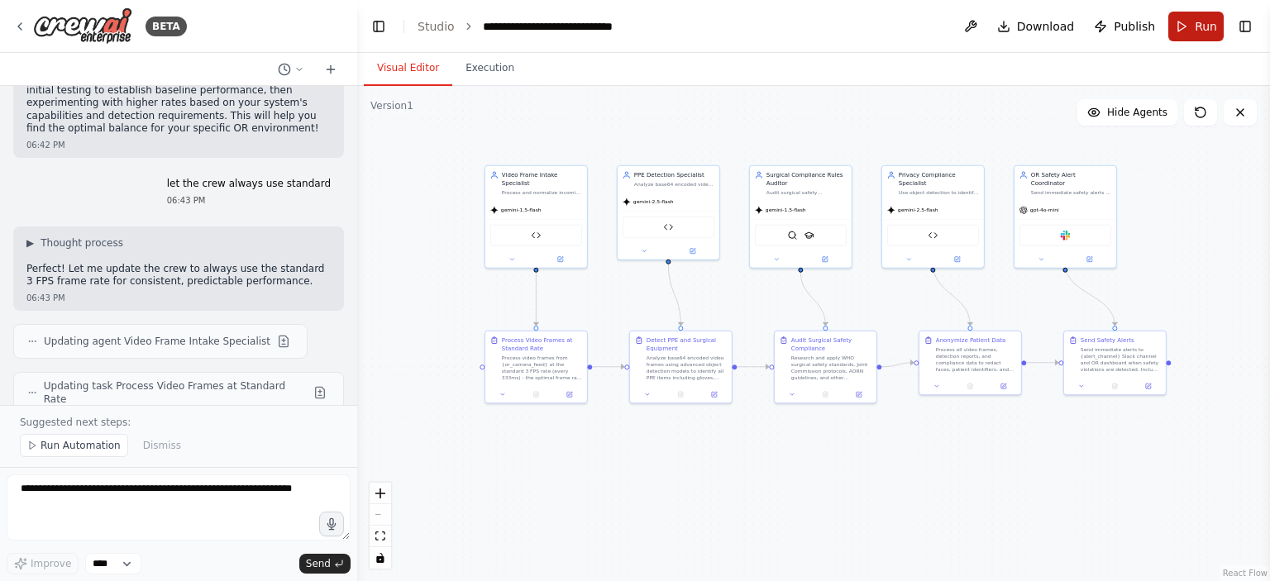
click at [1194, 26] on button "Run" at bounding box center [1195, 27] width 55 height 30
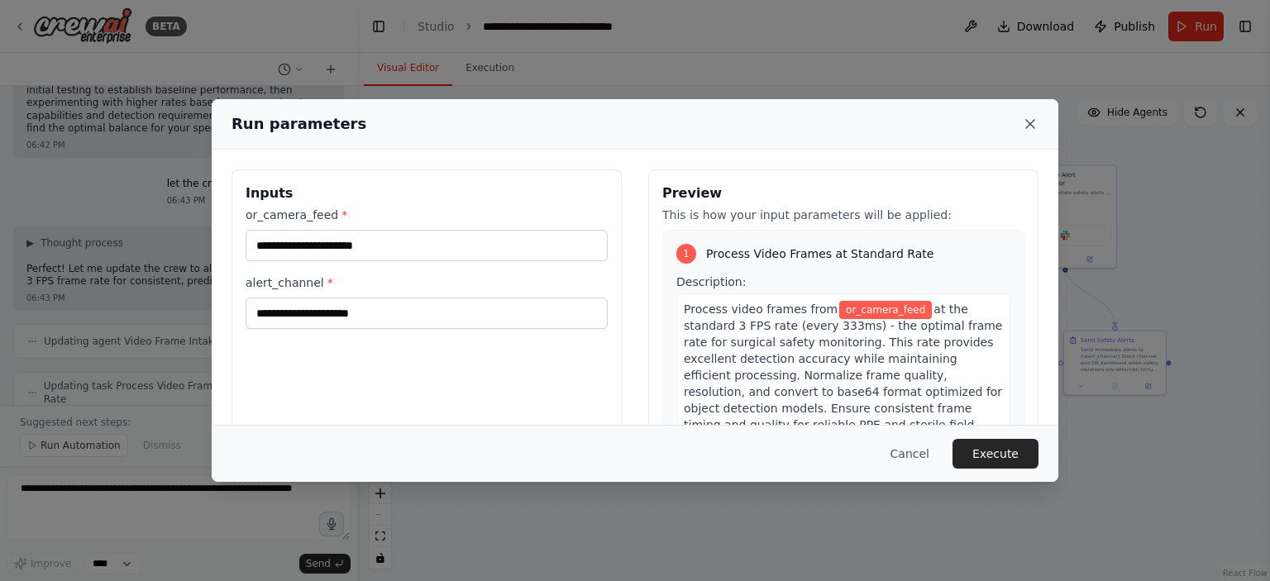
click at [1029, 122] on icon at bounding box center [1030, 124] width 17 height 17
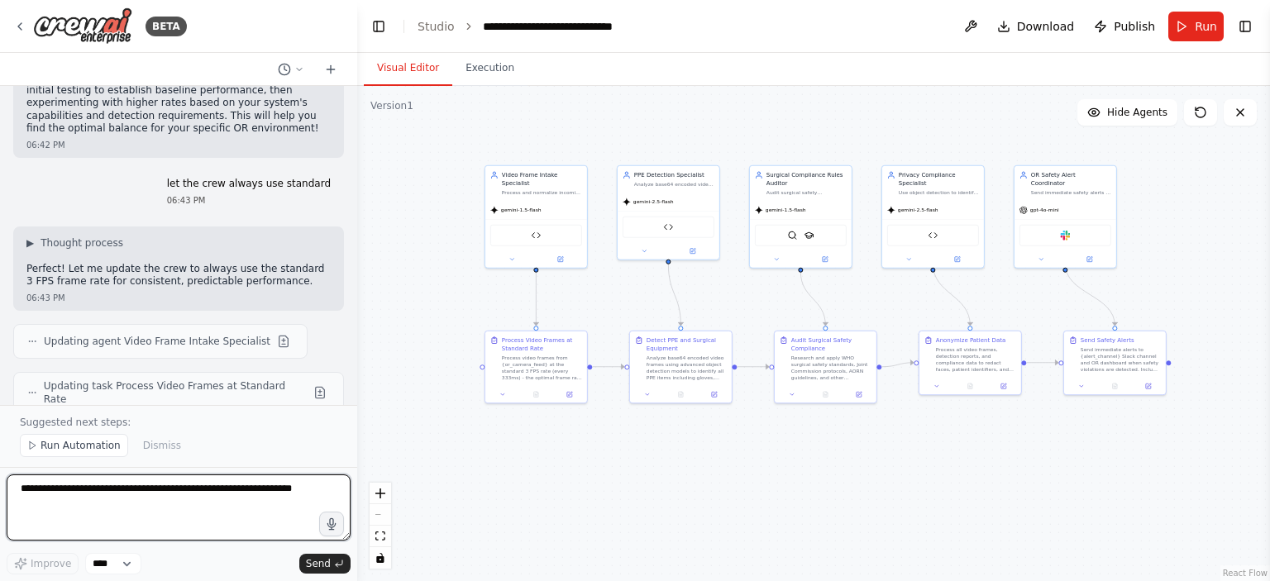
click at [132, 489] on textarea at bounding box center [179, 507] width 344 height 66
click at [200, 493] on textarea "**********" at bounding box center [179, 507] width 344 height 66
type textarea "**********"
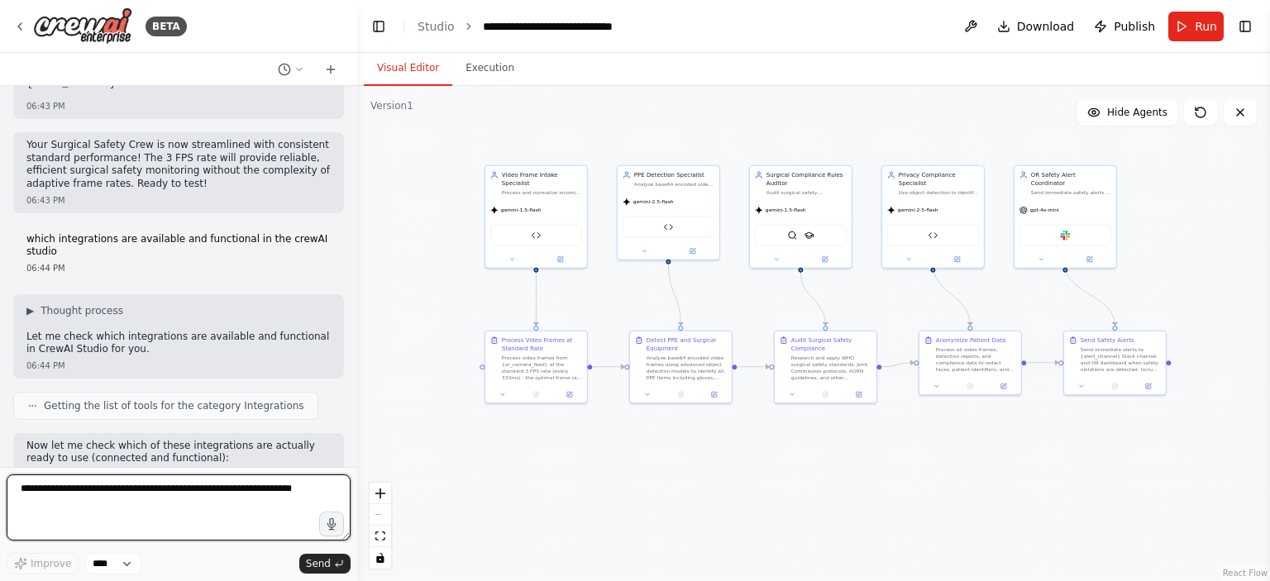
scroll to position [14509, 0]
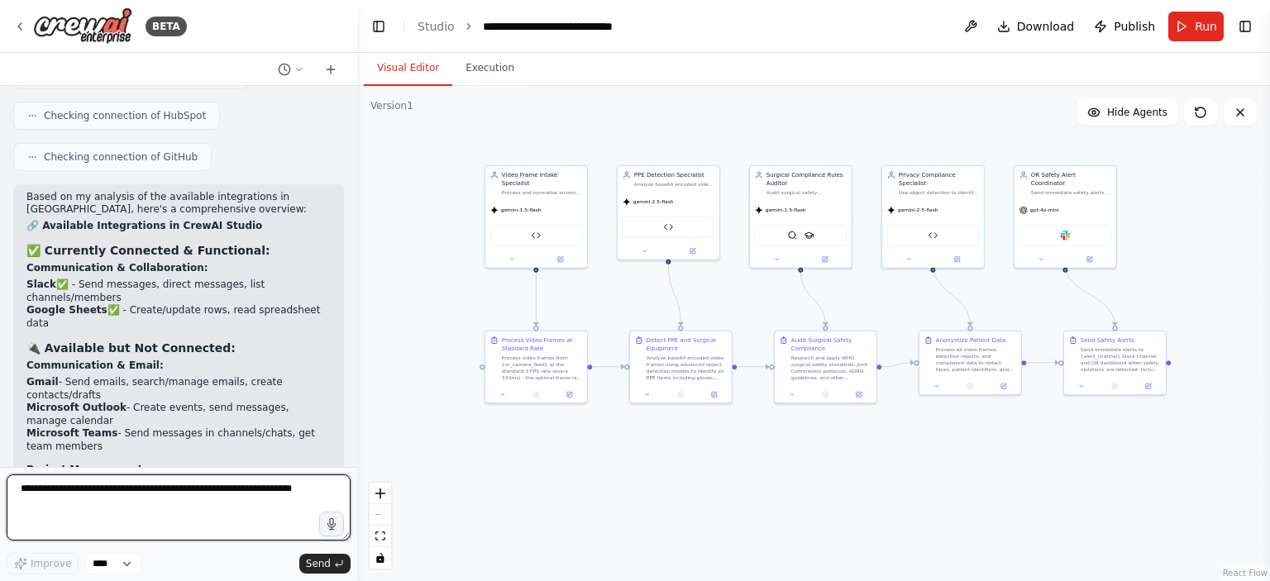
click at [165, 492] on textarea at bounding box center [179, 507] width 344 height 66
click at [165, 489] on textarea at bounding box center [179, 507] width 344 height 66
type textarea "**********"
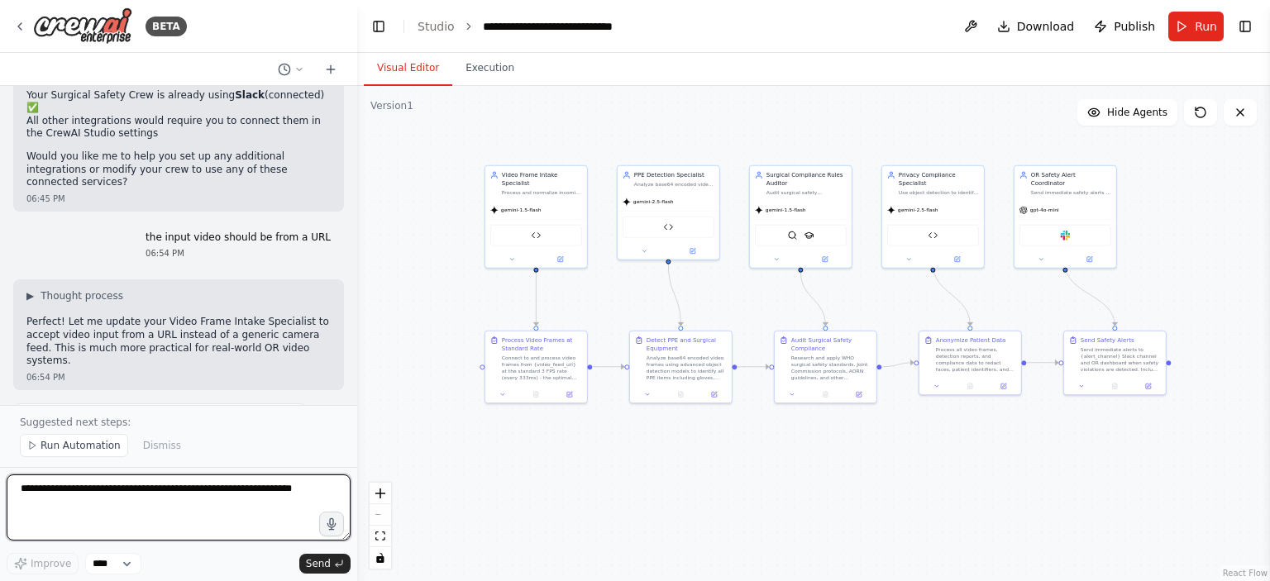
scroll to position [15572, 0]
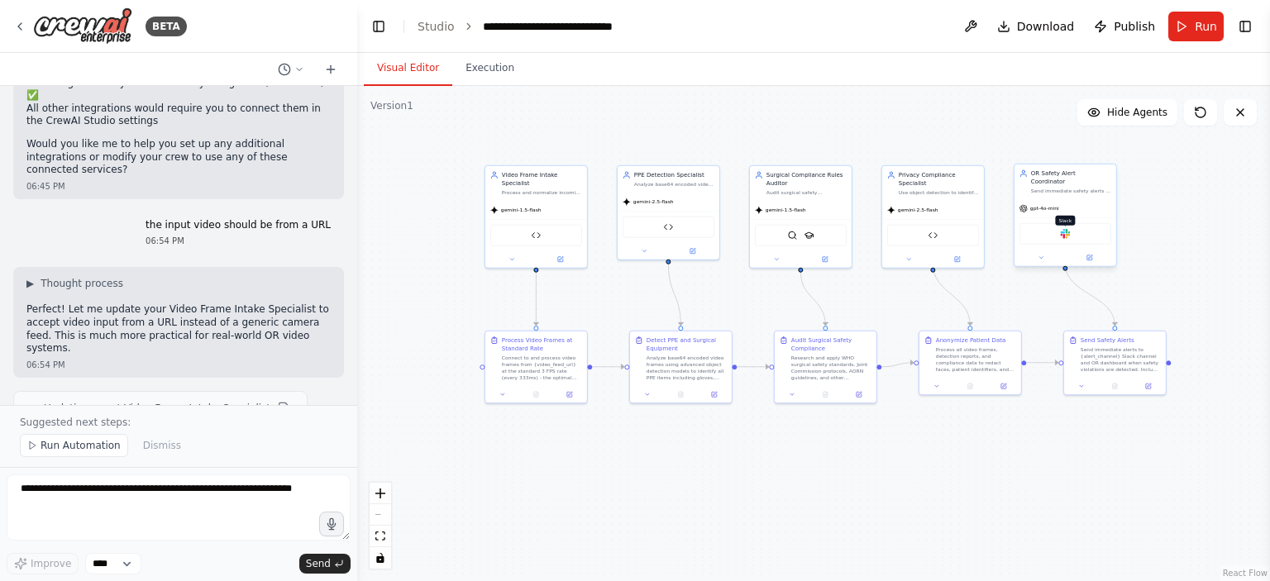
click at [1068, 229] on img at bounding box center [1065, 234] width 10 height 10
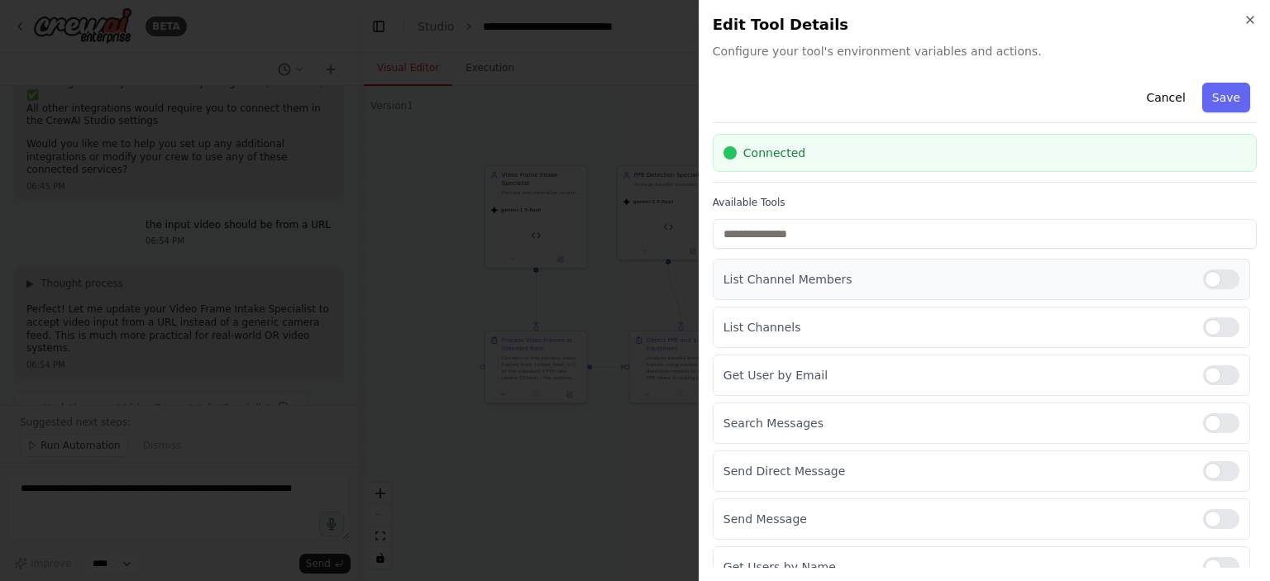
scroll to position [62, 0]
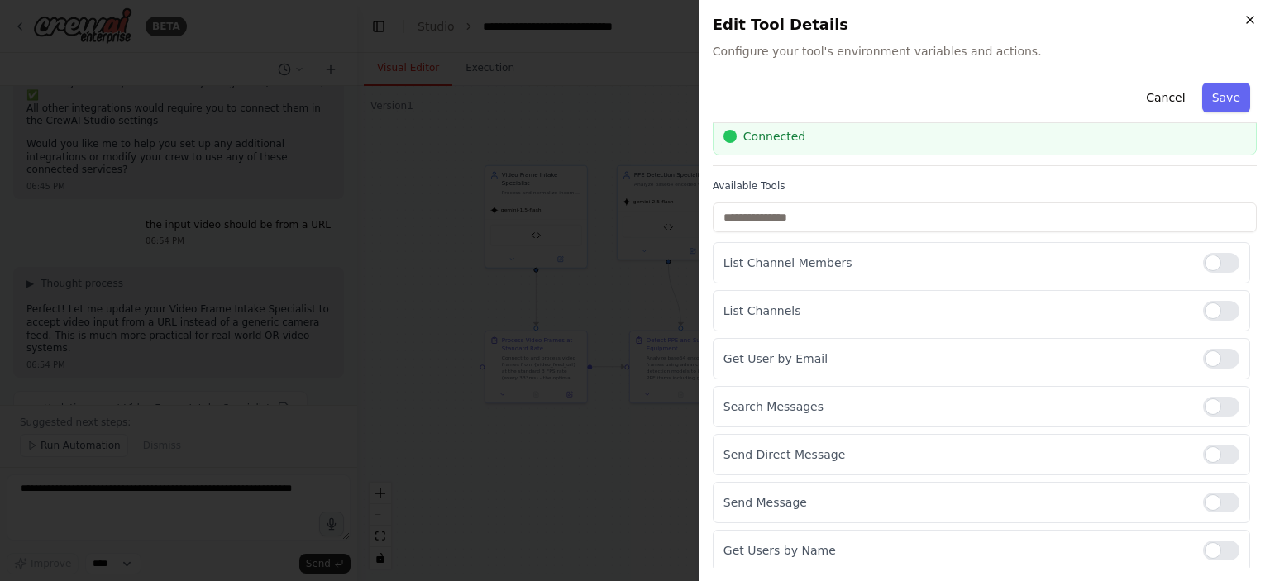
click at [1253, 21] on icon "button" at bounding box center [1249, 19] width 13 height 13
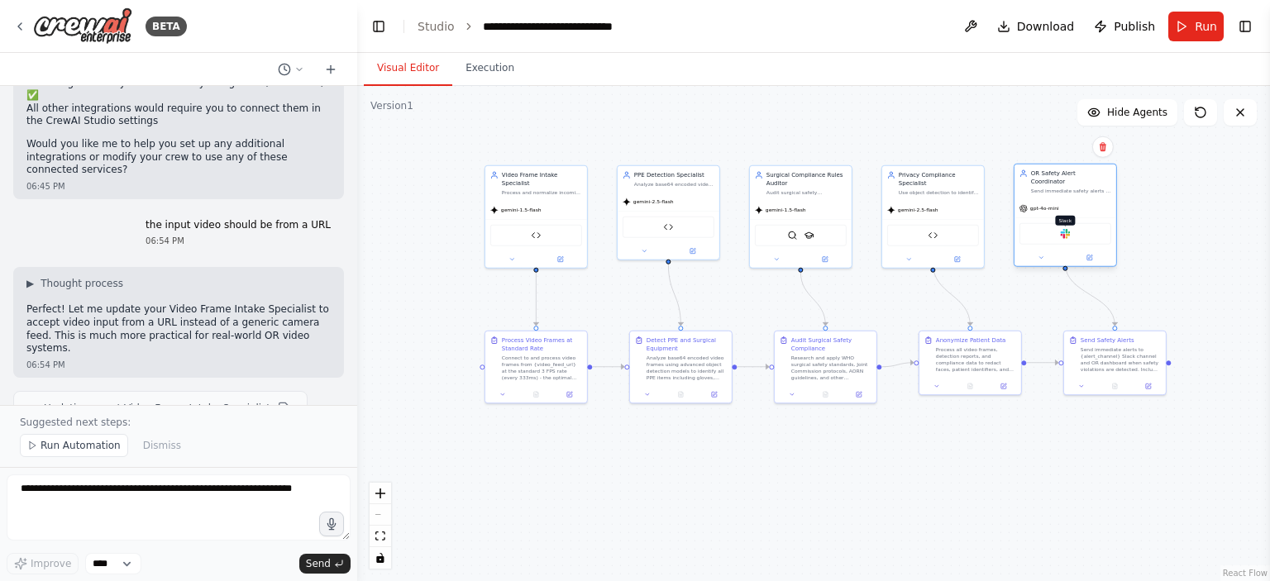
click at [1065, 229] on img at bounding box center [1065, 234] width 10 height 10
click at [1086, 255] on icon at bounding box center [1089, 258] width 7 height 7
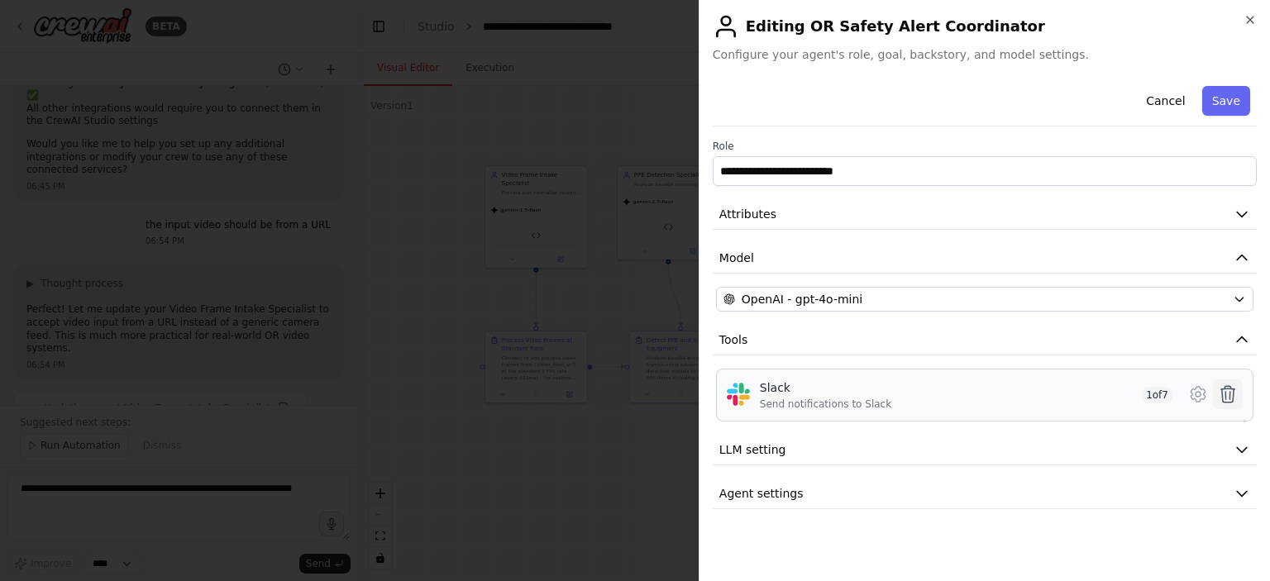
click at [1230, 399] on icon at bounding box center [1228, 394] width 20 height 20
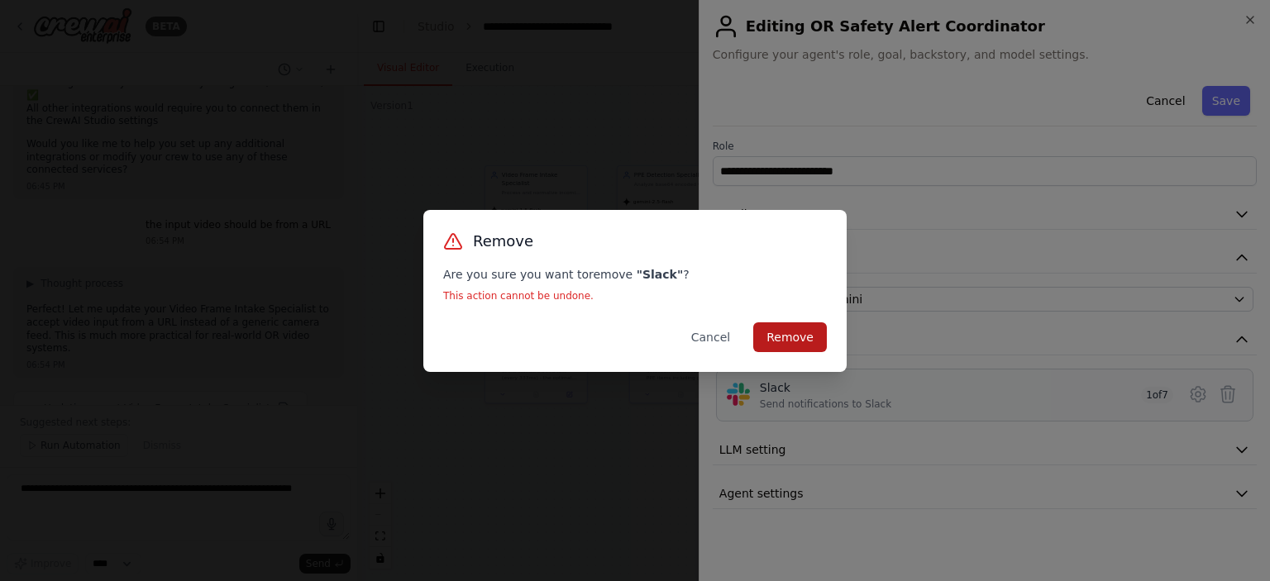
click at [788, 336] on button "Remove" at bounding box center [790, 337] width 74 height 30
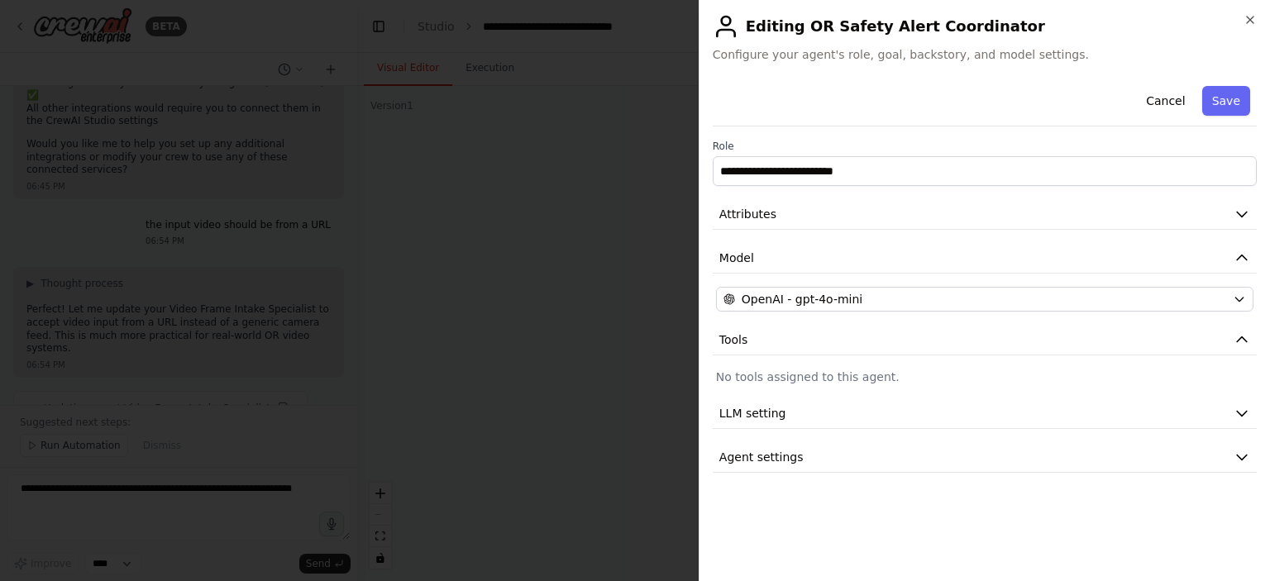
click at [645, 464] on div at bounding box center [635, 290] width 1270 height 581
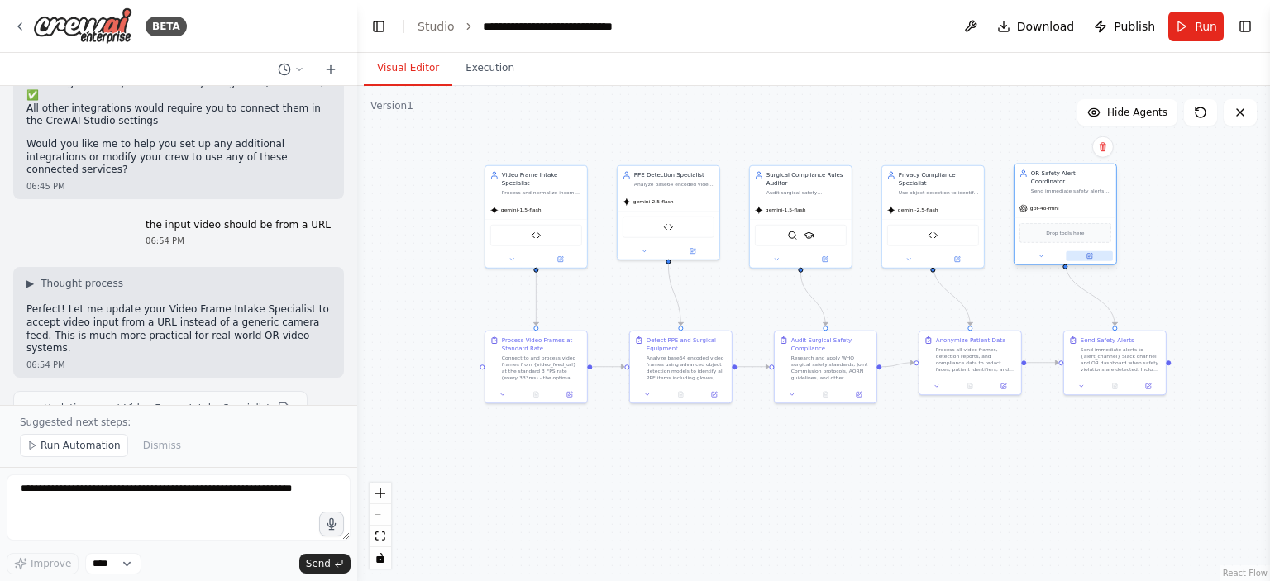
click at [1091, 254] on icon at bounding box center [1089, 256] width 5 height 5
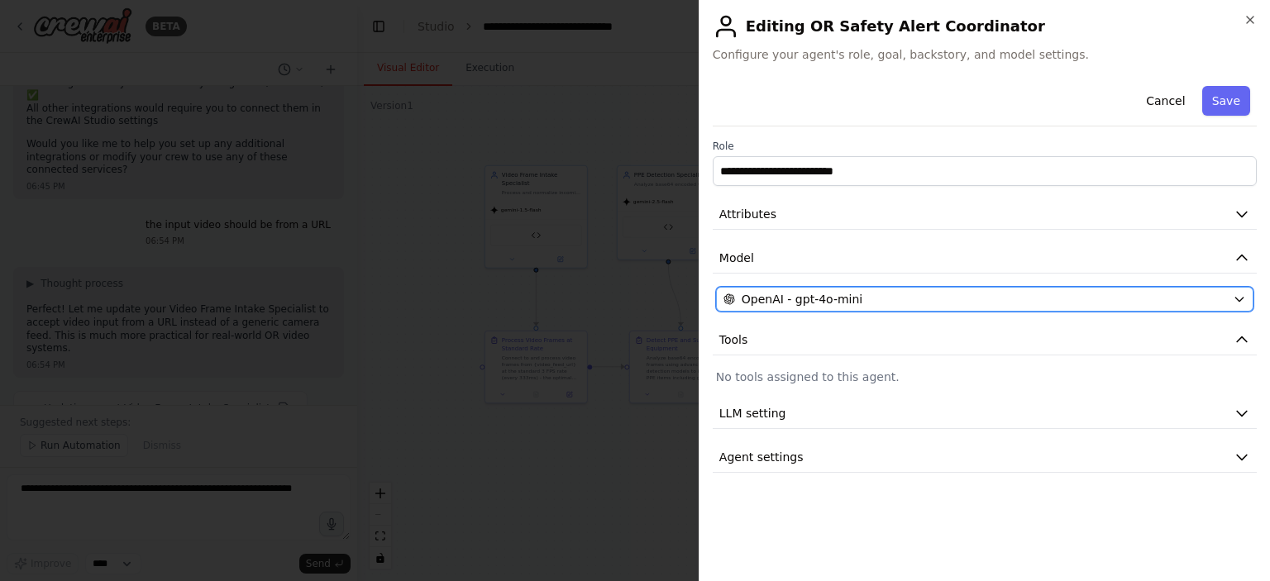
click at [866, 297] on div "OpenAI - gpt-4o-mini" at bounding box center [974, 299] width 503 height 17
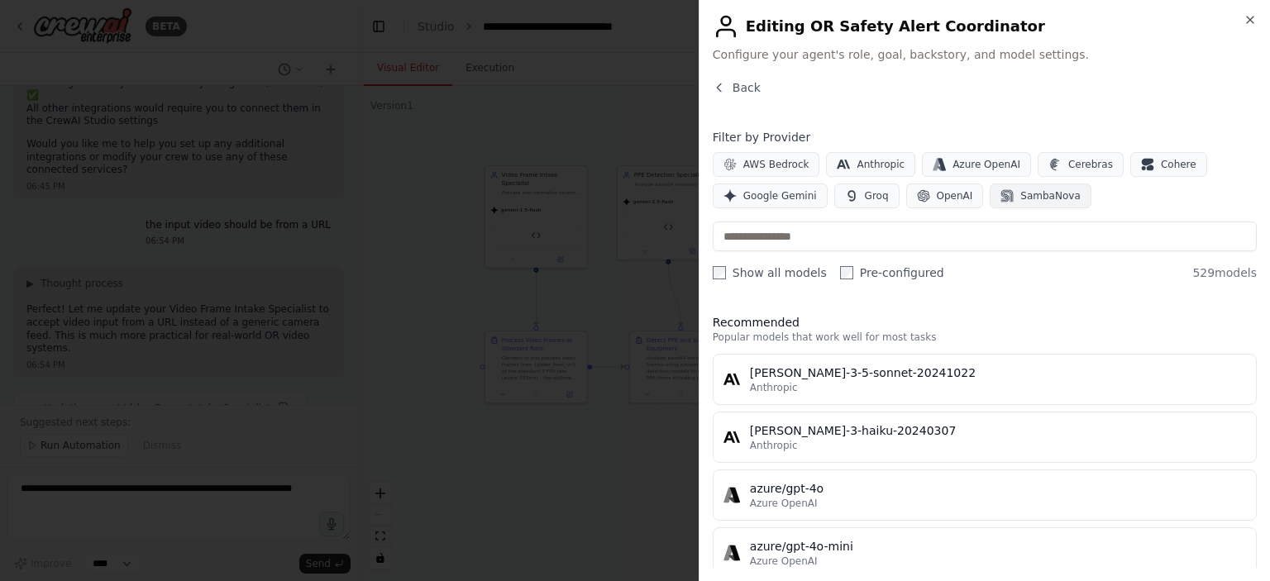
click at [1020, 198] on span "SambaNova" at bounding box center [1050, 195] width 60 height 13
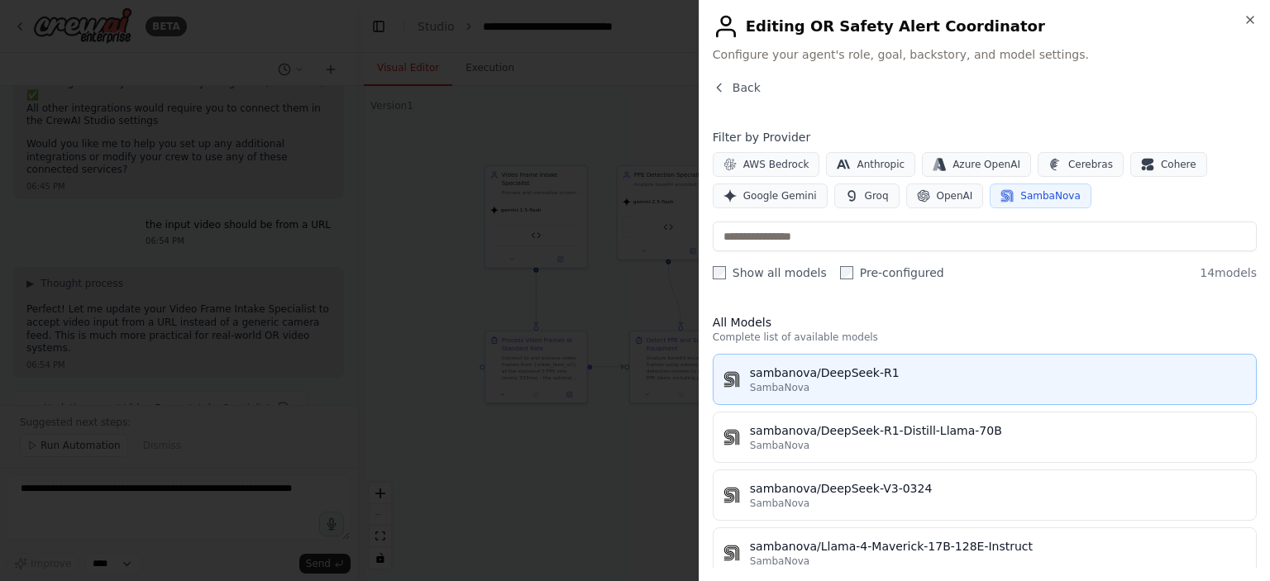
click at [850, 393] on button "sambanova/DeepSeek-R1 SambaNova" at bounding box center [985, 379] width 544 height 51
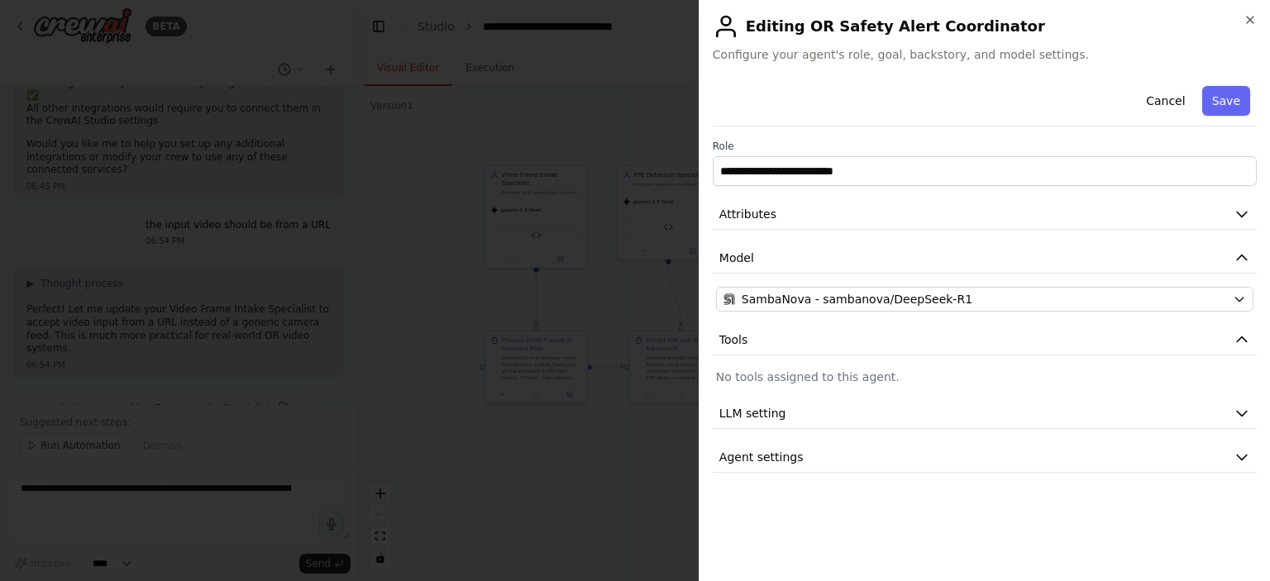
click at [608, 441] on div at bounding box center [635, 290] width 1270 height 581
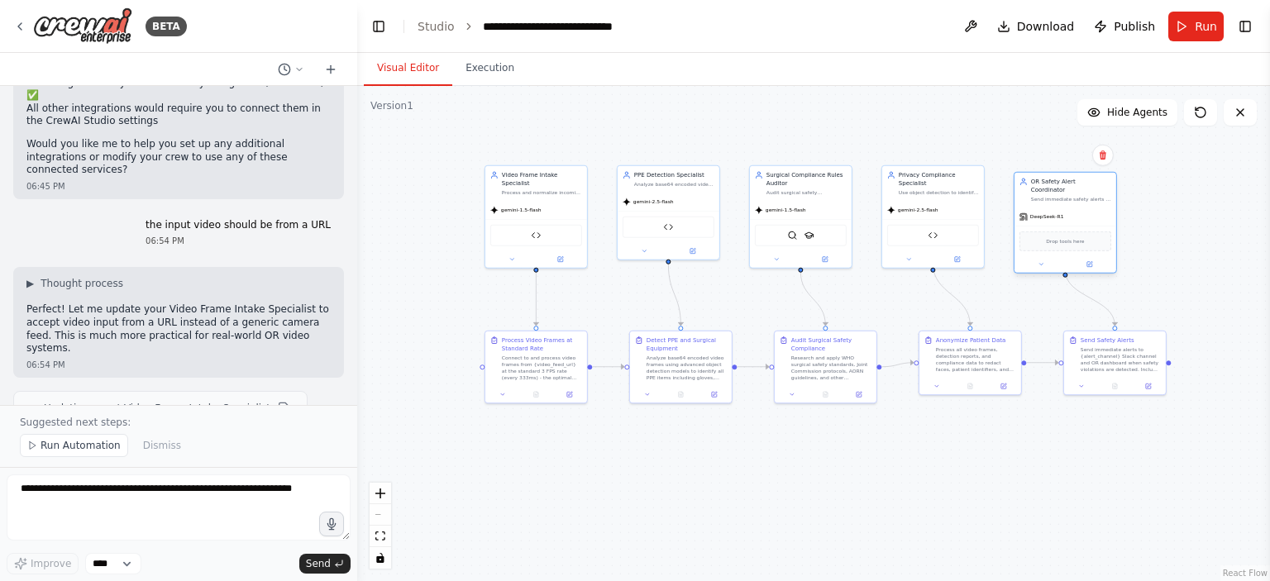
drag, startPoint x: 1084, startPoint y: 199, endPoint x: 1085, endPoint y: 211, distance: 11.7
click at [1085, 211] on div "DeepSeek-R1" at bounding box center [1065, 216] width 102 height 18
click at [1251, 22] on button "Toggle Right Sidebar" at bounding box center [1244, 26] width 23 height 23
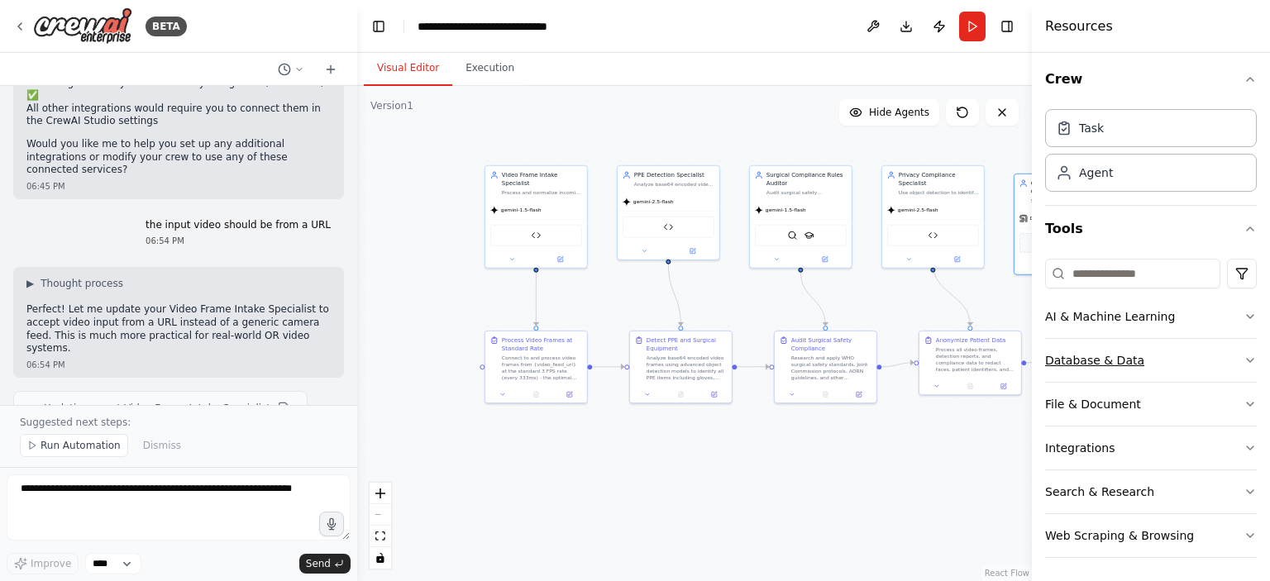
scroll to position [4, 0]
click at [1101, 441] on button "Integrations" at bounding box center [1151, 447] width 212 height 43
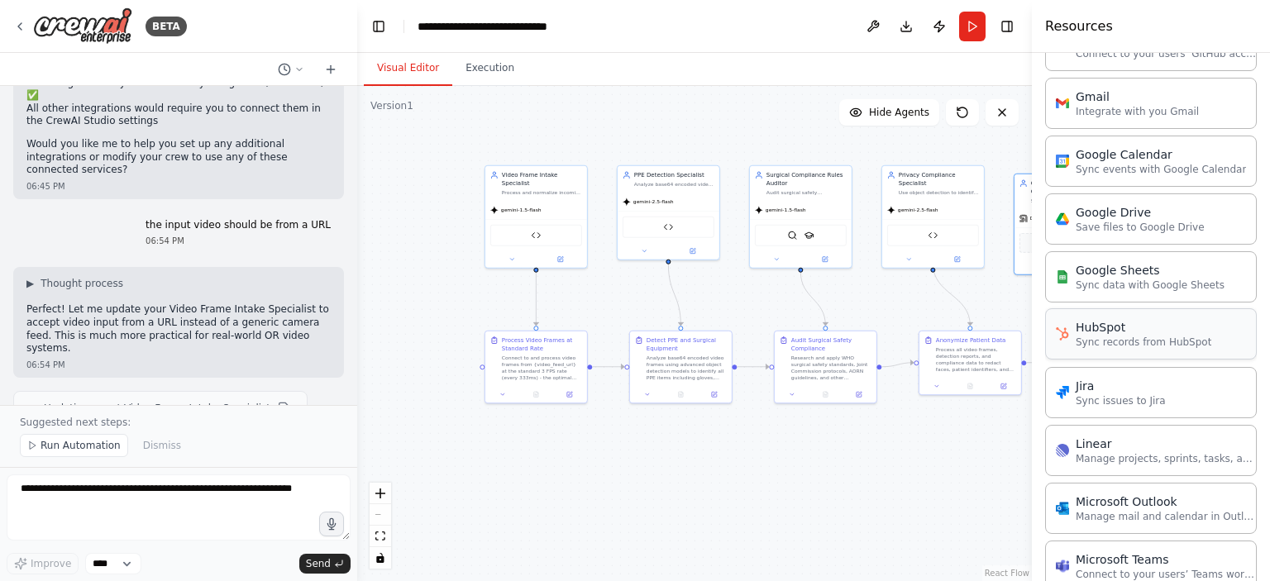
scroll to position [665, 0]
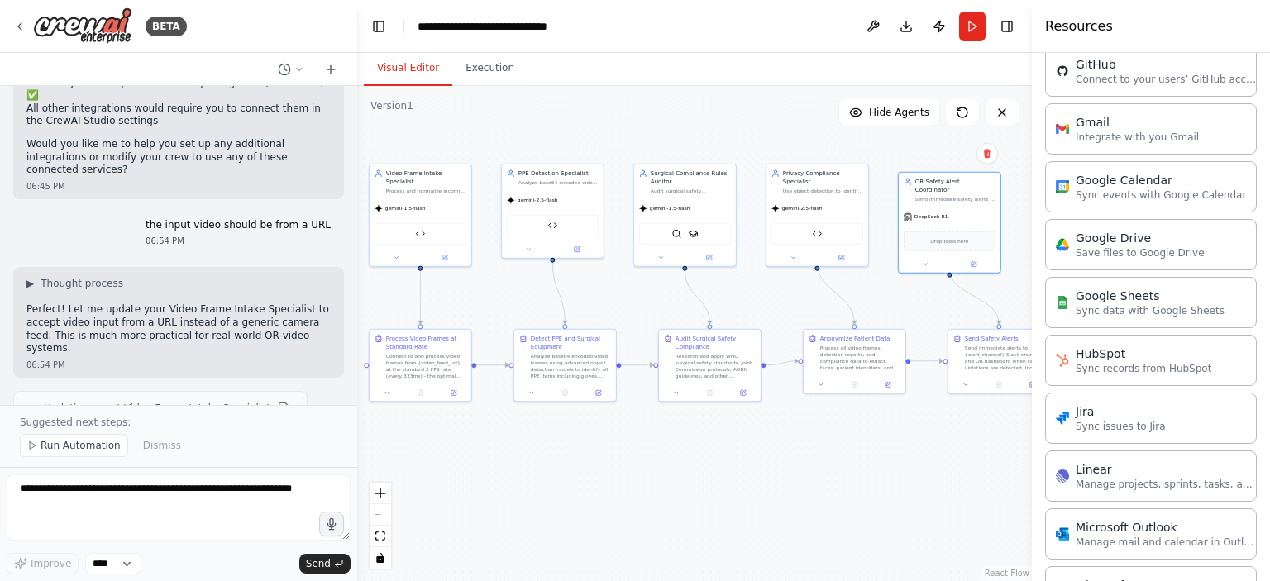
drag, startPoint x: 671, startPoint y: 155, endPoint x: 555, endPoint y: 153, distance: 115.7
click at [555, 153] on div ".deletable-edge-delete-btn { width: 20px; height: 20px; border: 0px solid #ffff…" at bounding box center [694, 333] width 675 height 495
click at [756, 123] on div ".deletable-edge-delete-btn { width: 20px; height: 20px; border: 0px solid #ffff…" at bounding box center [694, 333] width 675 height 495
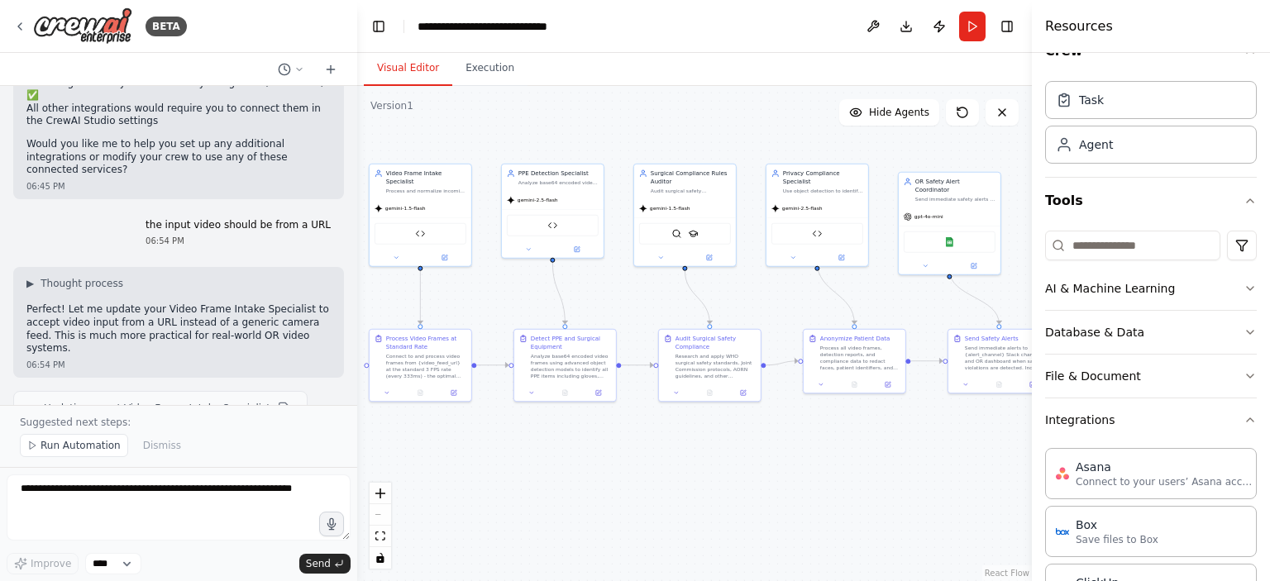
scroll to position [4, 0]
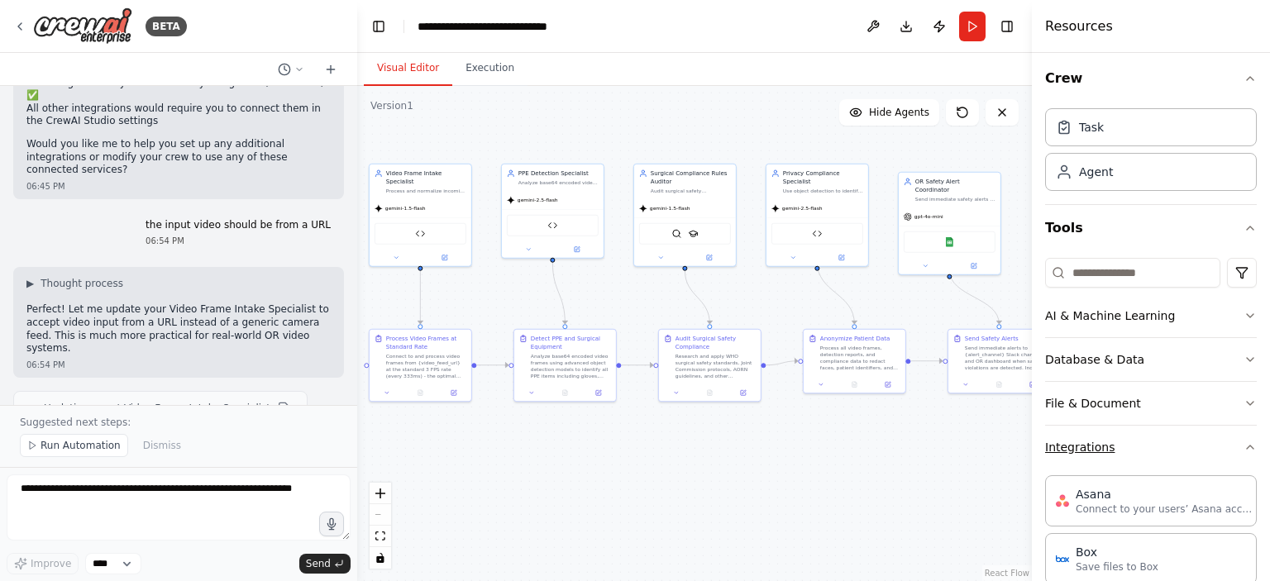
click at [1247, 446] on icon "button" at bounding box center [1250, 447] width 7 height 3
click at [975, 429] on div ".deletable-edge-delete-btn { width: 20px; height: 20px; border: 0px solid #ffff…" at bounding box center [694, 333] width 675 height 495
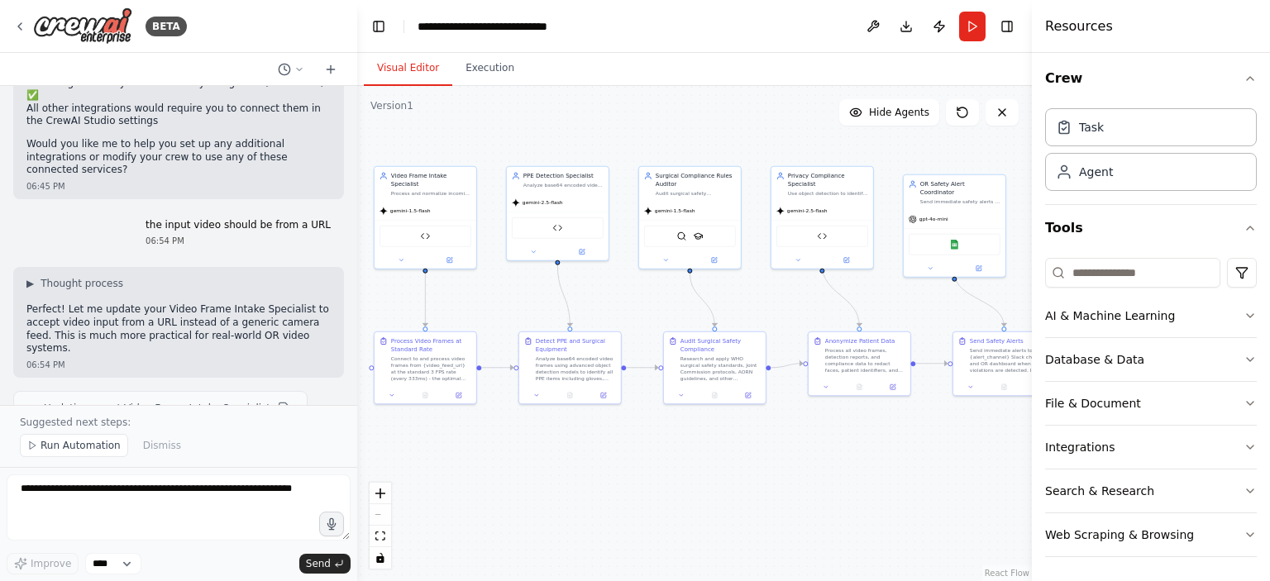
drag, startPoint x: 915, startPoint y: 293, endPoint x: 927, endPoint y: 292, distance: 11.7
click at [921, 296] on div ".deletable-edge-delete-btn { width: 20px; height: 20px; border: 0px solid #ffff…" at bounding box center [694, 333] width 675 height 495
click at [1006, 21] on button "Toggle Right Sidebar" at bounding box center [1006, 26] width 23 height 23
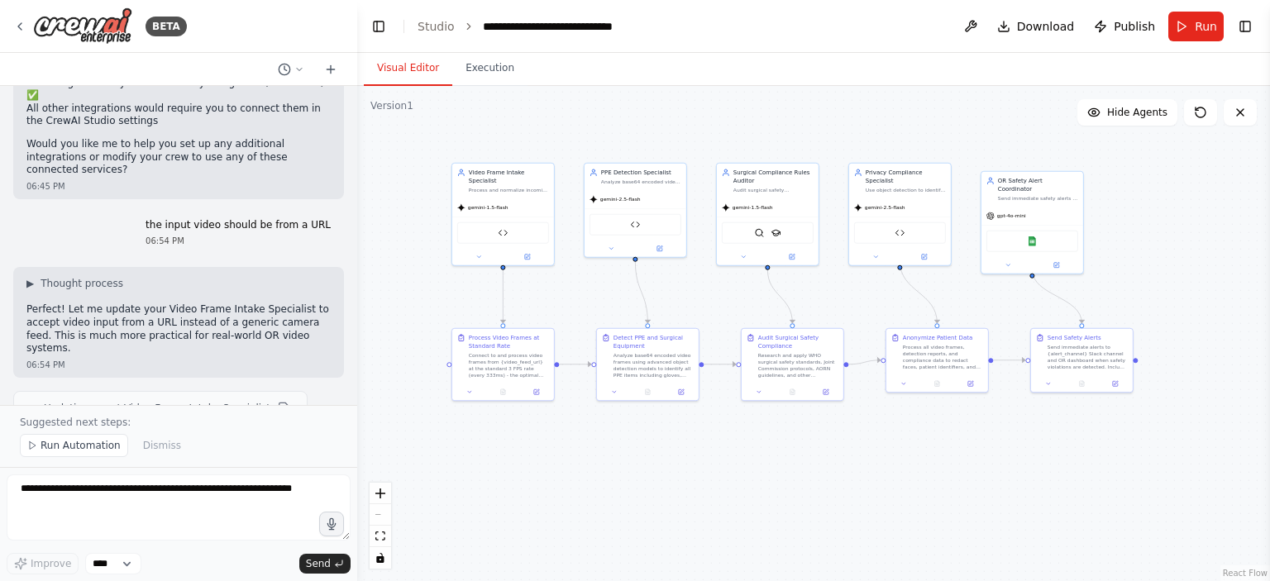
drag, startPoint x: 1059, startPoint y: 287, endPoint x: 1123, endPoint y: 279, distance: 64.9
click at [1123, 279] on div ".deletable-edge-delete-btn { width: 20px; height: 20px; border: 0px solid #ffff…" at bounding box center [813, 333] width 913 height 495
click at [1062, 259] on button at bounding box center [1055, 264] width 47 height 10
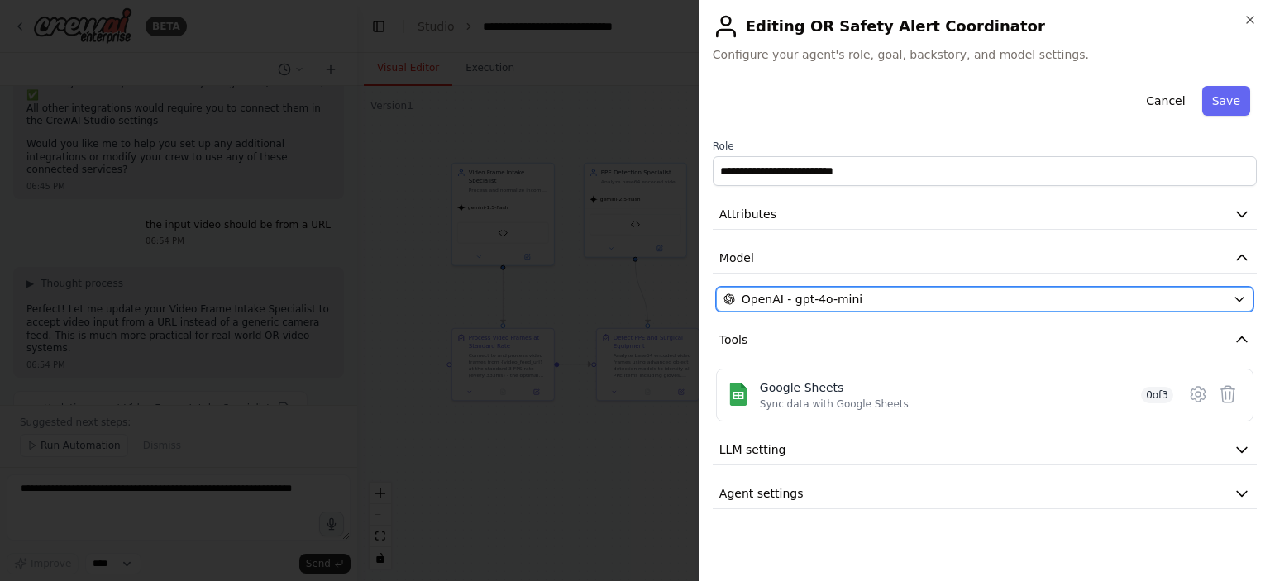
click at [818, 300] on span "OpenAI - gpt-4o-mini" at bounding box center [801, 299] width 121 height 17
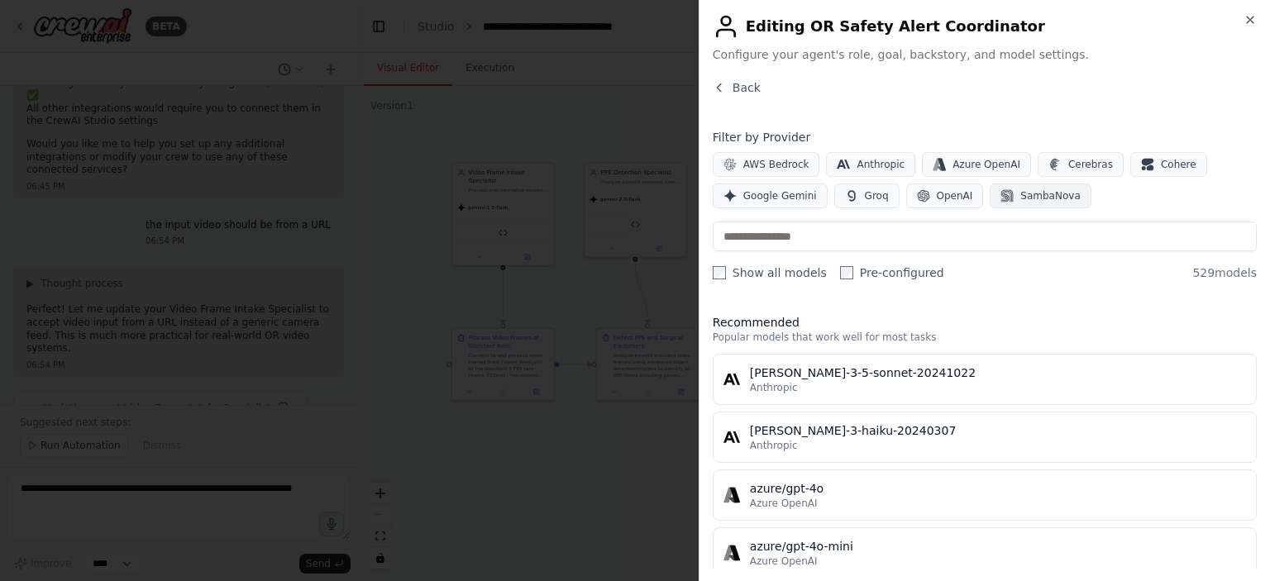
click at [1020, 193] on span "SambaNova" at bounding box center [1050, 195] width 60 height 13
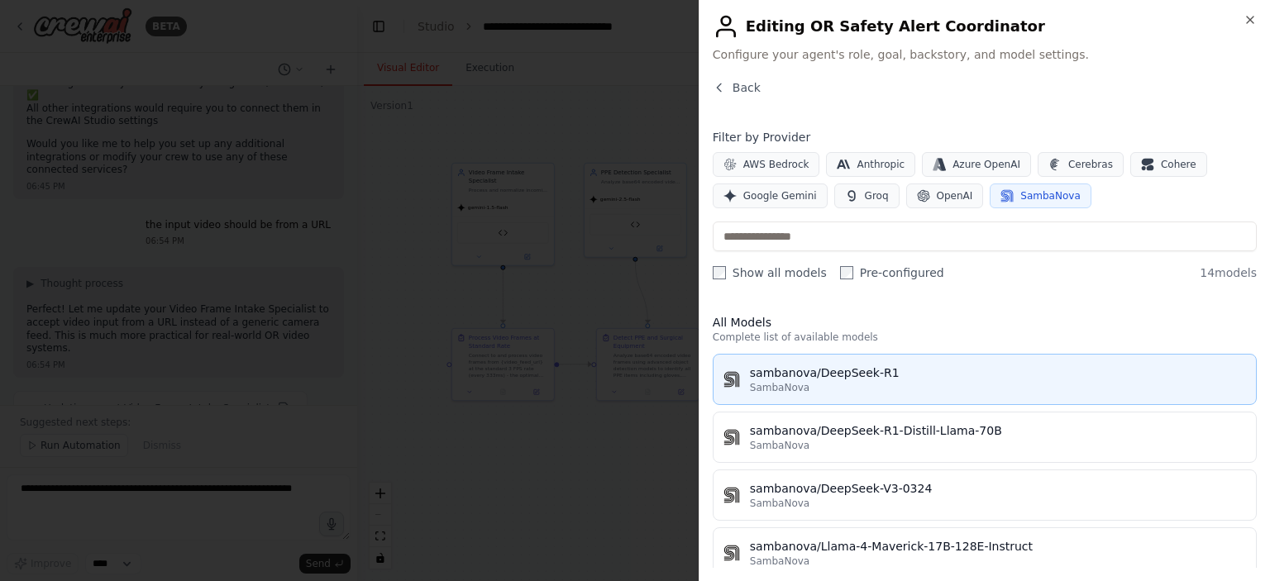
click at [773, 377] on div "sambanova/DeepSeek-R1" at bounding box center [998, 373] width 496 height 17
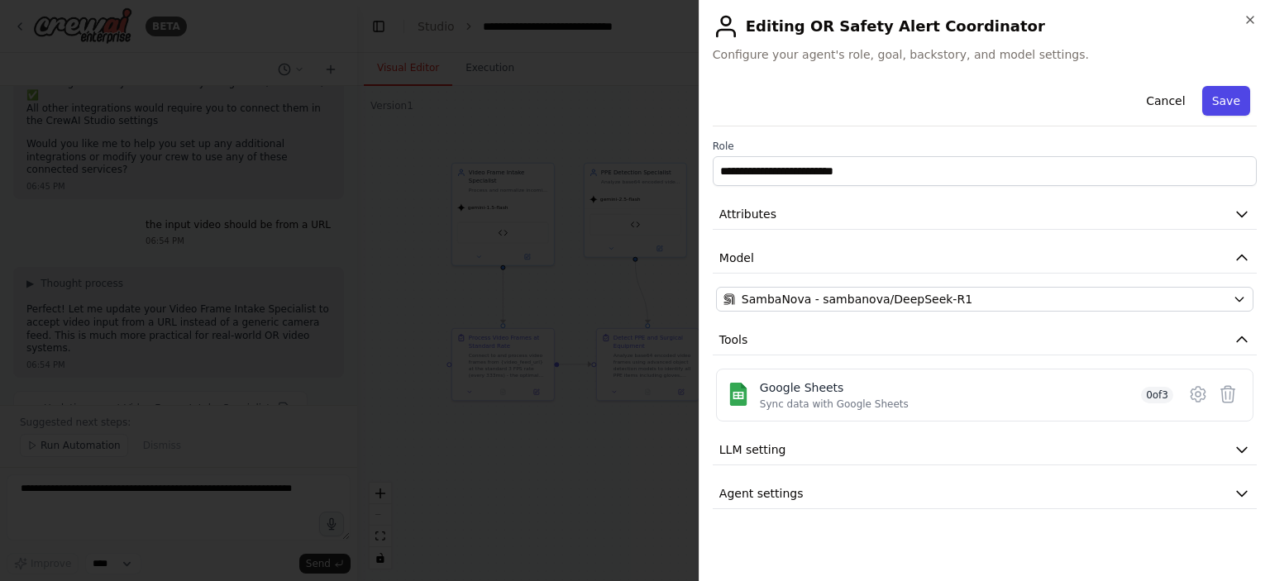
click at [1233, 97] on button "Save" at bounding box center [1226, 101] width 48 height 30
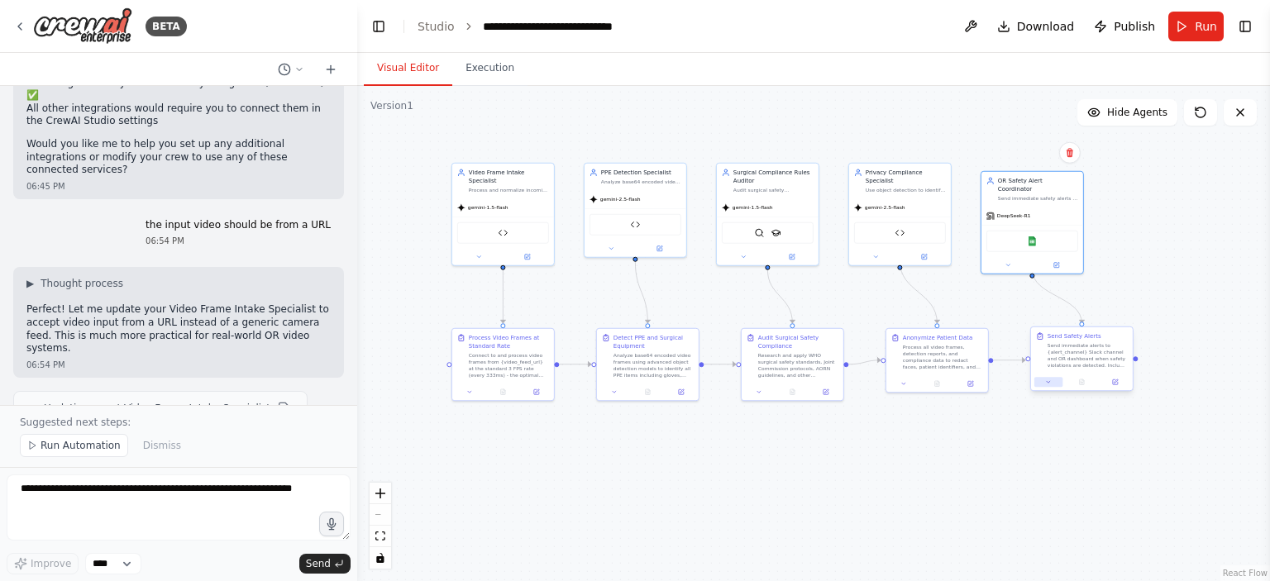
click at [1050, 379] on icon at bounding box center [1048, 382] width 7 height 7
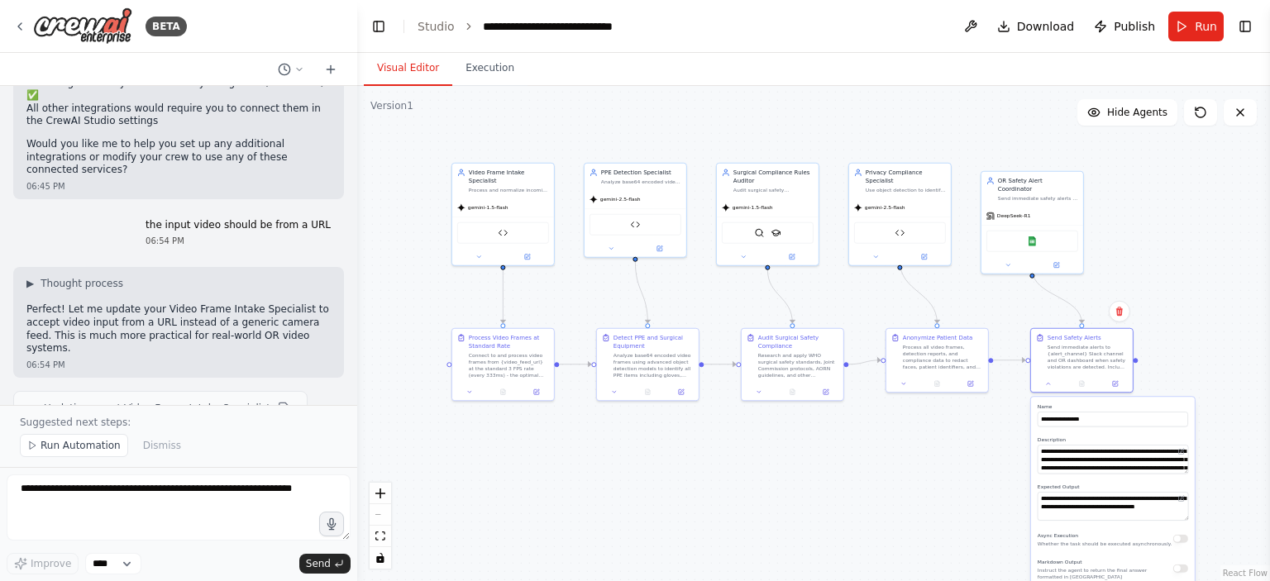
click at [1006, 439] on div ".deletable-edge-delete-btn { width: 20px; height: 20px; border: 0px solid #ffff…" at bounding box center [813, 333] width 913 height 495
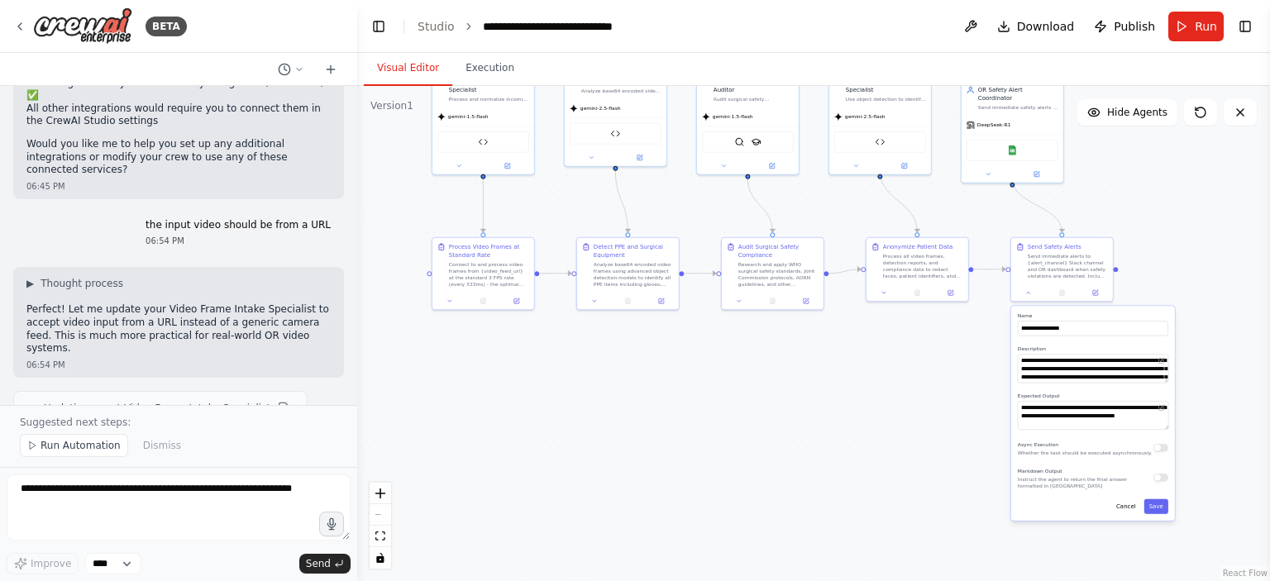
drag, startPoint x: 1161, startPoint y: 340, endPoint x: 1141, endPoint y: 249, distance: 93.1
click at [1141, 249] on div ".deletable-edge-delete-btn { width: 20px; height: 20px; border: 0px solid #ffff…" at bounding box center [813, 333] width 913 height 495
click at [1131, 504] on button "Cancel" at bounding box center [1126, 506] width 30 height 15
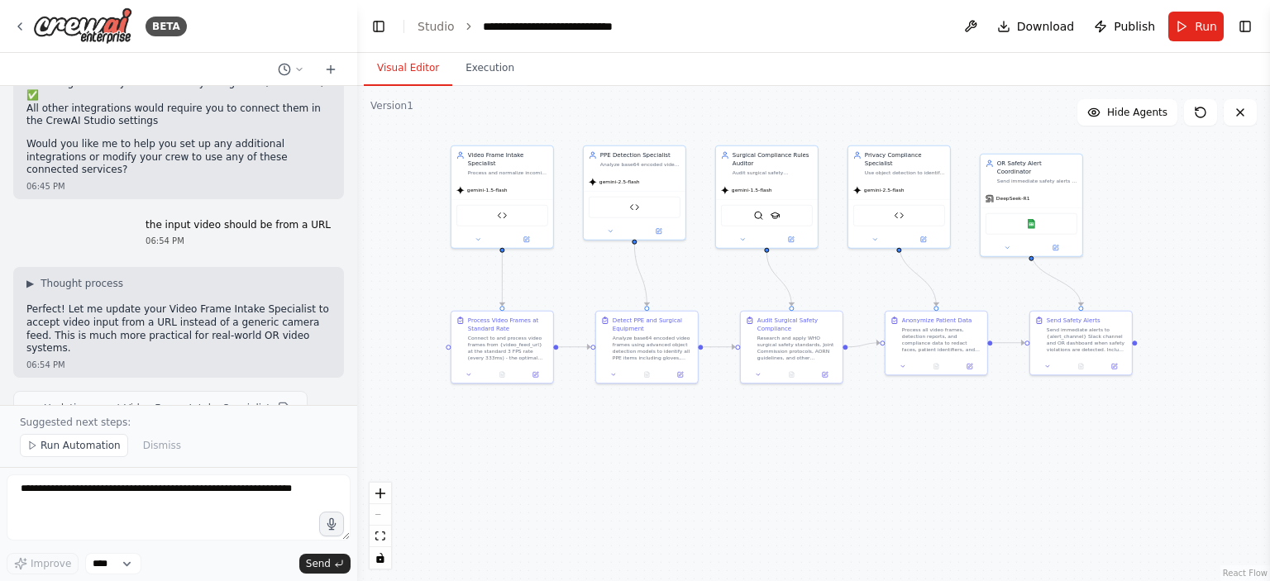
drag, startPoint x: 989, startPoint y: 352, endPoint x: 1008, endPoint y: 426, distance: 76.0
click at [1008, 426] on div ".deletable-edge-delete-btn { width: 20px; height: 20px; border: 0px solid #ffff…" at bounding box center [813, 333] width 913 height 495
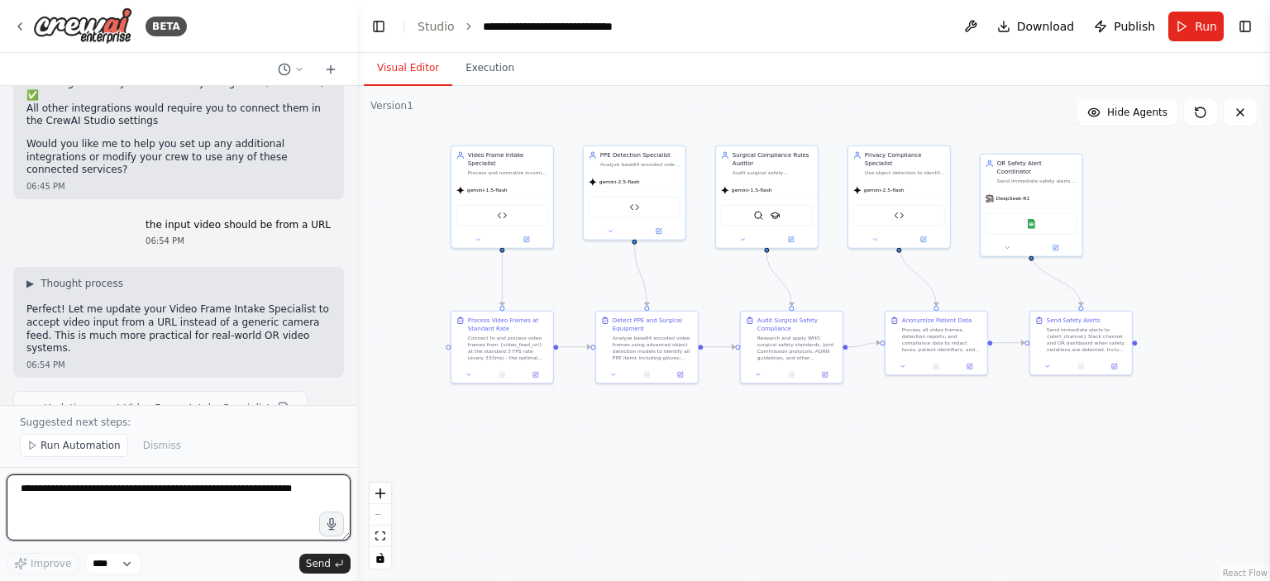
click at [203, 498] on textarea at bounding box center [179, 507] width 344 height 66
type textarea "**********"
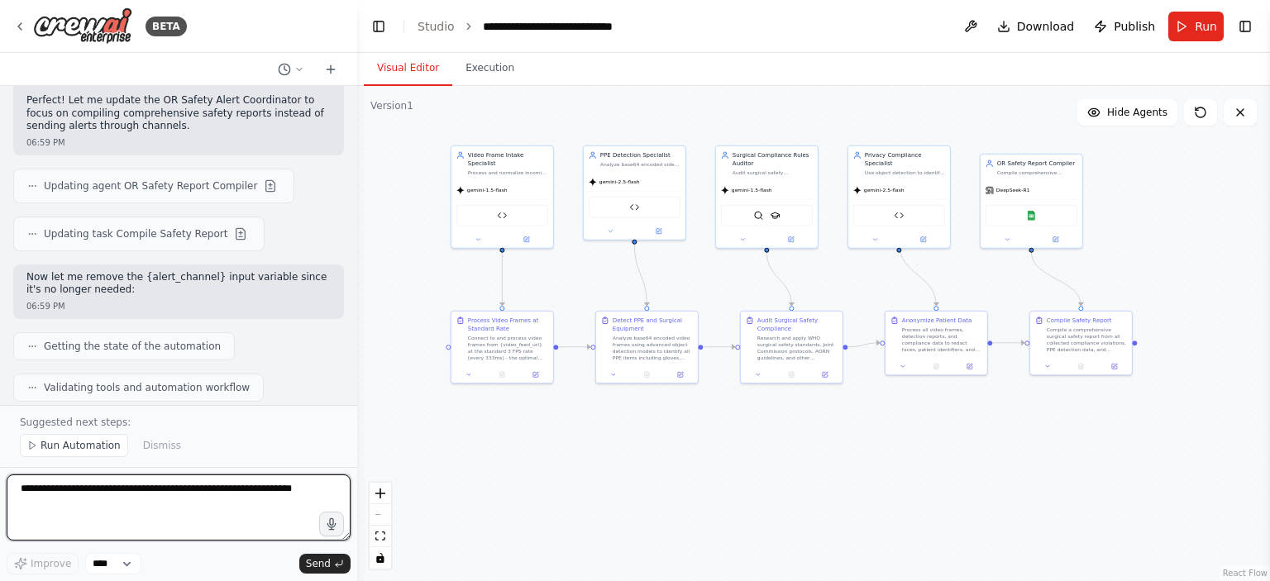
scroll to position [16881, 0]
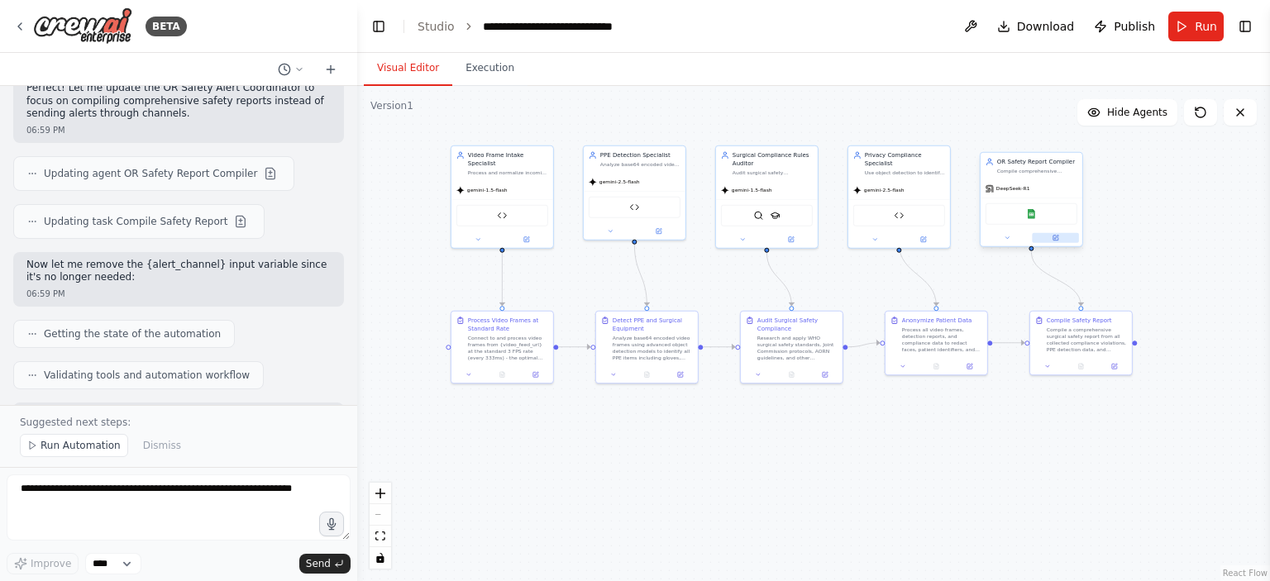
click at [1052, 238] on icon at bounding box center [1055, 238] width 7 height 7
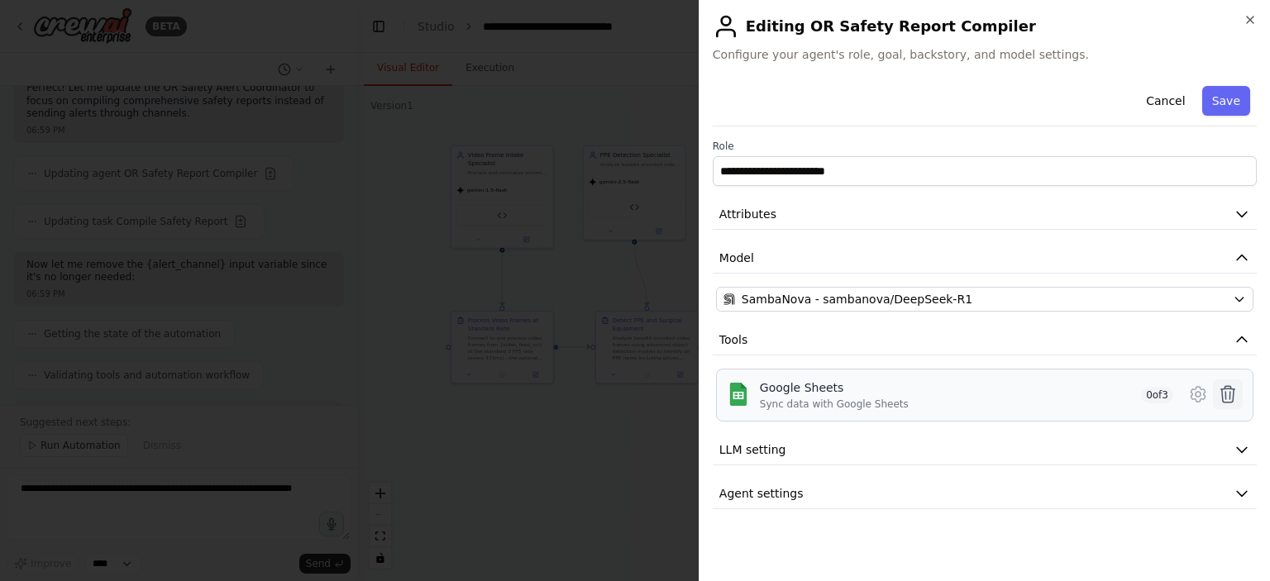
click at [1230, 392] on icon at bounding box center [1228, 394] width 20 height 20
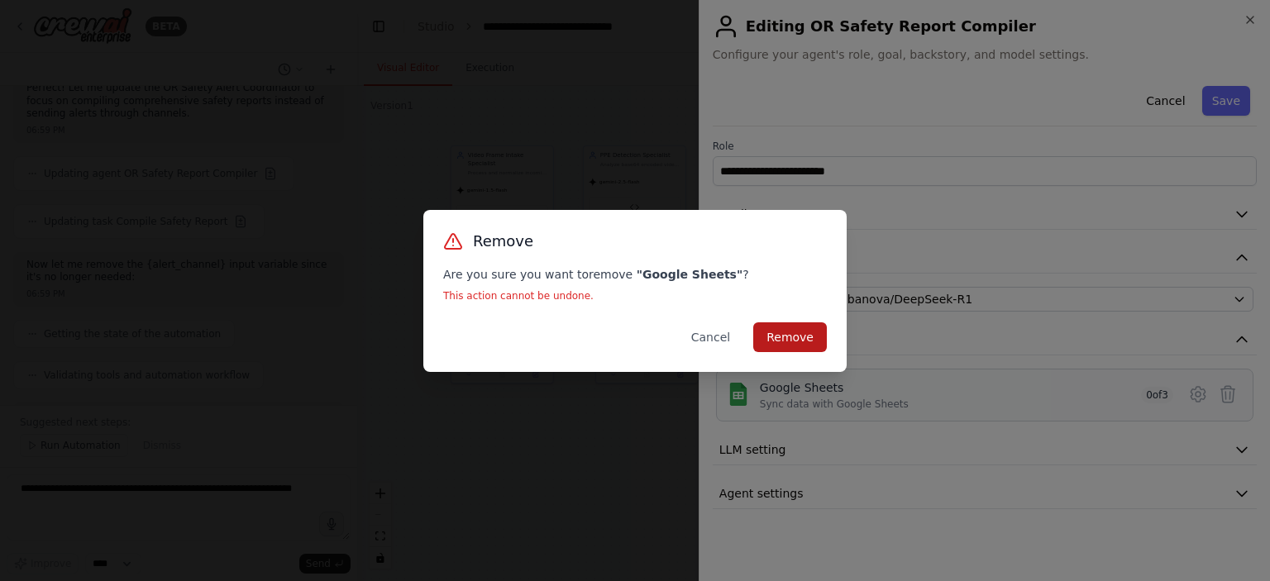
click at [797, 346] on button "Remove" at bounding box center [790, 337] width 74 height 30
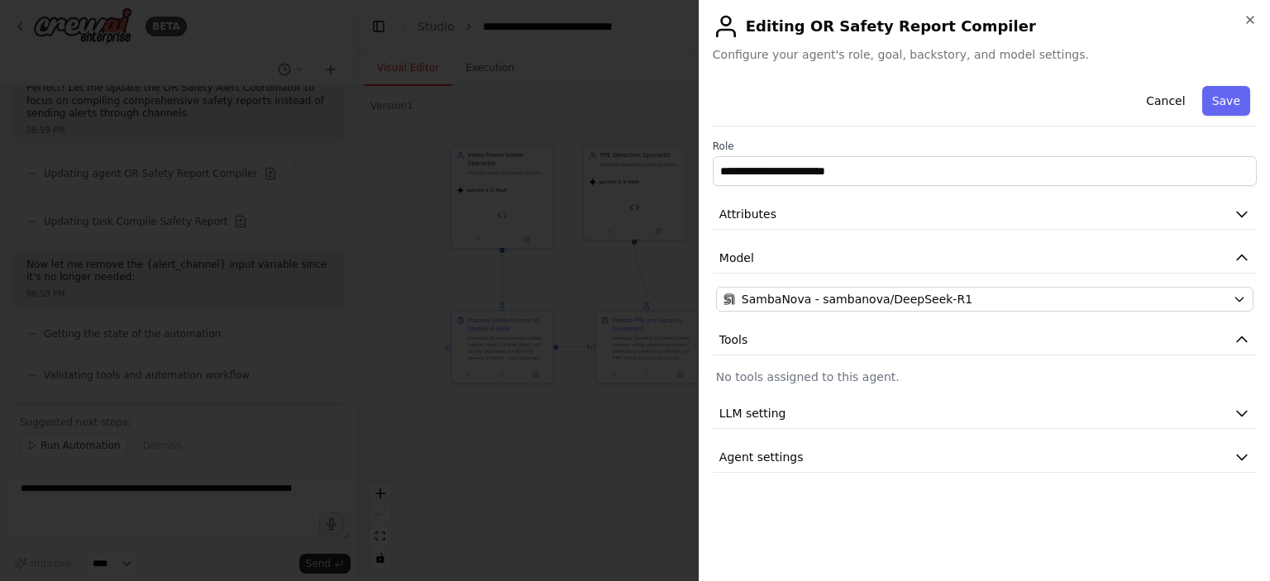
click at [625, 467] on div at bounding box center [635, 290] width 1270 height 581
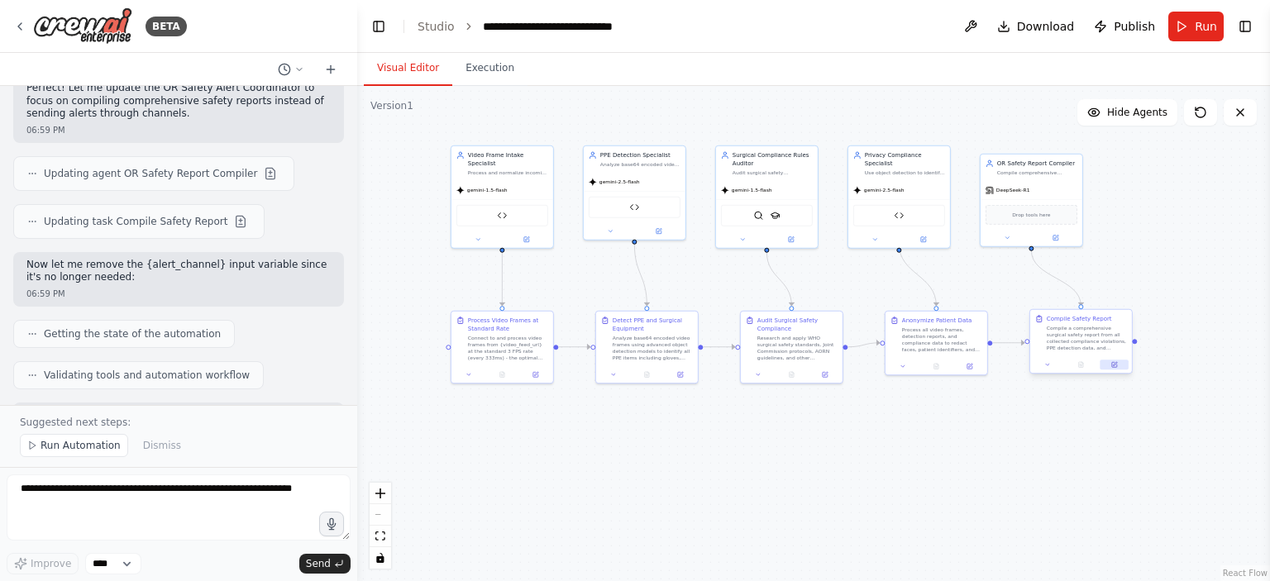
click at [1113, 365] on icon at bounding box center [1115, 364] width 4 height 4
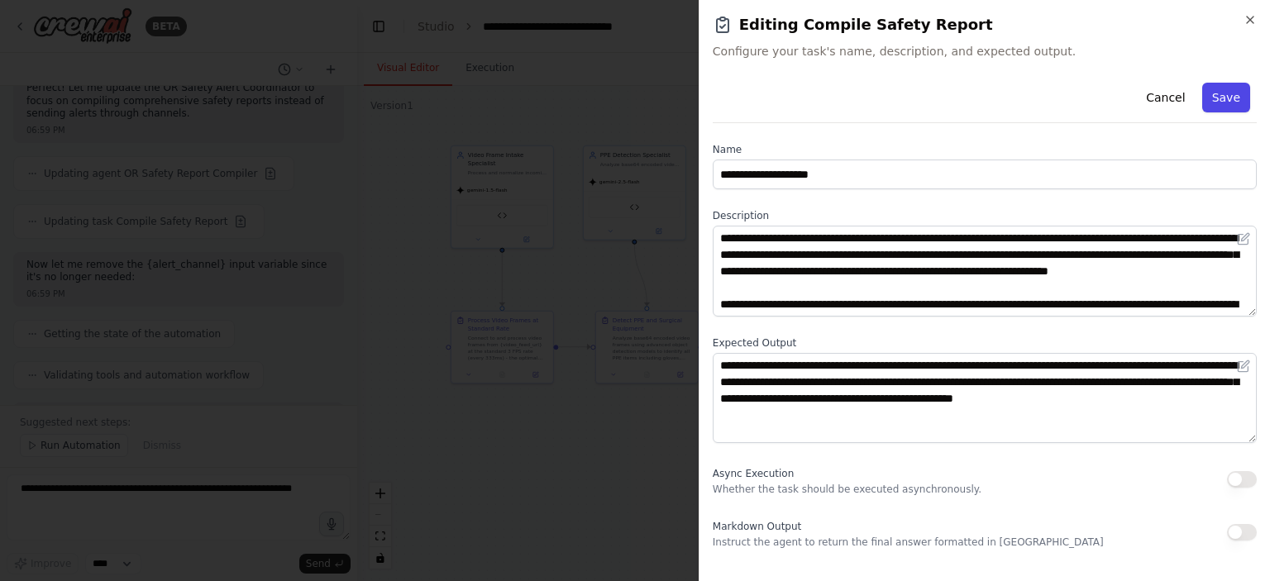
click at [1214, 92] on button "Save" at bounding box center [1226, 98] width 48 height 30
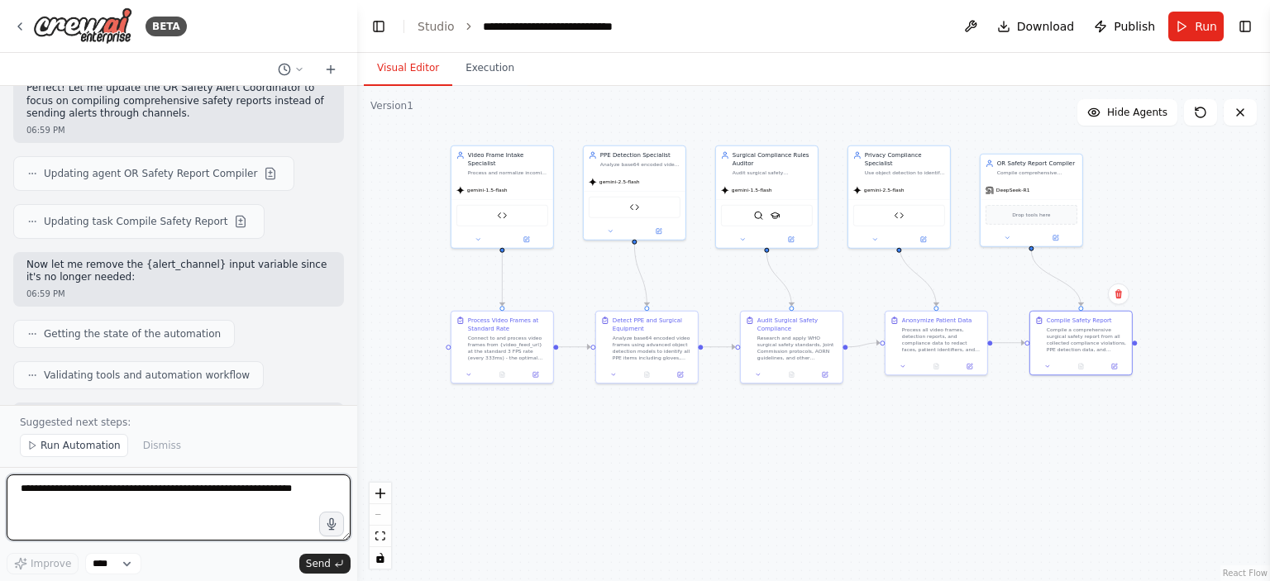
click at [210, 501] on textarea at bounding box center [179, 507] width 344 height 66
type textarea "**********"
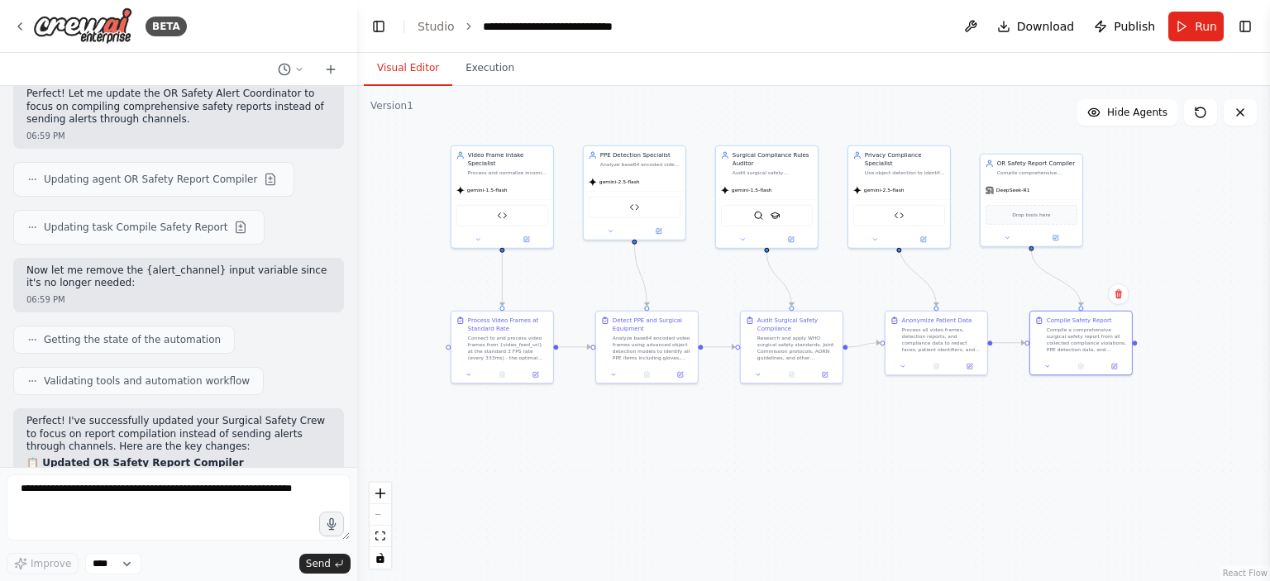
scroll to position [16918, 0]
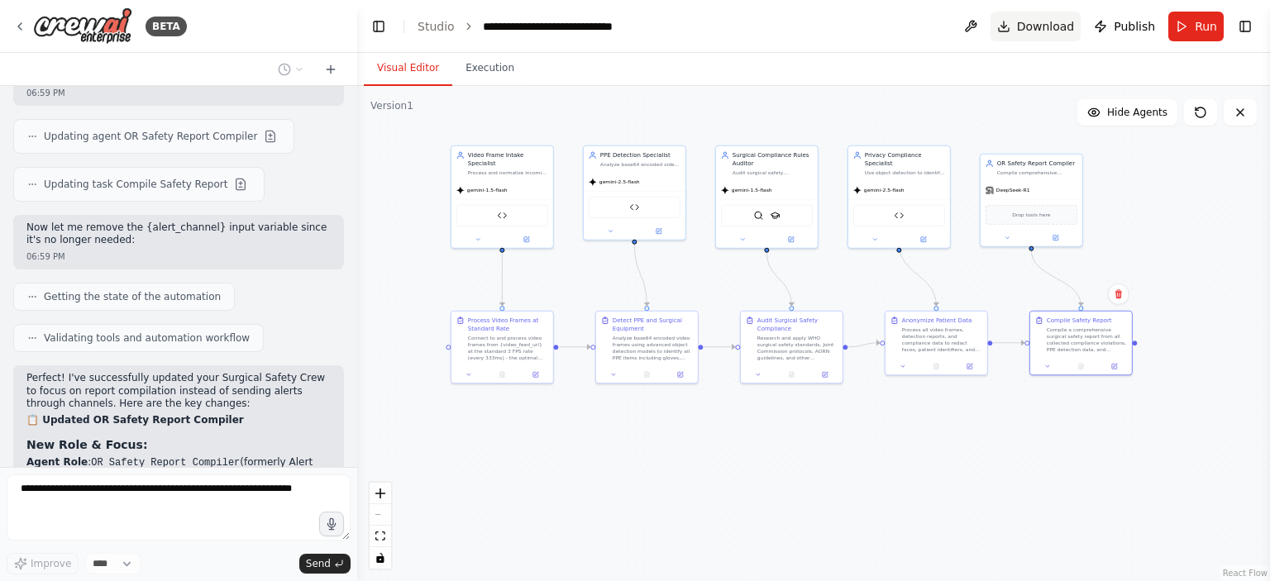
click at [1035, 25] on span "Download" at bounding box center [1046, 26] width 58 height 17
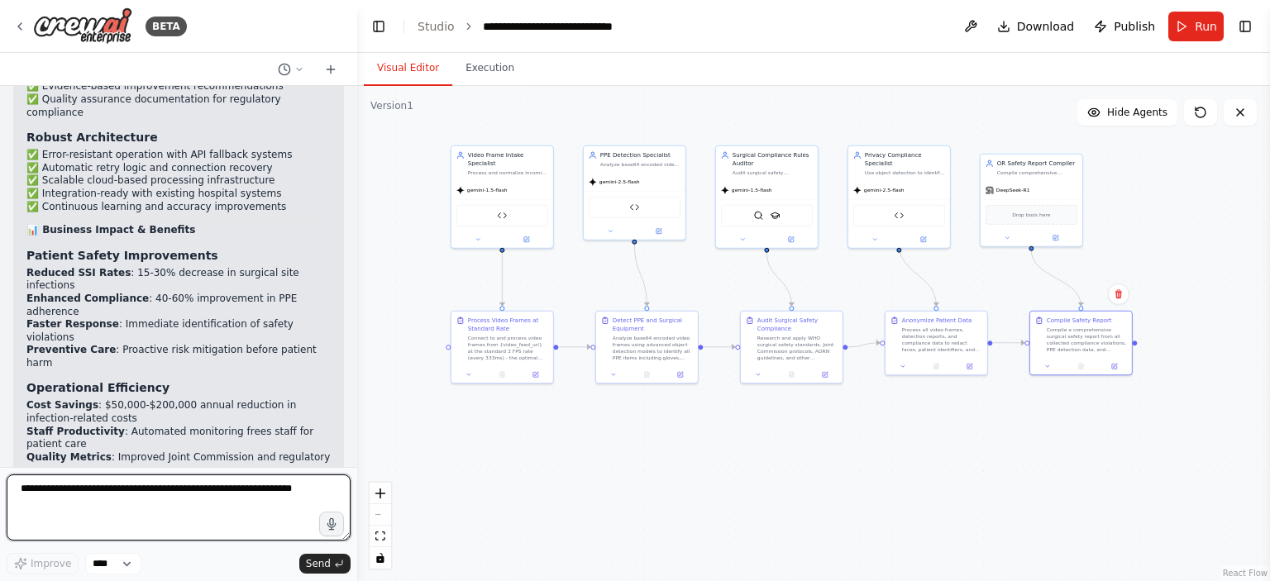
scroll to position [20311, 0]
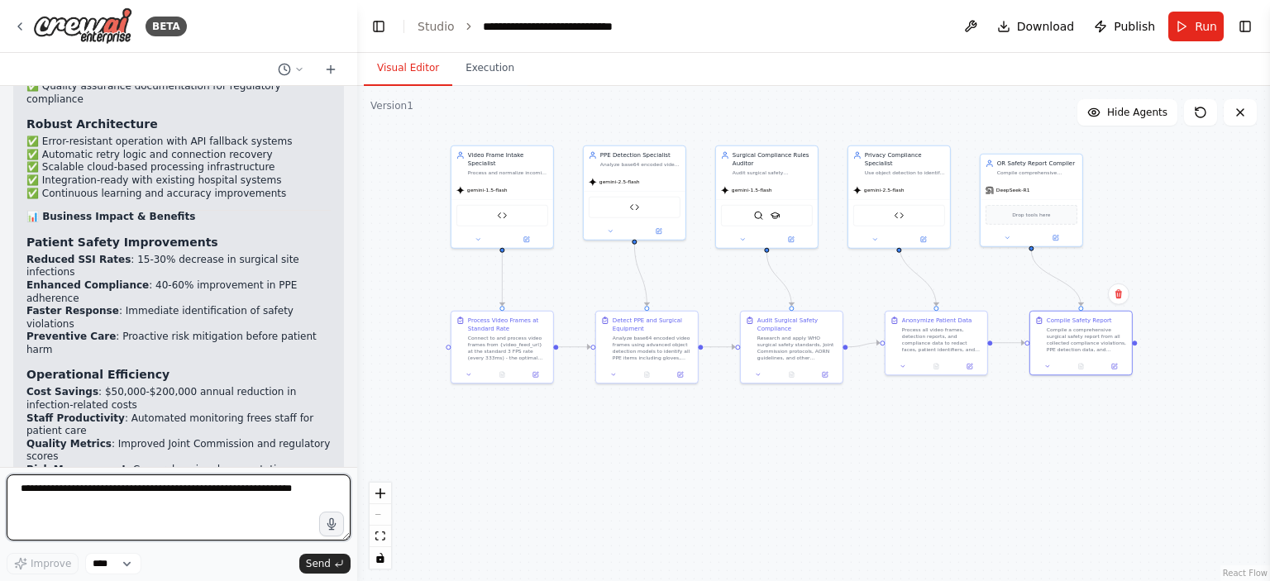
click at [175, 481] on textarea at bounding box center [179, 507] width 344 height 66
type textarea "**********"
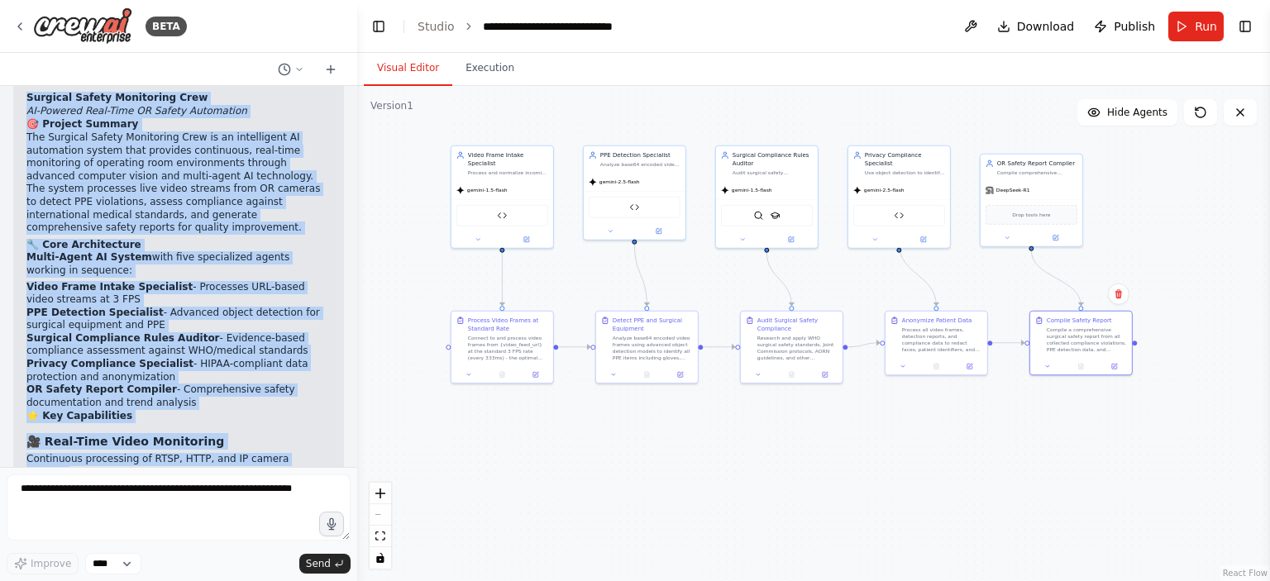
scroll to position [22151, 0]
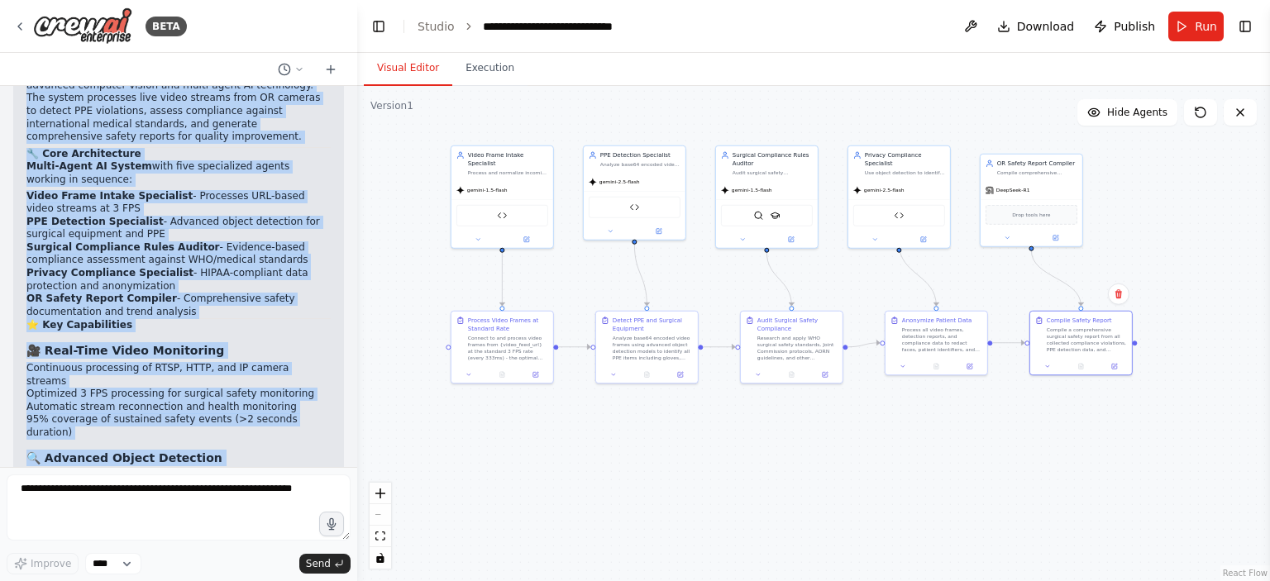
drag, startPoint x: 26, startPoint y: 369, endPoint x: 263, endPoint y: 373, distance: 236.4
copy div "Surgical Safety Monitoring Crew AI-Powered Real-Time OR Safety Automation 🎯 Pro…"
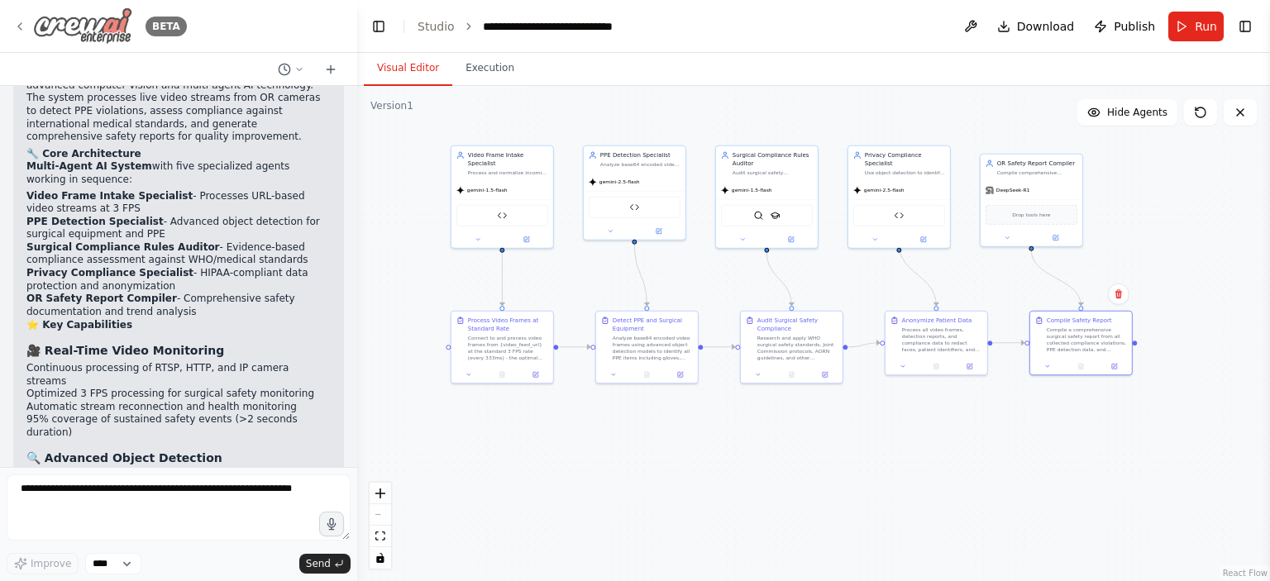
click at [18, 28] on icon at bounding box center [19, 26] width 13 height 13
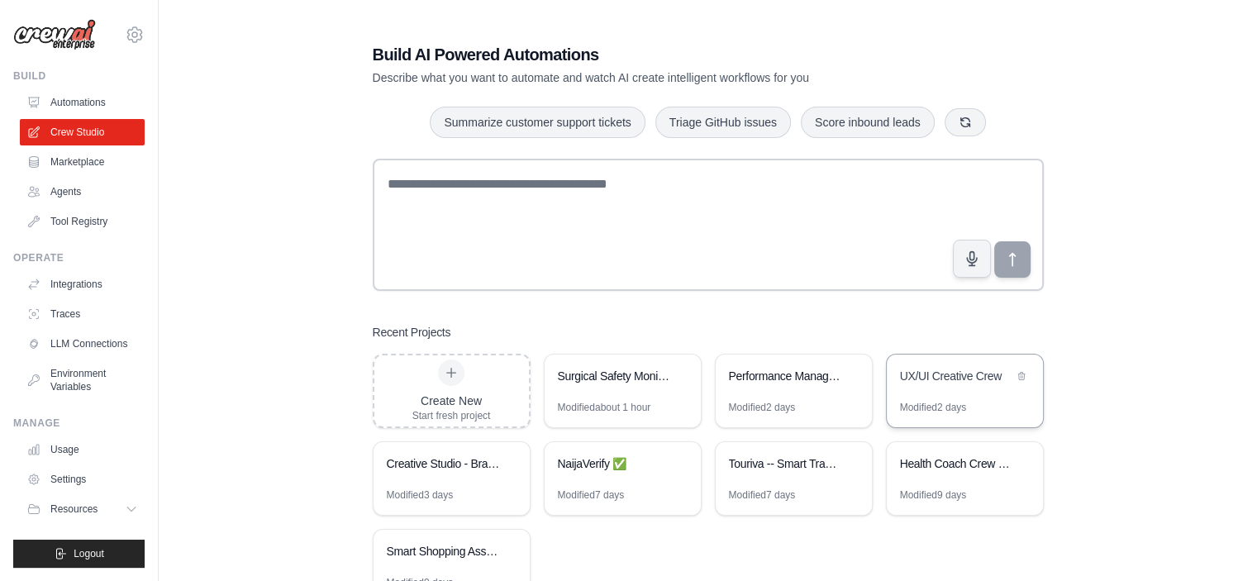
click at [938, 389] on div "UX/UI Creative Crew" at bounding box center [965, 378] width 156 height 46
click at [606, 402] on div "Modified about 1 hour" at bounding box center [604, 407] width 93 height 13
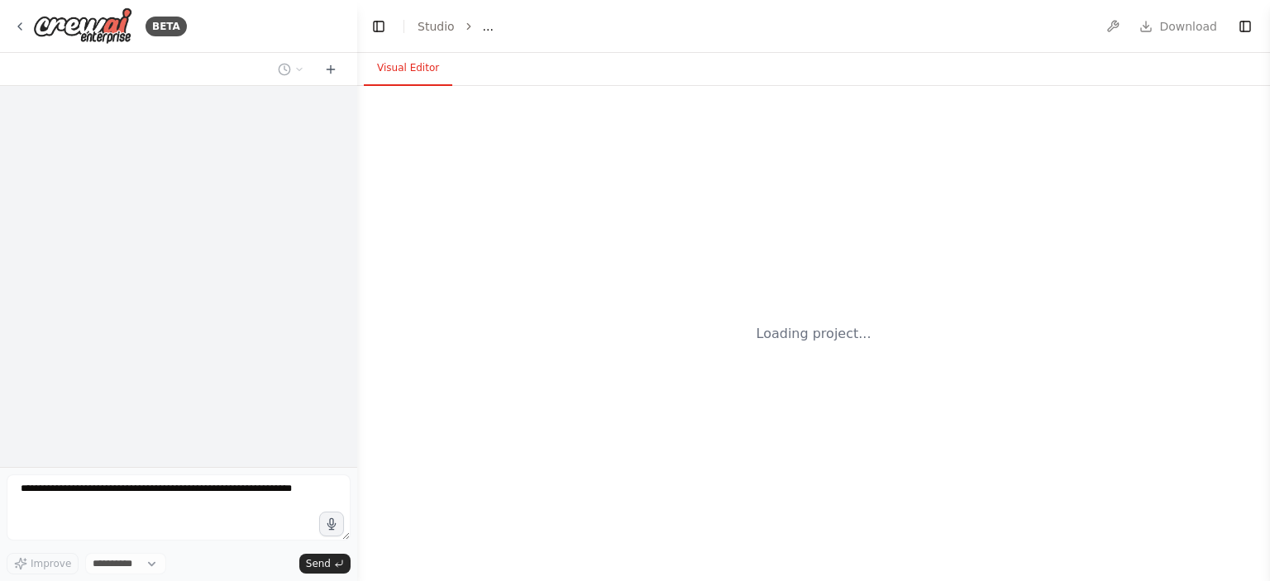
select select "****"
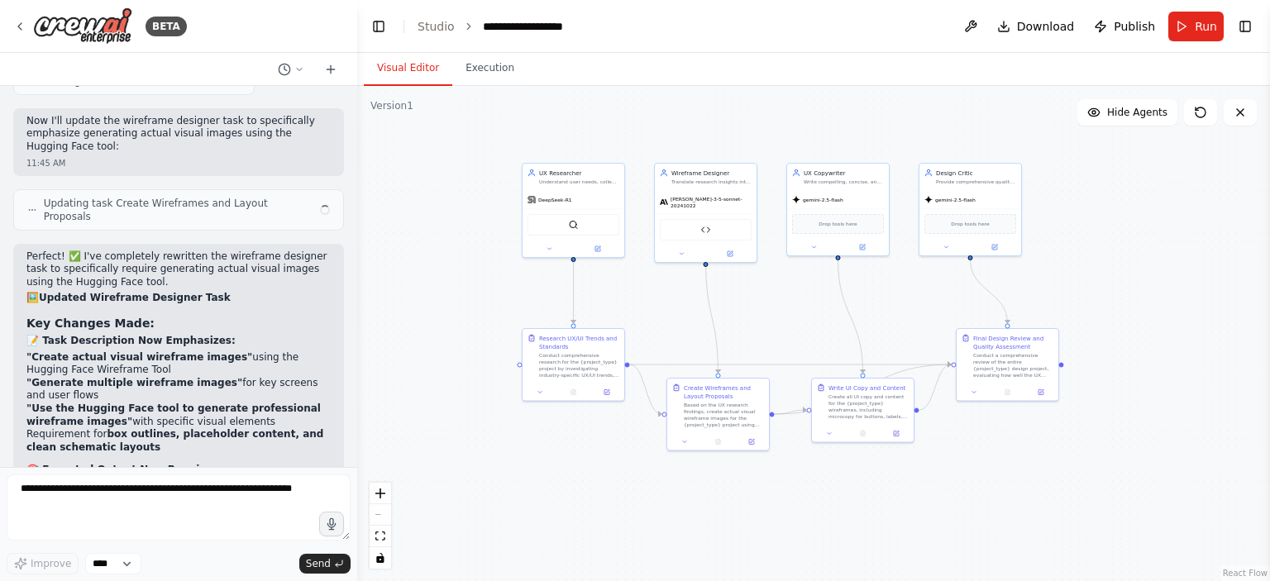
drag, startPoint x: 619, startPoint y: 441, endPoint x: 658, endPoint y: 308, distance: 138.6
click at [658, 308] on div ".deletable-edge-delete-btn { width: 20px; height: 20px; border: 0px solid #ffff…" at bounding box center [813, 333] width 913 height 495
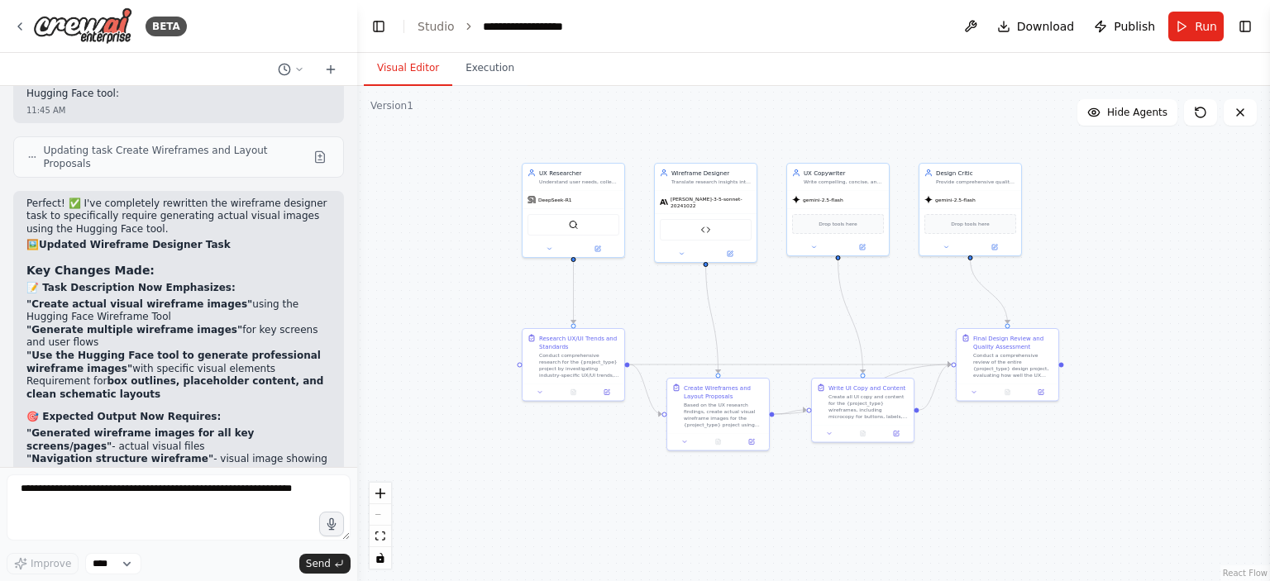
scroll to position [7587, 0]
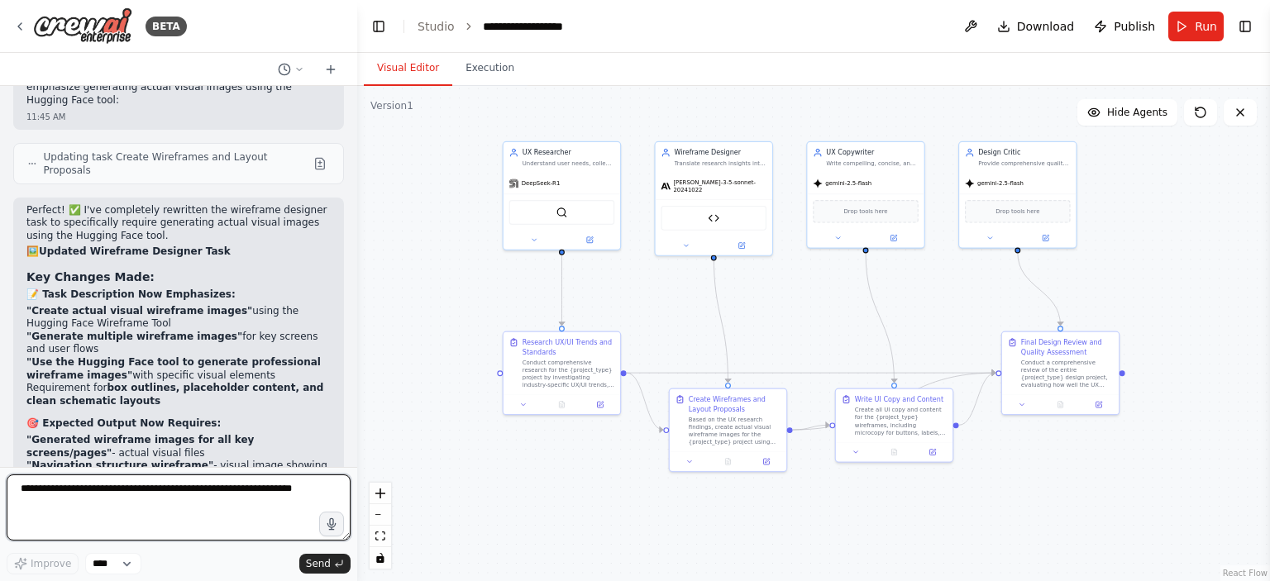
click at [83, 489] on textarea at bounding box center [179, 507] width 344 height 66
type textarea "**********"
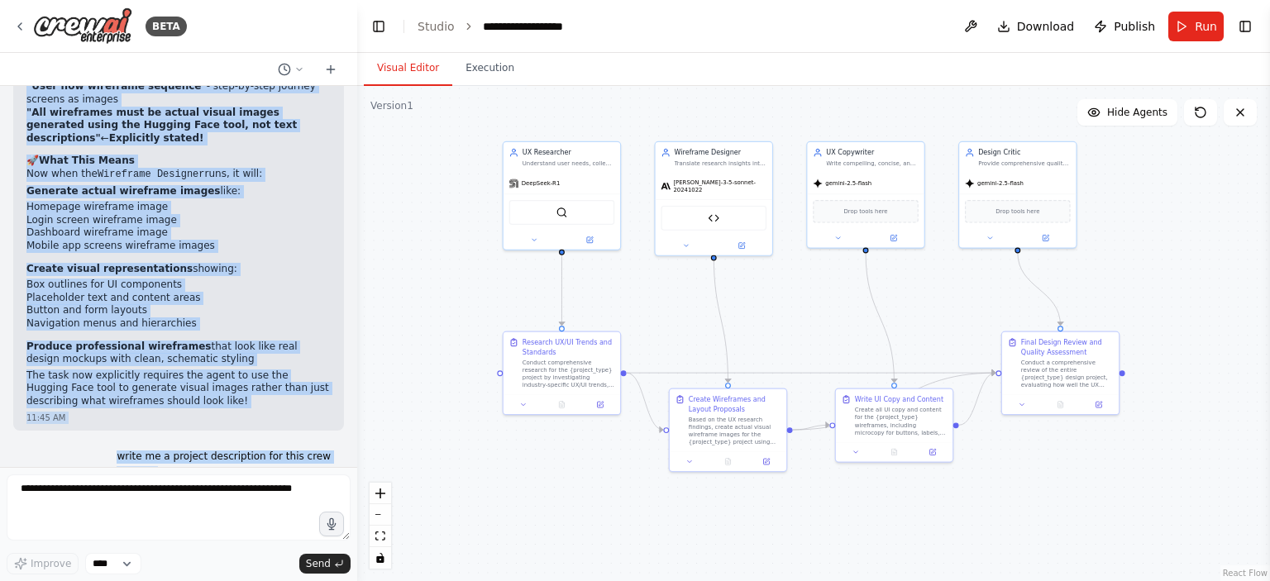
scroll to position [7751, 0]
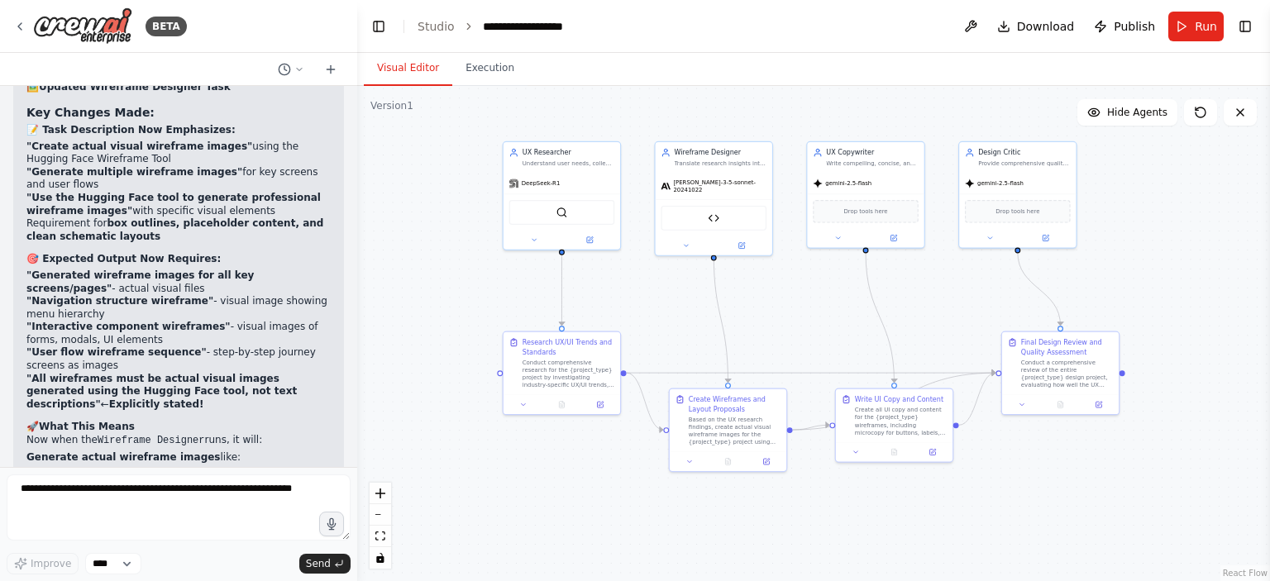
drag, startPoint x: 68, startPoint y: 431, endPoint x: 23, endPoint y: 393, distance: 58.6
copy div "🎨 UX/UI Creative Crew - AI-Powered Design Automation 📋 Project Overview The UX/…"
click at [17, 22] on icon at bounding box center [19, 26] width 13 height 13
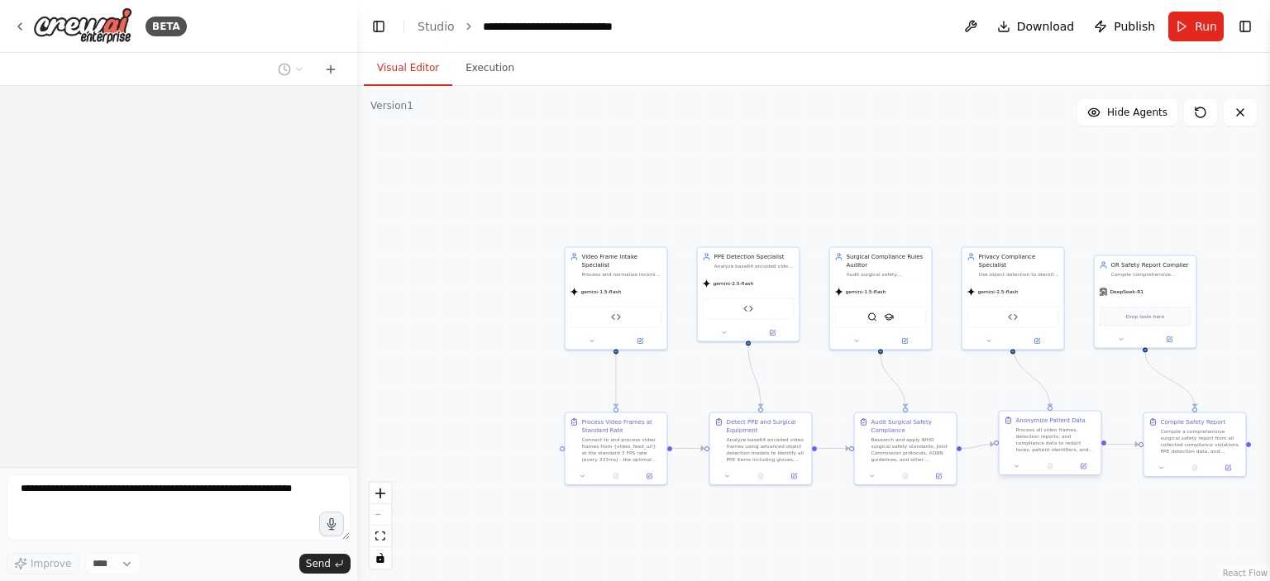
click at [1050, 439] on div "Process all video frames, detection reports, and compliance data to redact face…" at bounding box center [1056, 440] width 80 height 26
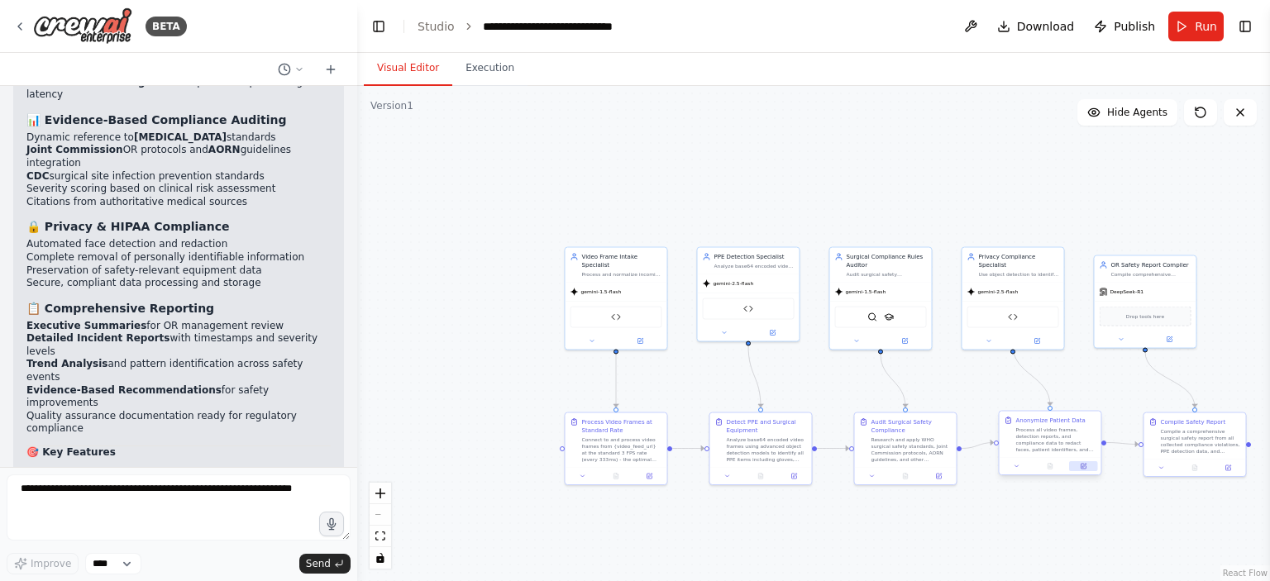
scroll to position [22669, 0]
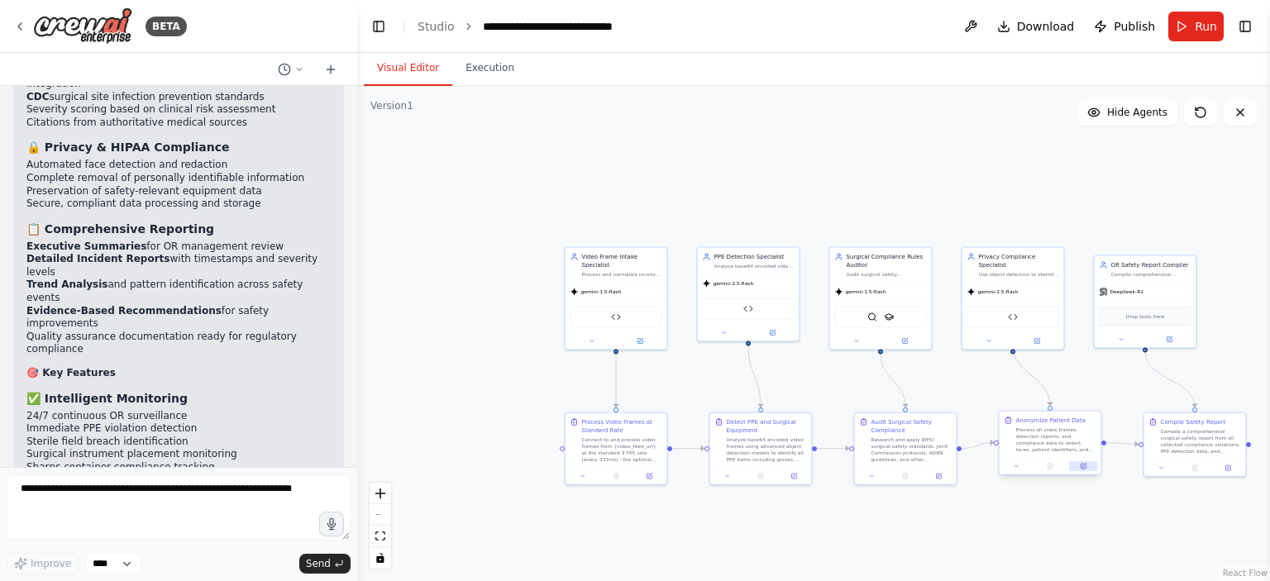
click at [1086, 469] on button at bounding box center [1083, 466] width 28 height 10
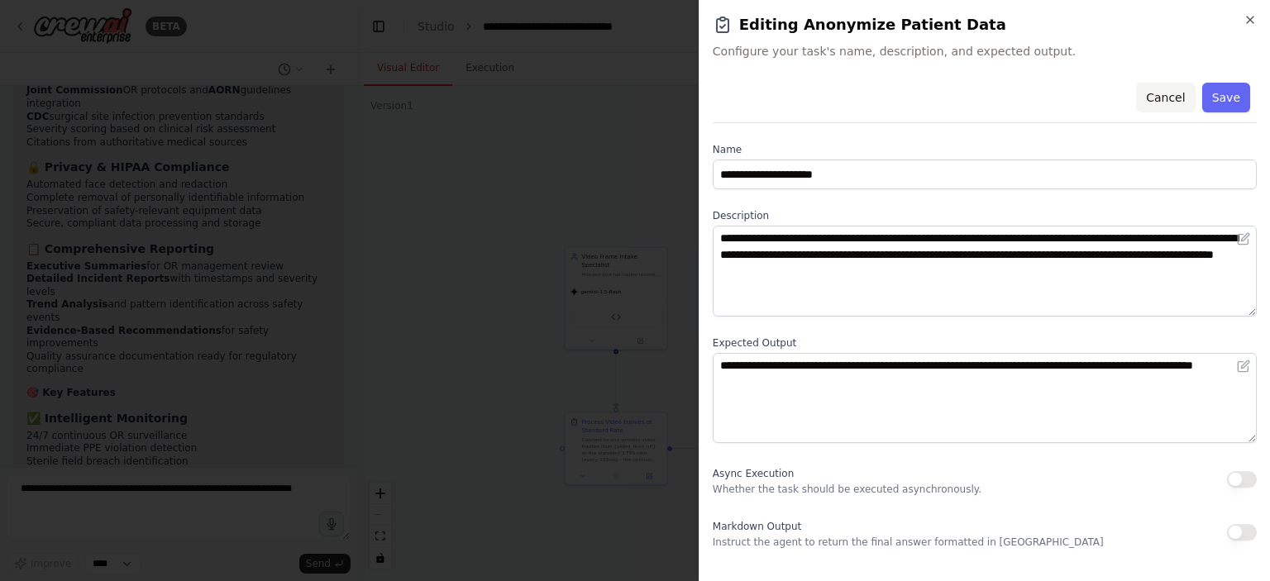
click at [1175, 94] on button "Cancel" at bounding box center [1165, 98] width 59 height 30
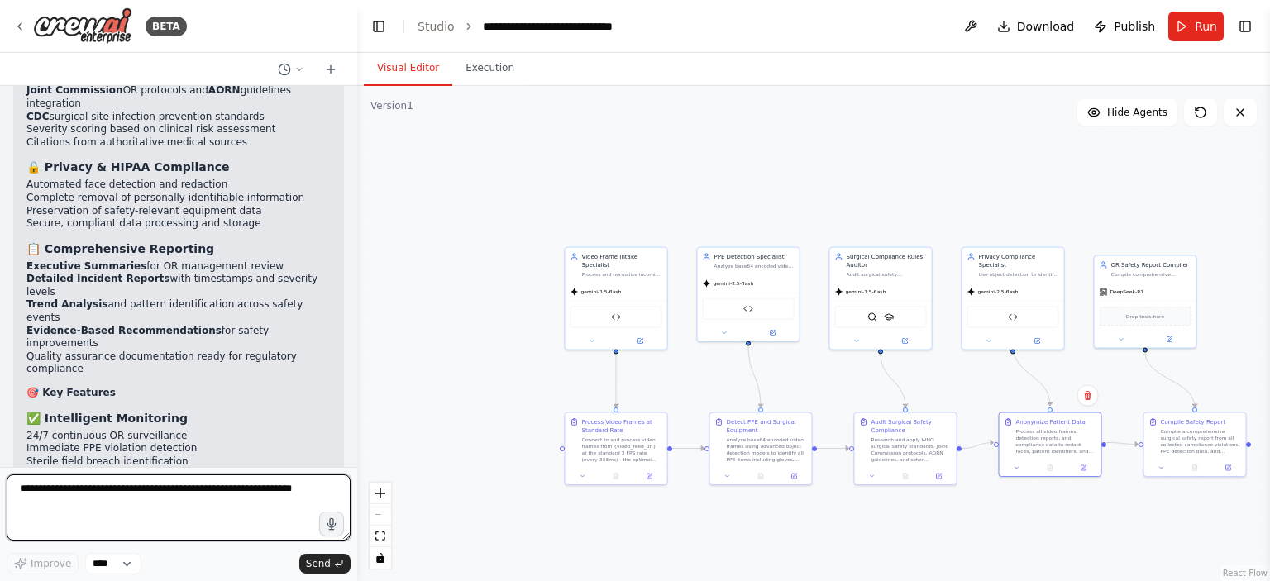
click at [175, 497] on textarea at bounding box center [179, 507] width 344 height 66
type textarea "*"
type textarea "**********"
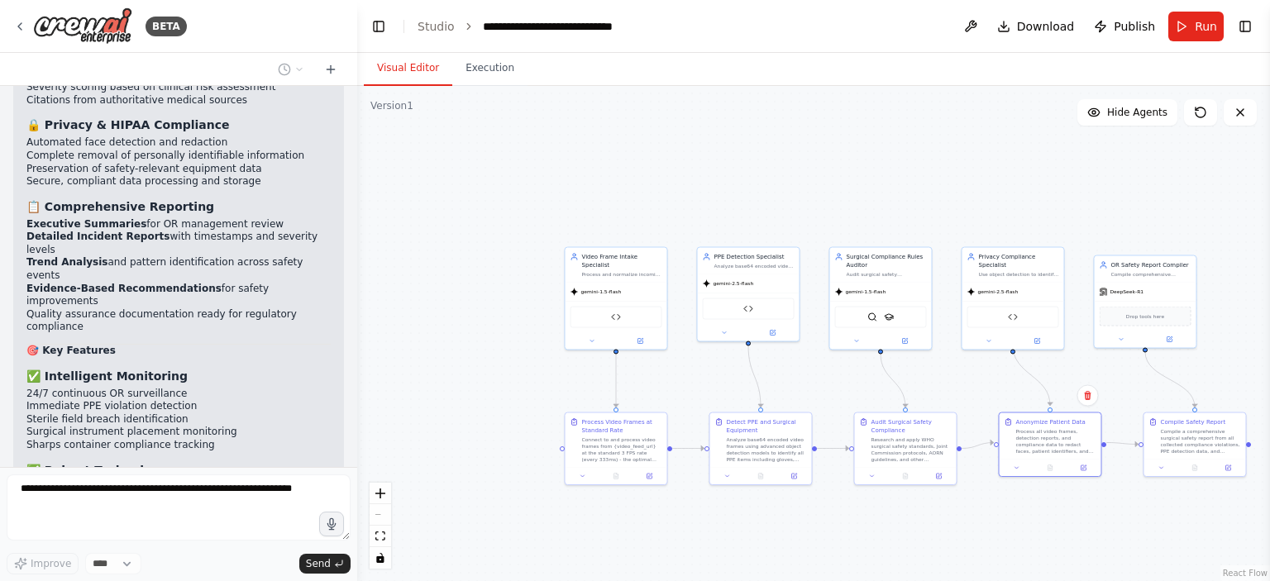
scroll to position [22766, 0]
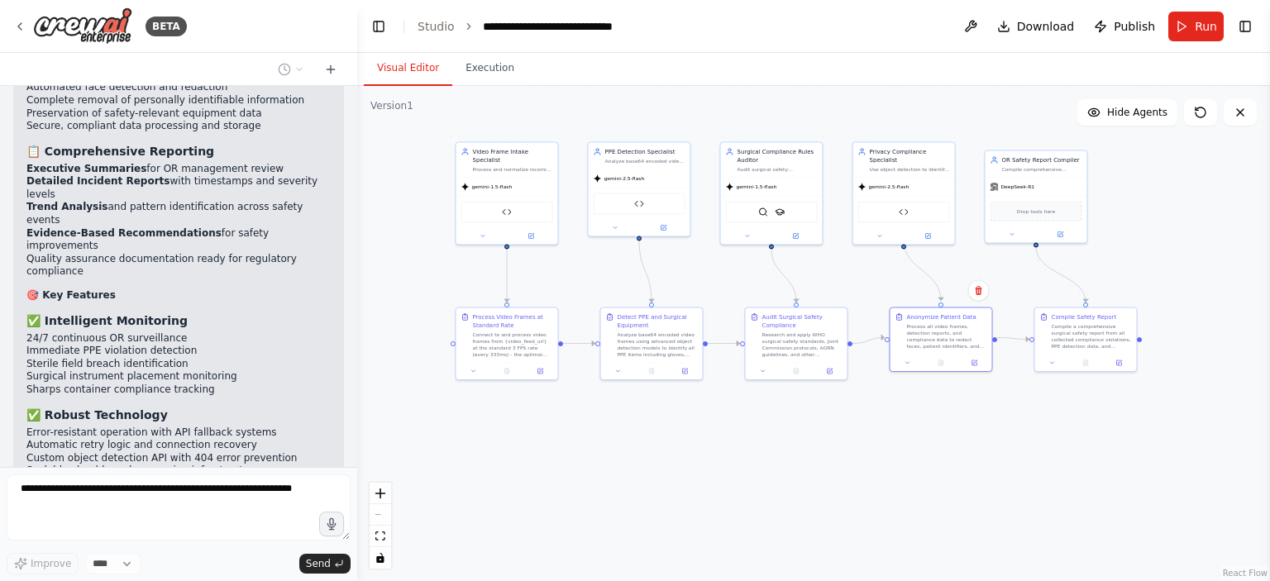
drag, startPoint x: 686, startPoint y: 313, endPoint x: 577, endPoint y: 208, distance: 151.4
click at [577, 208] on div ".deletable-edge-delete-btn { width: 20px; height: 20px; border: 0px solid #ffff…" at bounding box center [813, 333] width 913 height 495
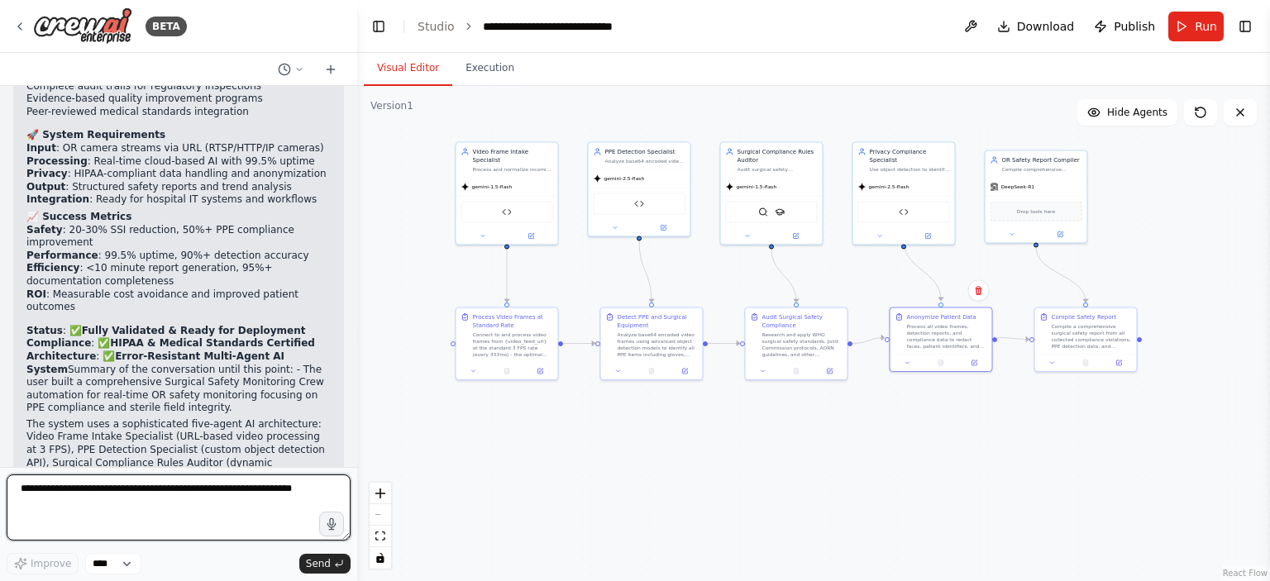
scroll to position [23703, 0]
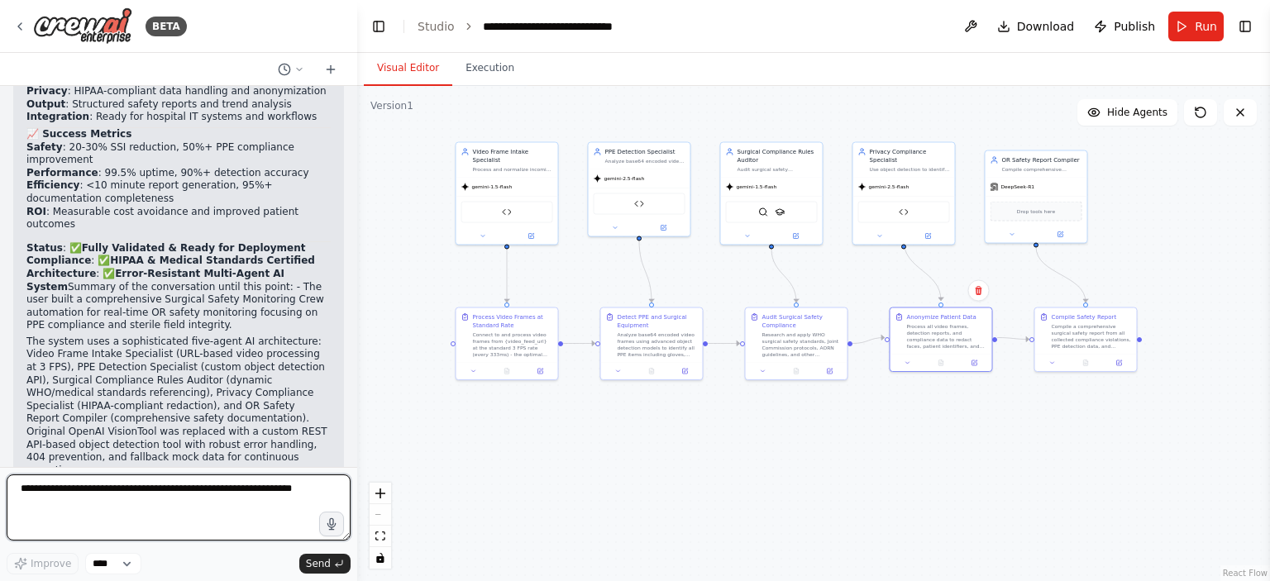
click at [122, 502] on textarea at bounding box center [179, 507] width 344 height 66
type textarea "**********"
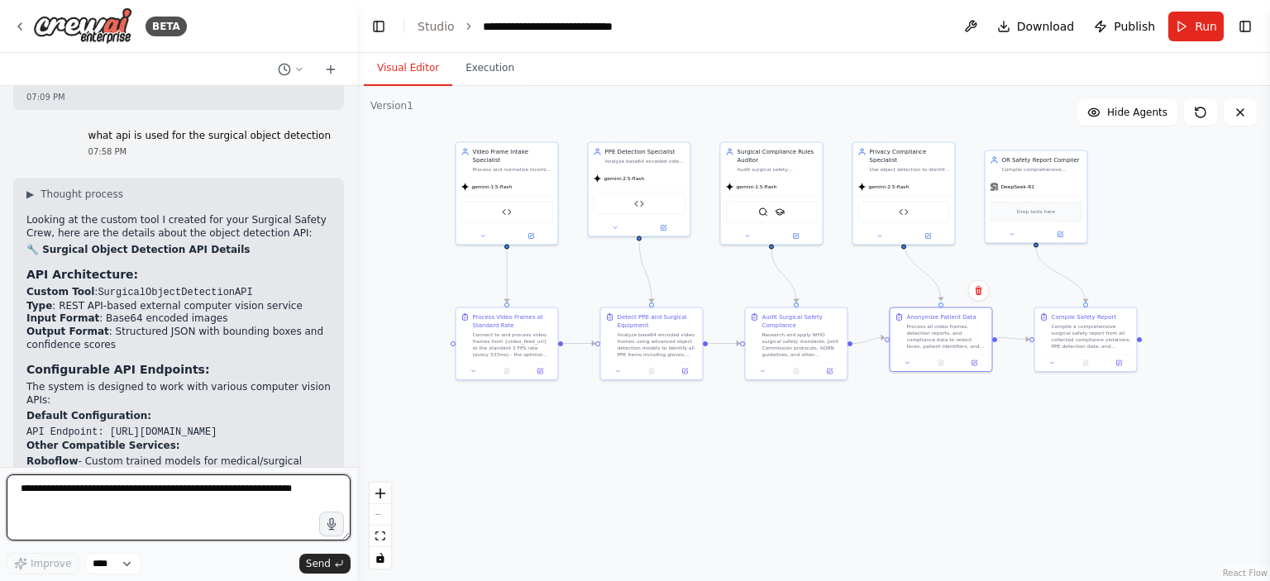
scroll to position [24478, 0]
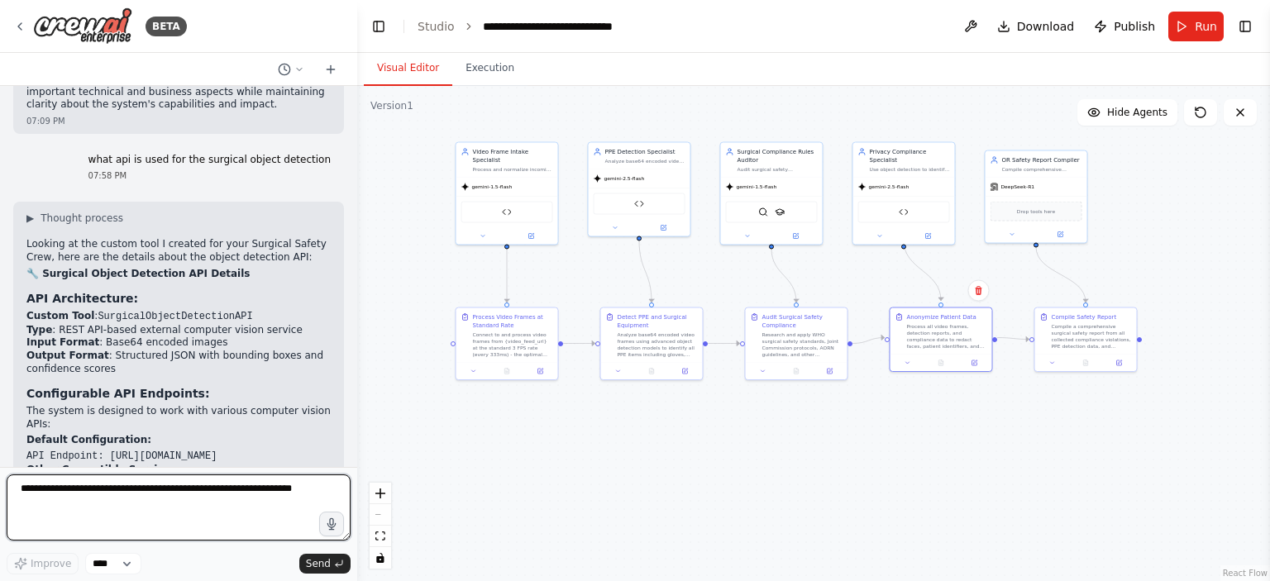
click at [183, 500] on textarea at bounding box center [179, 507] width 344 height 66
type textarea "**********"
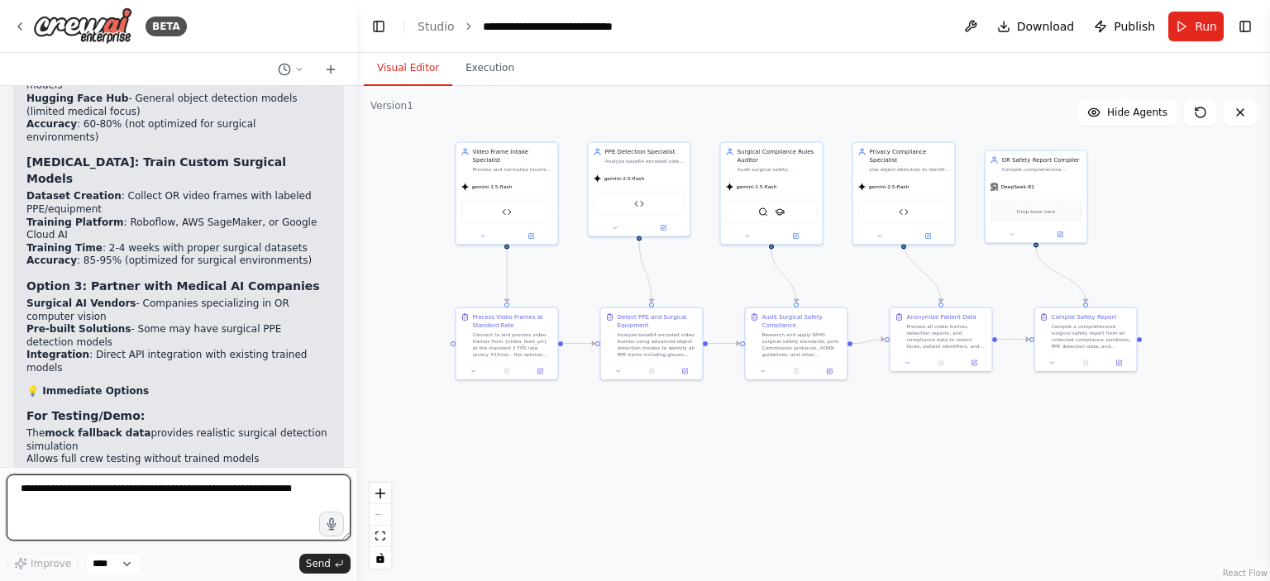
scroll to position [26352, 0]
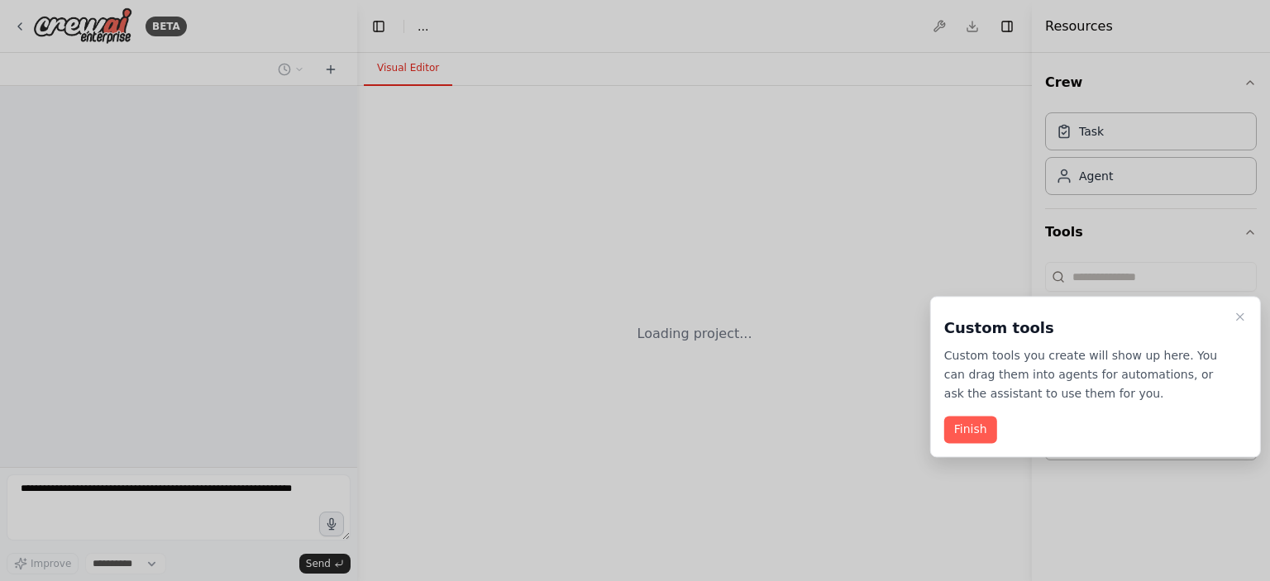
select select "****"
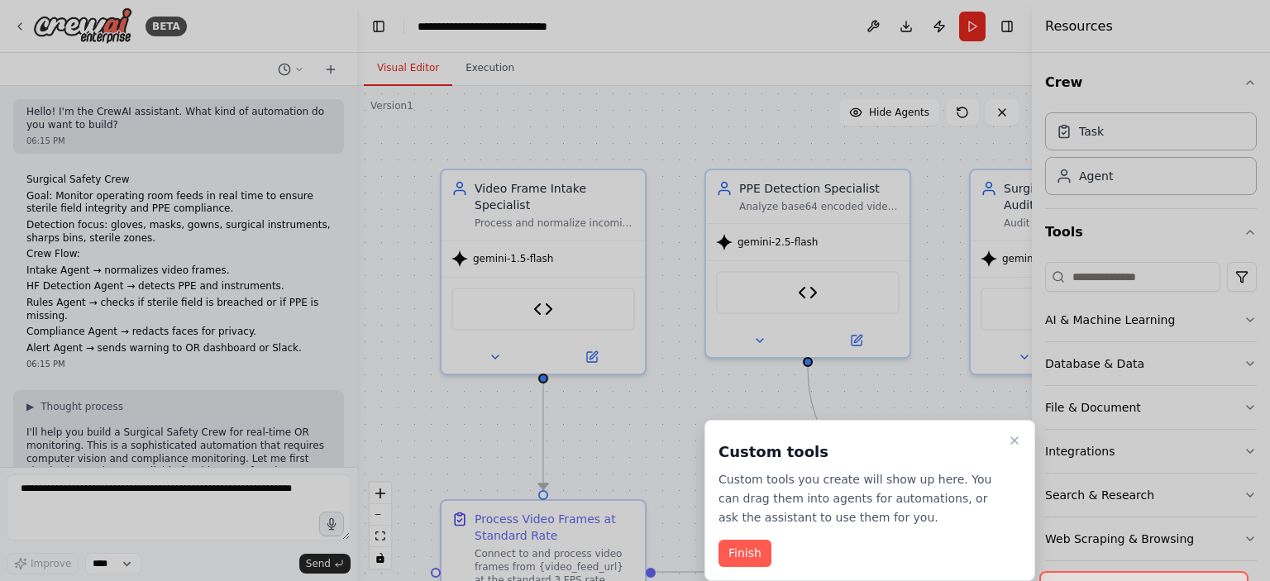
scroll to position [26352, 0]
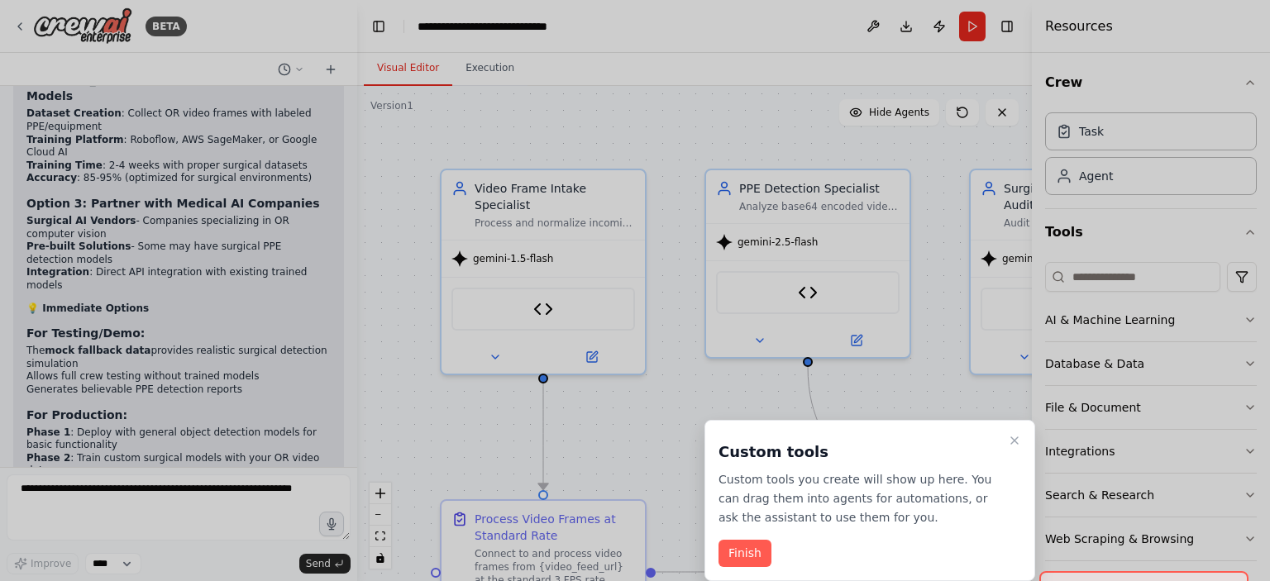
click at [601, 422] on div at bounding box center [635, 290] width 1270 height 581
click at [751, 558] on button "Finish" at bounding box center [744, 553] width 53 height 27
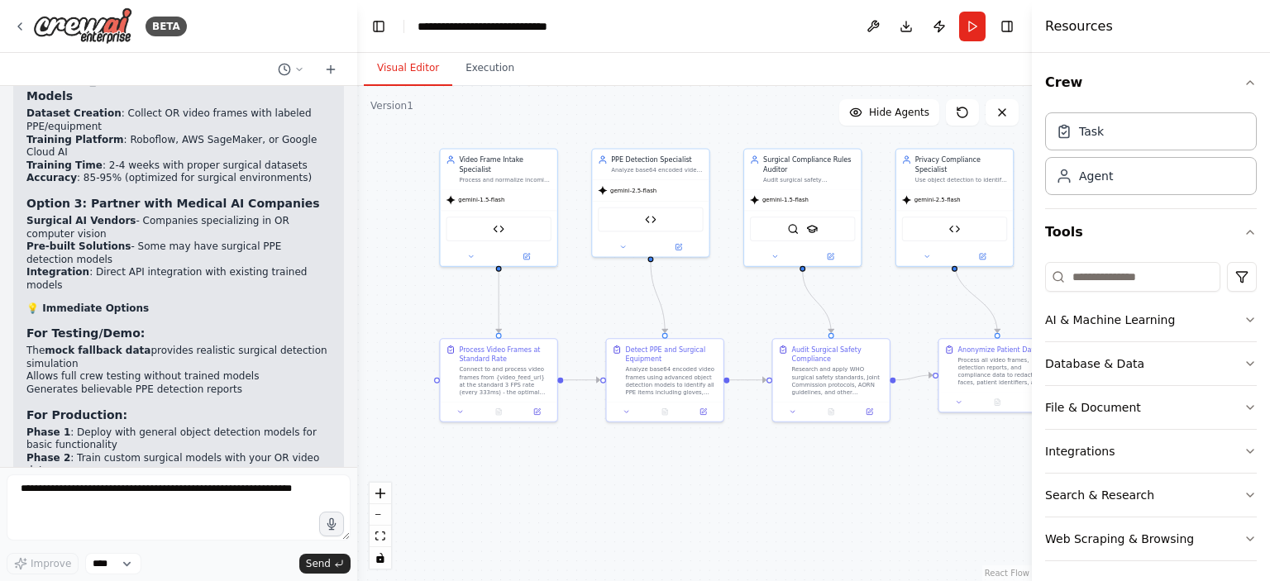
drag, startPoint x: 701, startPoint y: 451, endPoint x: 589, endPoint y: 310, distance: 180.6
click at [589, 310] on div ".deletable-edge-delete-btn { width: 20px; height: 20px; border: 0px solid #ffff…" at bounding box center [694, 333] width 675 height 495
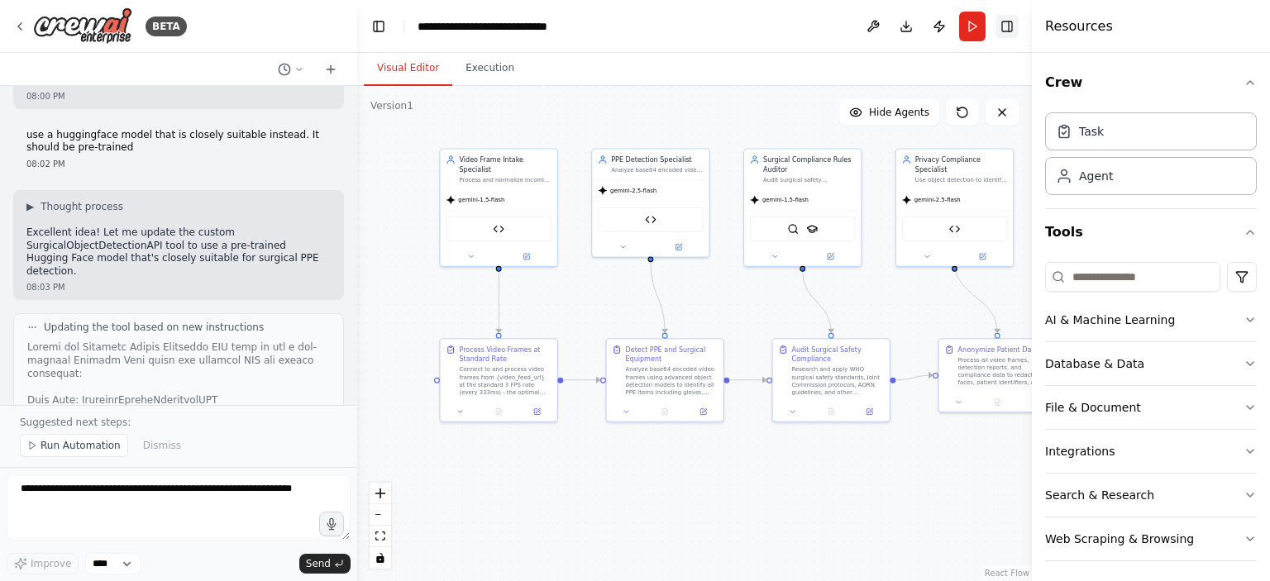
click at [1015, 21] on button "Toggle Right Sidebar" at bounding box center [1006, 26] width 23 height 23
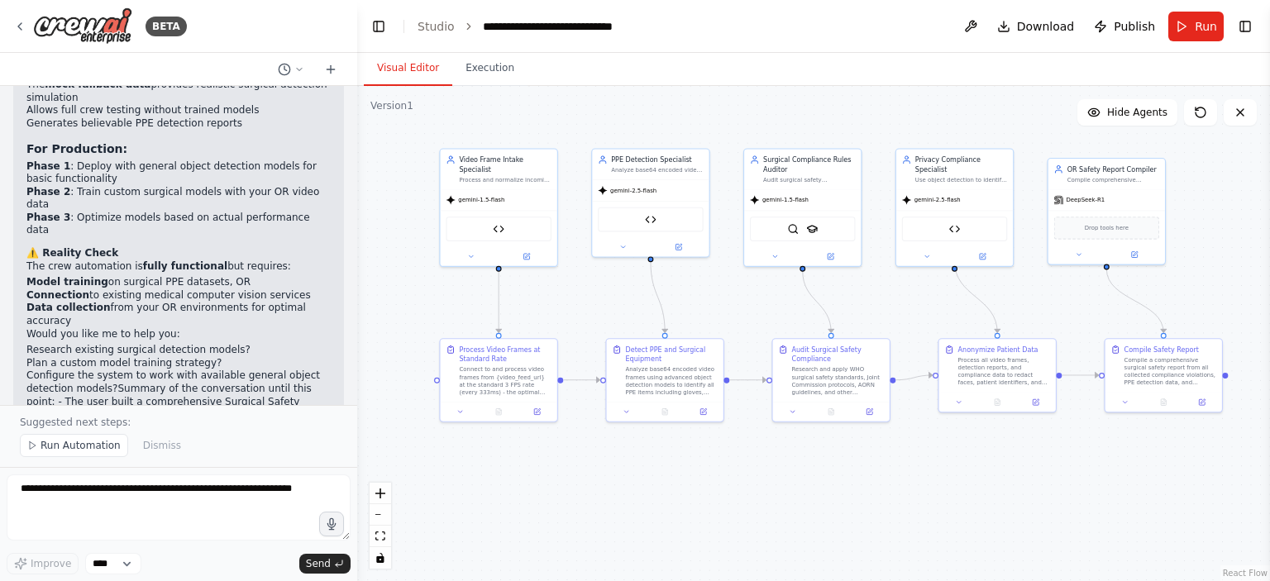
scroll to position [26598, 0]
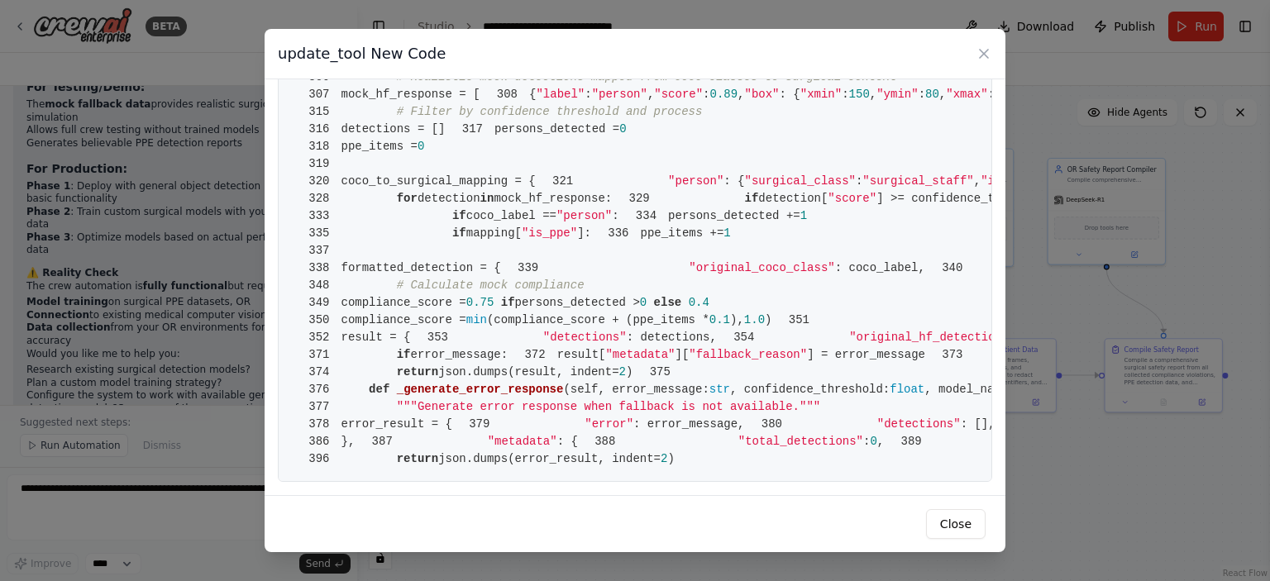
scroll to position [6524, 0]
click at [979, 52] on icon at bounding box center [983, 53] width 17 height 17
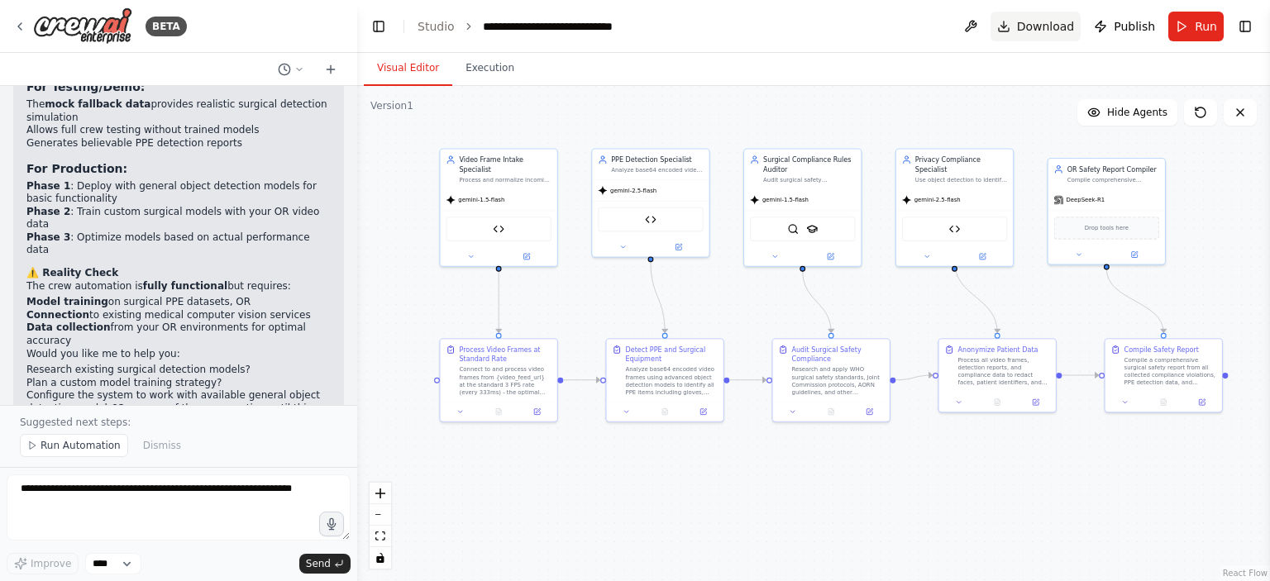
click at [1044, 29] on span "Download" at bounding box center [1046, 26] width 58 height 17
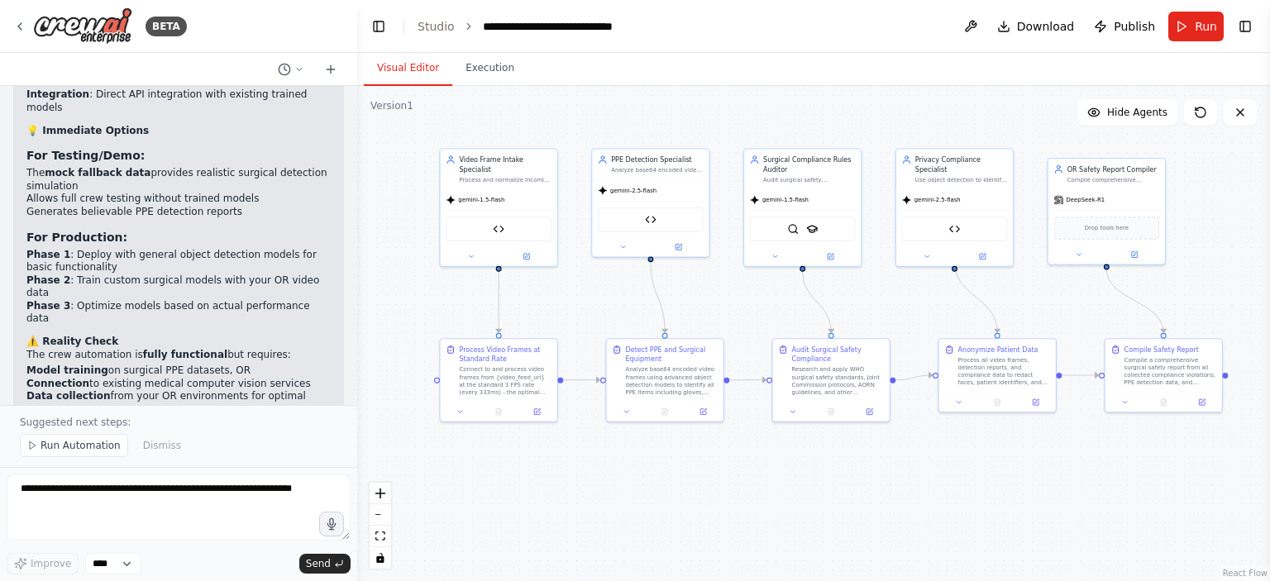
scroll to position [26516, 0]
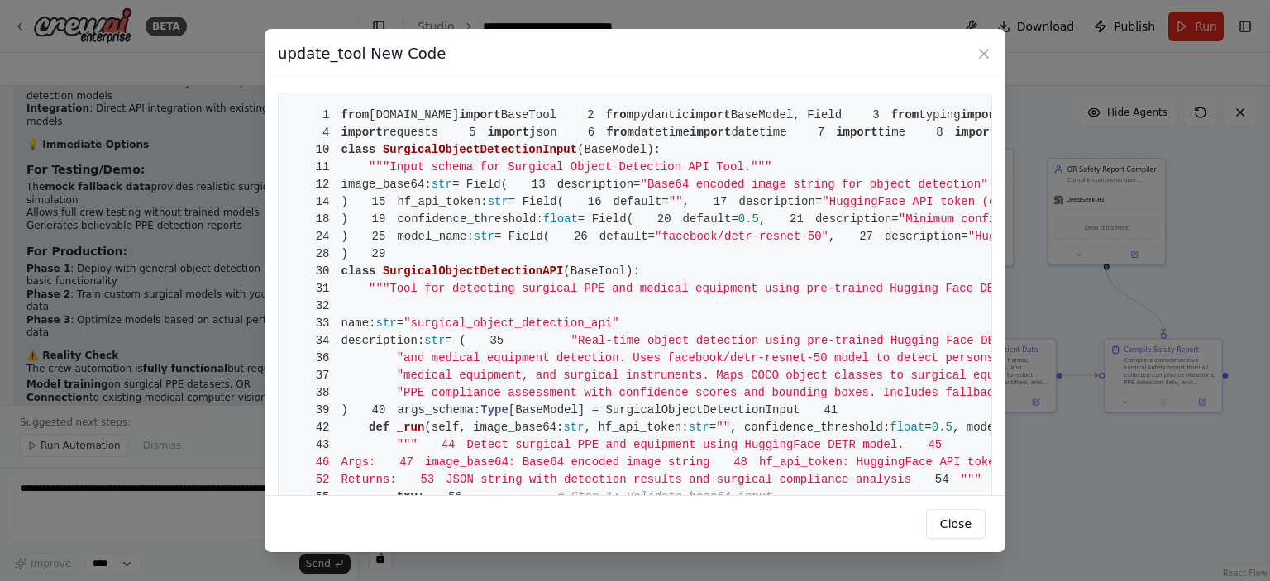
click at [340, 112] on span "1" at bounding box center [317, 115] width 50 height 17
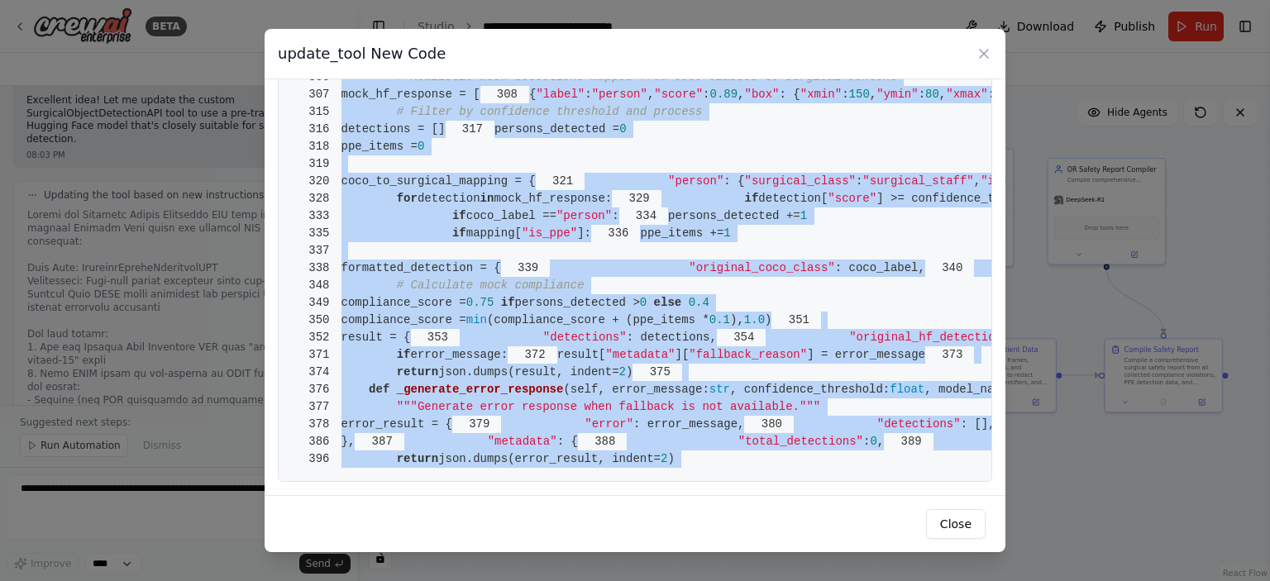
scroll to position [6524, 0]
drag, startPoint x: 341, startPoint y: 112, endPoint x: 658, endPoint y: 450, distance: 463.8
copy code "from [DOMAIN_NAME] import BaseTool 2 from pydantic import BaseModel, Field 3 fr…"
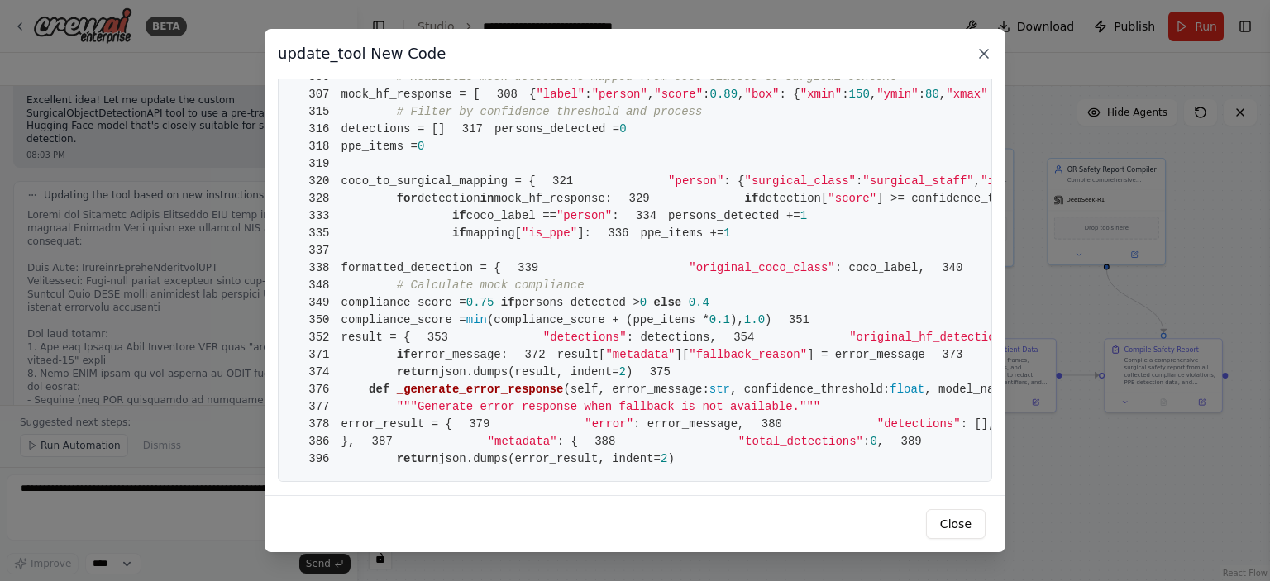
click at [985, 52] on icon at bounding box center [984, 54] width 8 height 8
